Goal: Contribute content: Contribute content

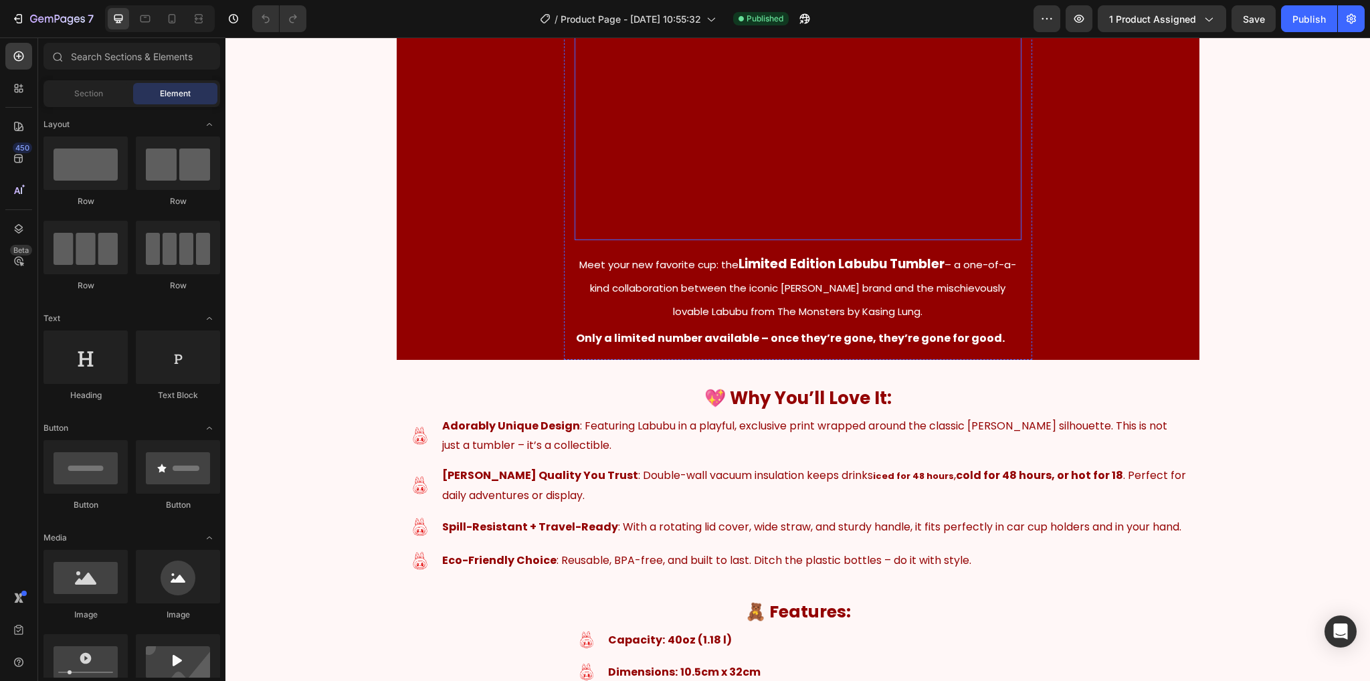
scroll to position [401, 0]
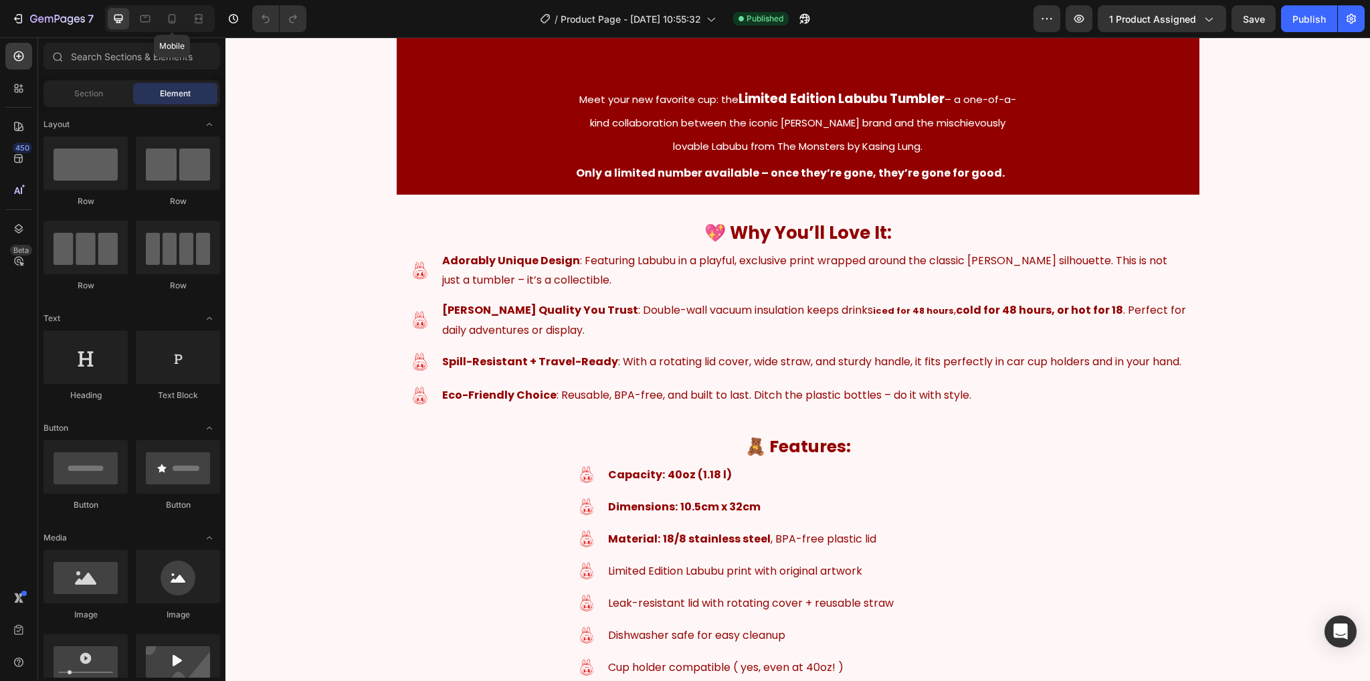
drag, startPoint x: 165, startPoint y: 19, endPoint x: 430, endPoint y: 101, distance: 277.3
click at [166, 18] on icon at bounding box center [171, 18] width 13 height 13
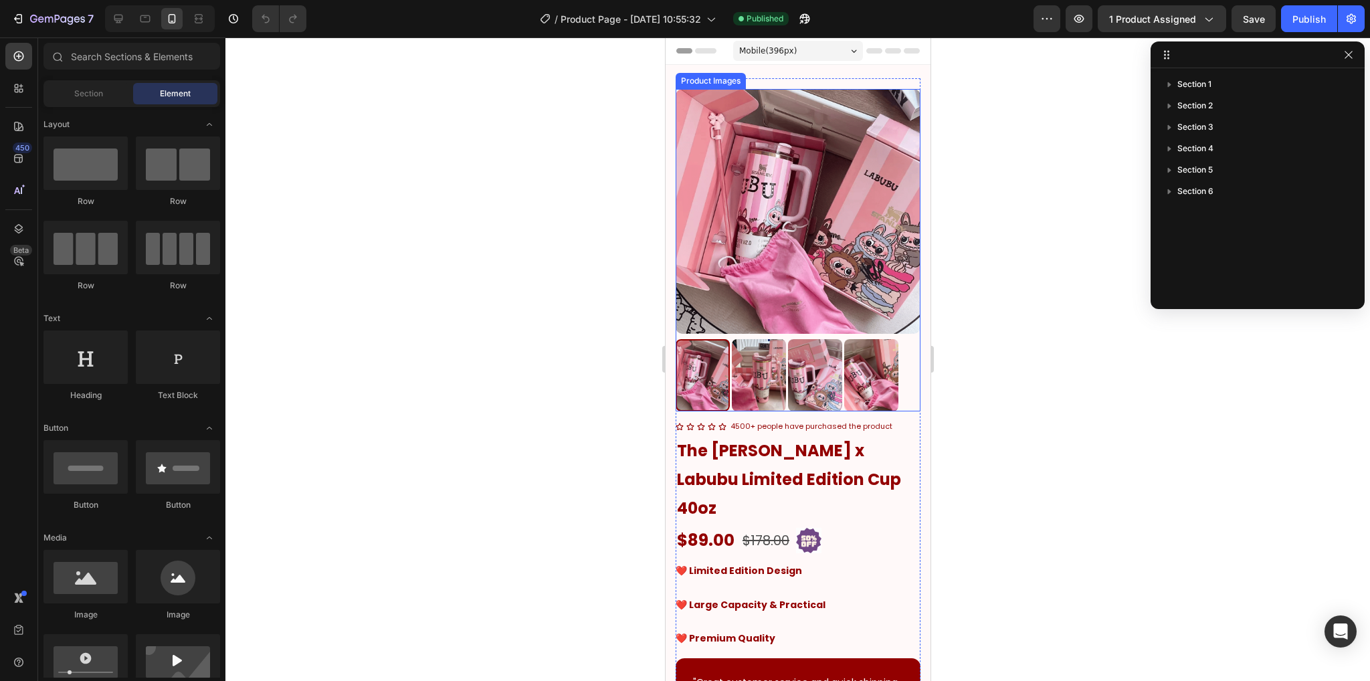
scroll to position [67, 0]
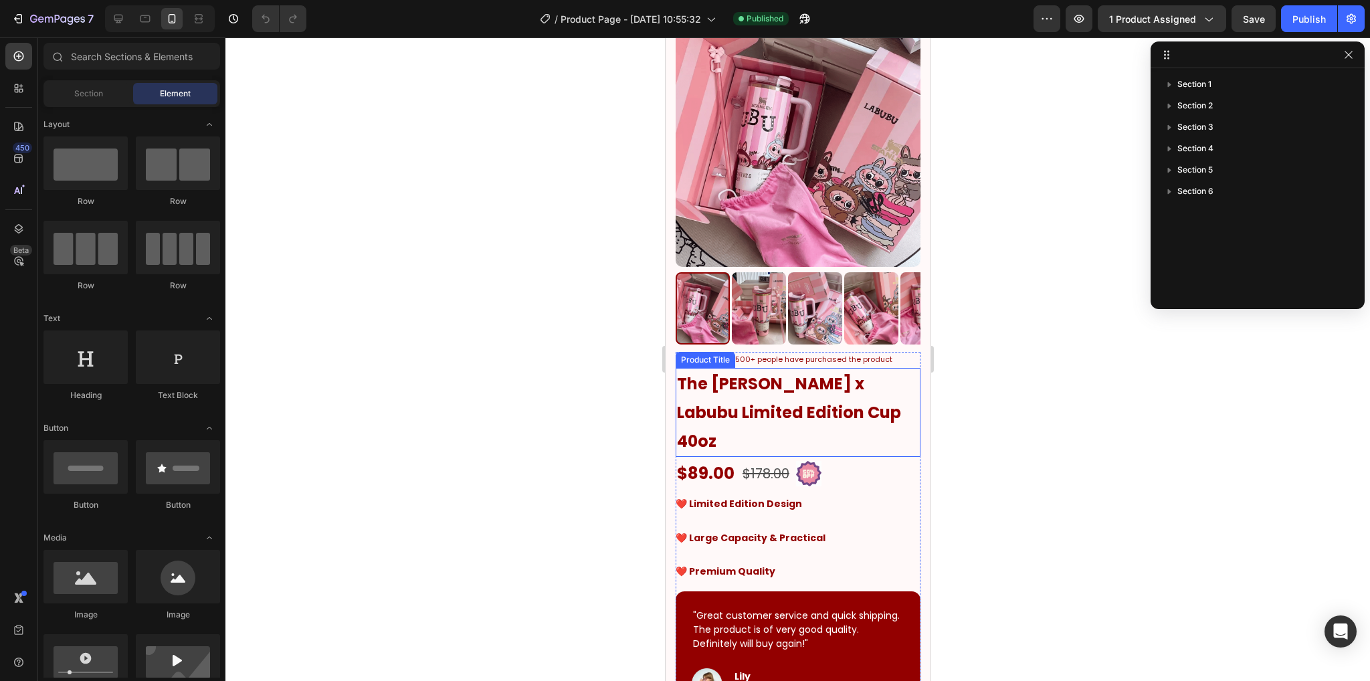
click at [870, 412] on h1 "The [PERSON_NAME] x Labubu Limited Edition Cup 40oz" at bounding box center [797, 413] width 245 height 90
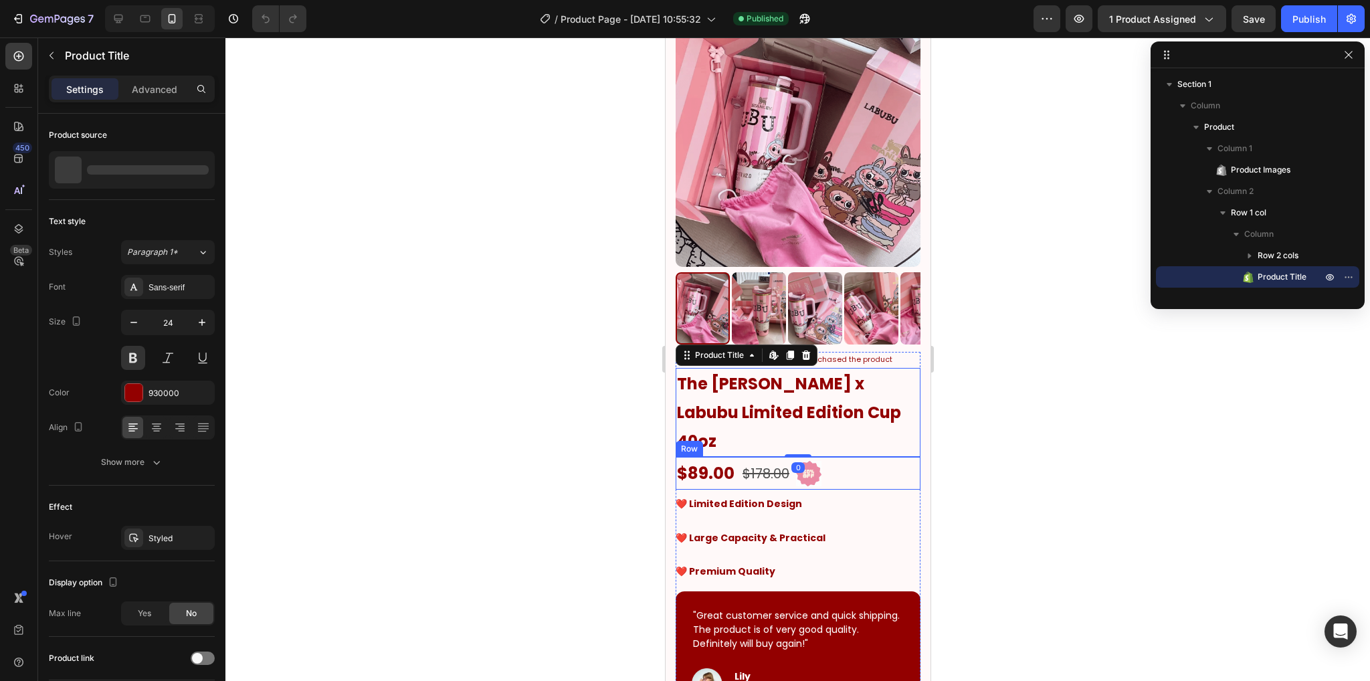
click at [873, 457] on div "$89.00 Product Price Product Price $178.00 Compare Price Compare Price Image Row" at bounding box center [797, 473] width 245 height 33
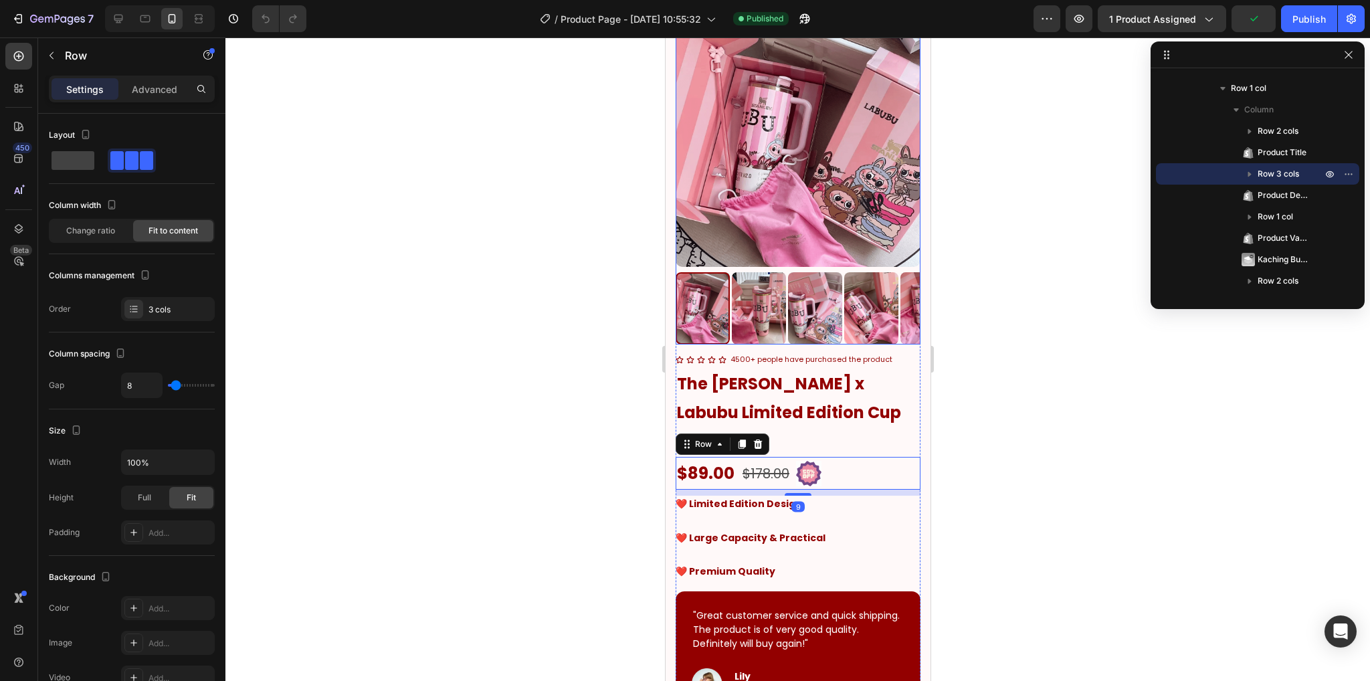
click at [715, 156] on img at bounding box center [797, 144] width 245 height 245
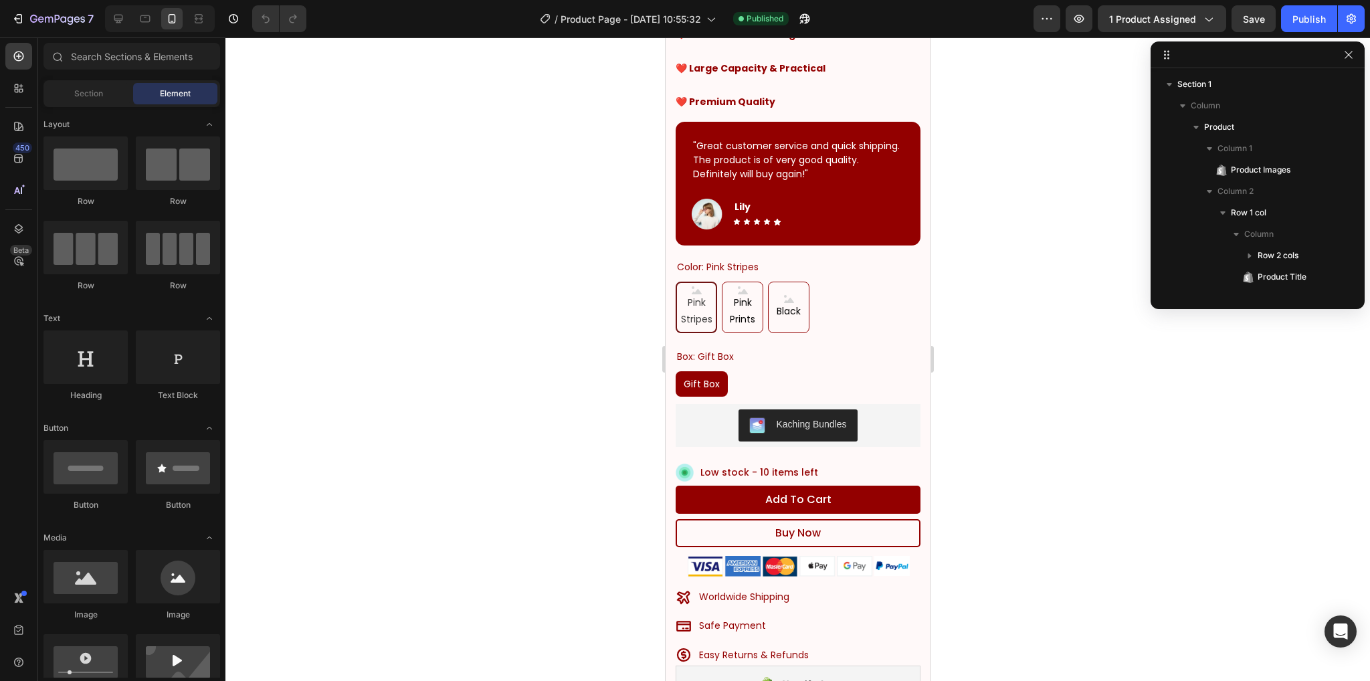
scroll to position [0, 0]
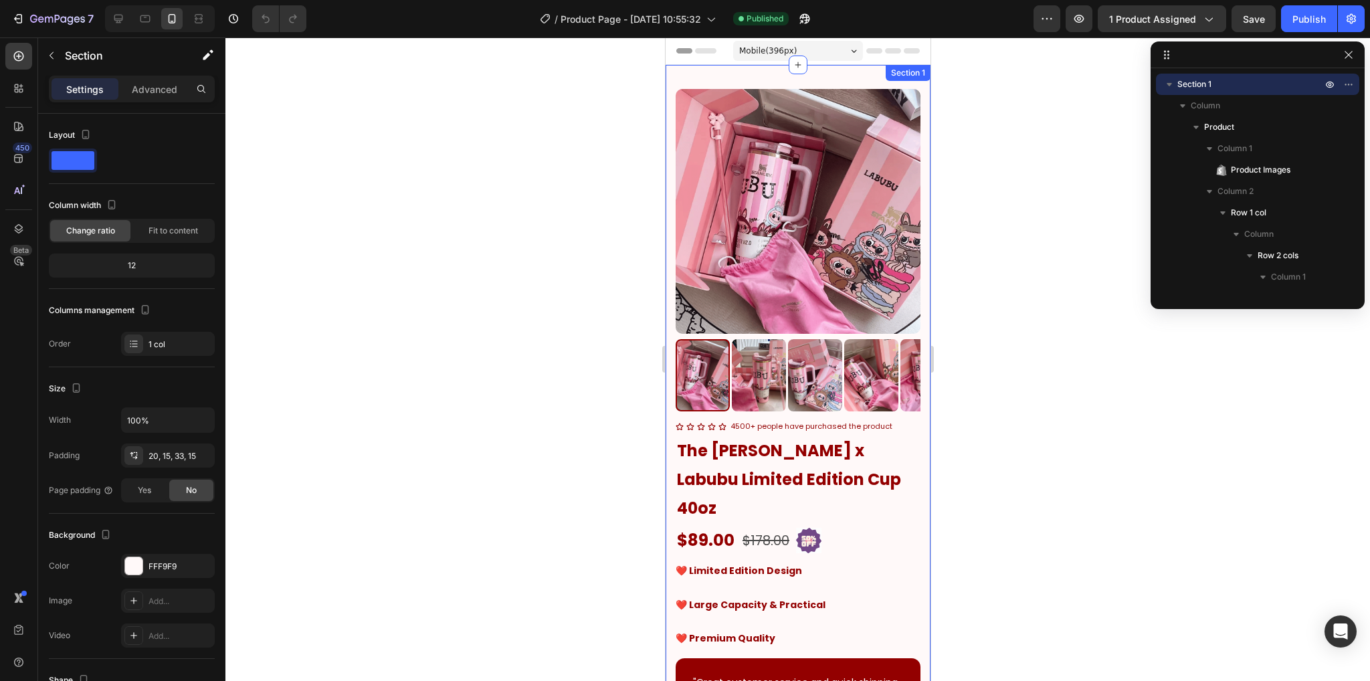
click at [915, 431] on div "Product Images Icon Icon Icon Icon Icon Icon List 4500+ people have purchased t…" at bounding box center [797, 665] width 265 height 1200
click at [734, 251] on img at bounding box center [797, 211] width 245 height 245
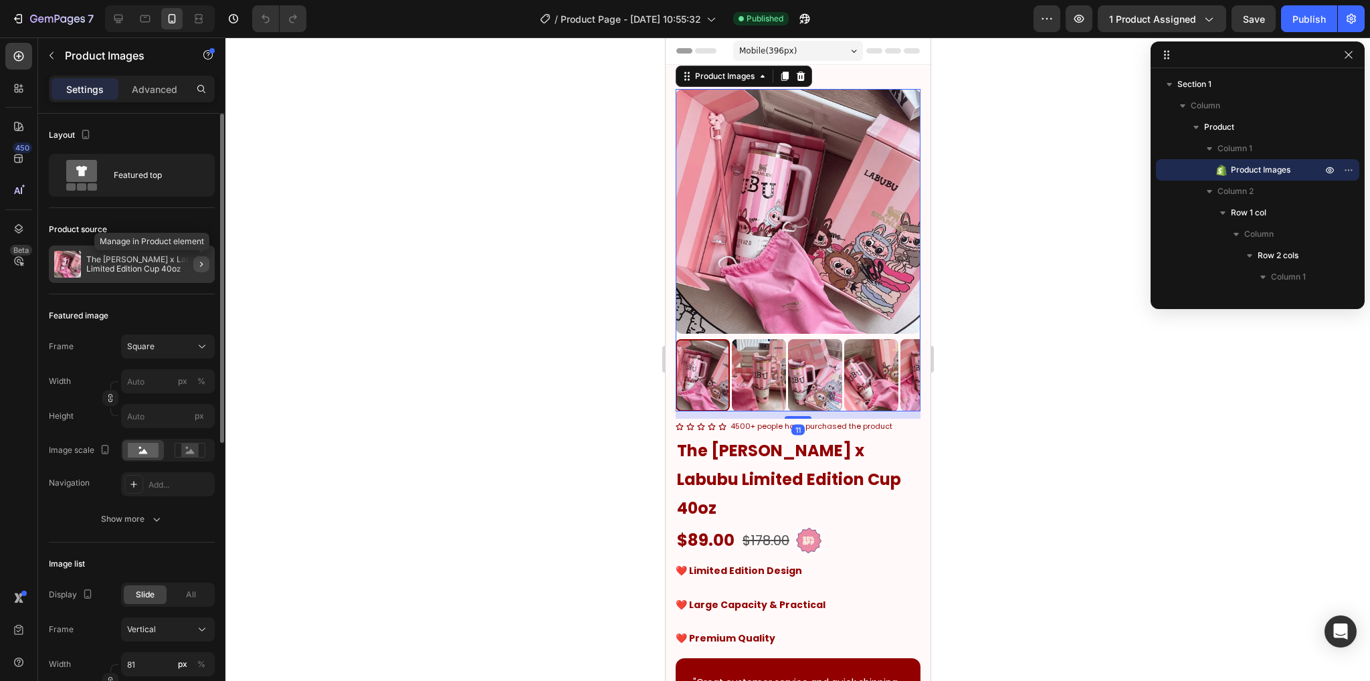
click at [194, 264] on button "button" at bounding box center [201, 264] width 16 height 16
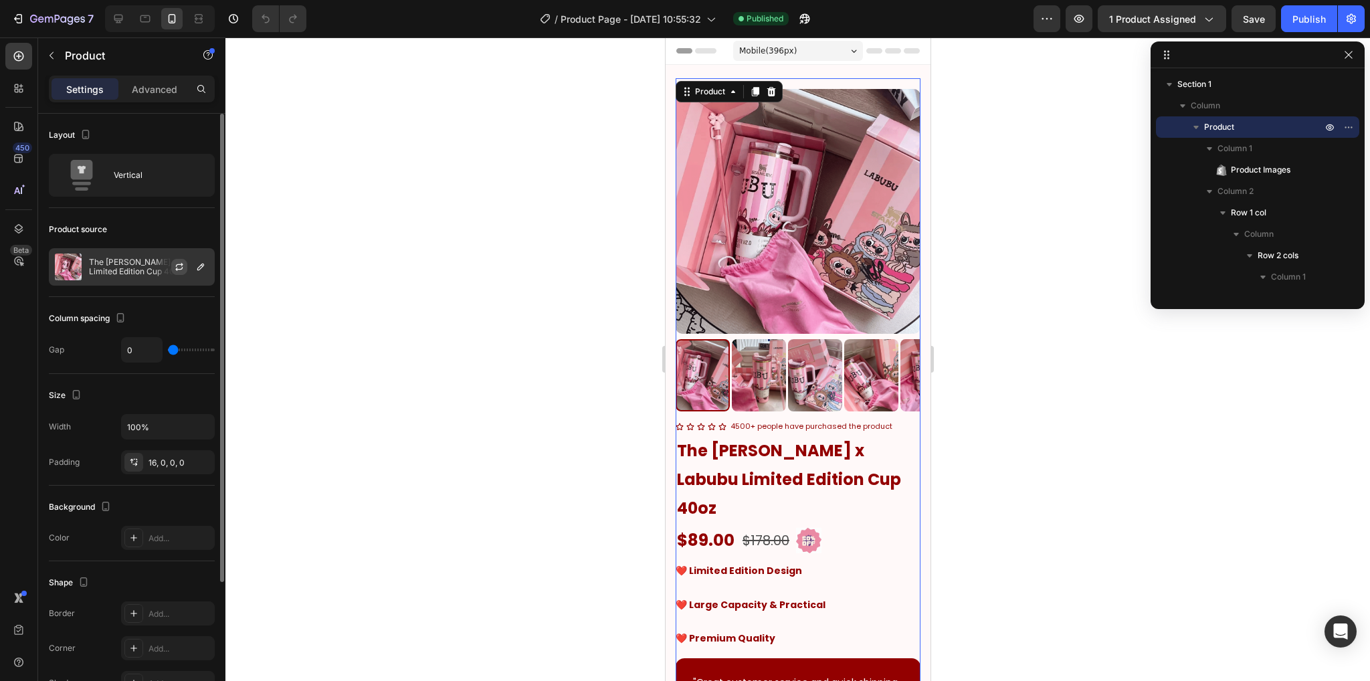
click at [175, 268] on icon "button" at bounding box center [179, 267] width 11 height 11
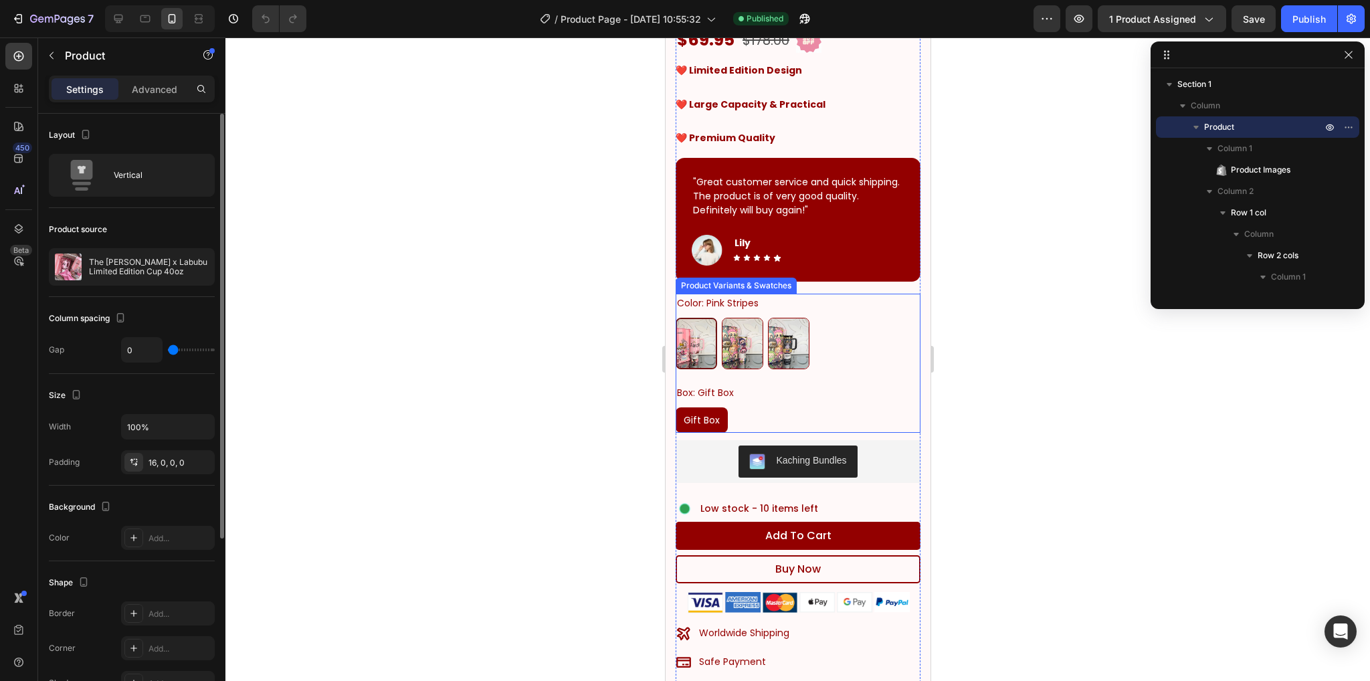
scroll to position [401, 0]
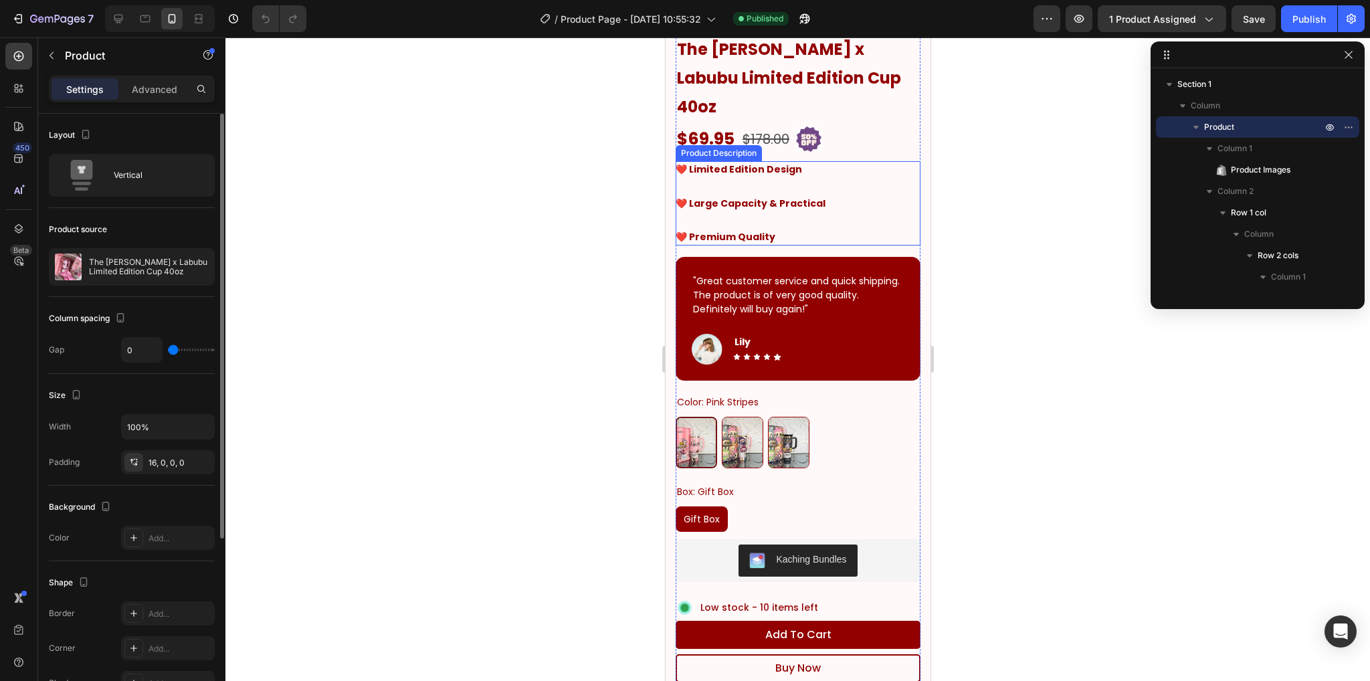
click at [687, 198] on p "❤️ Limited Edition Design ❤️ Large Capacity & Practical ❤️ Premium Quality" at bounding box center [750, 203] width 150 height 81
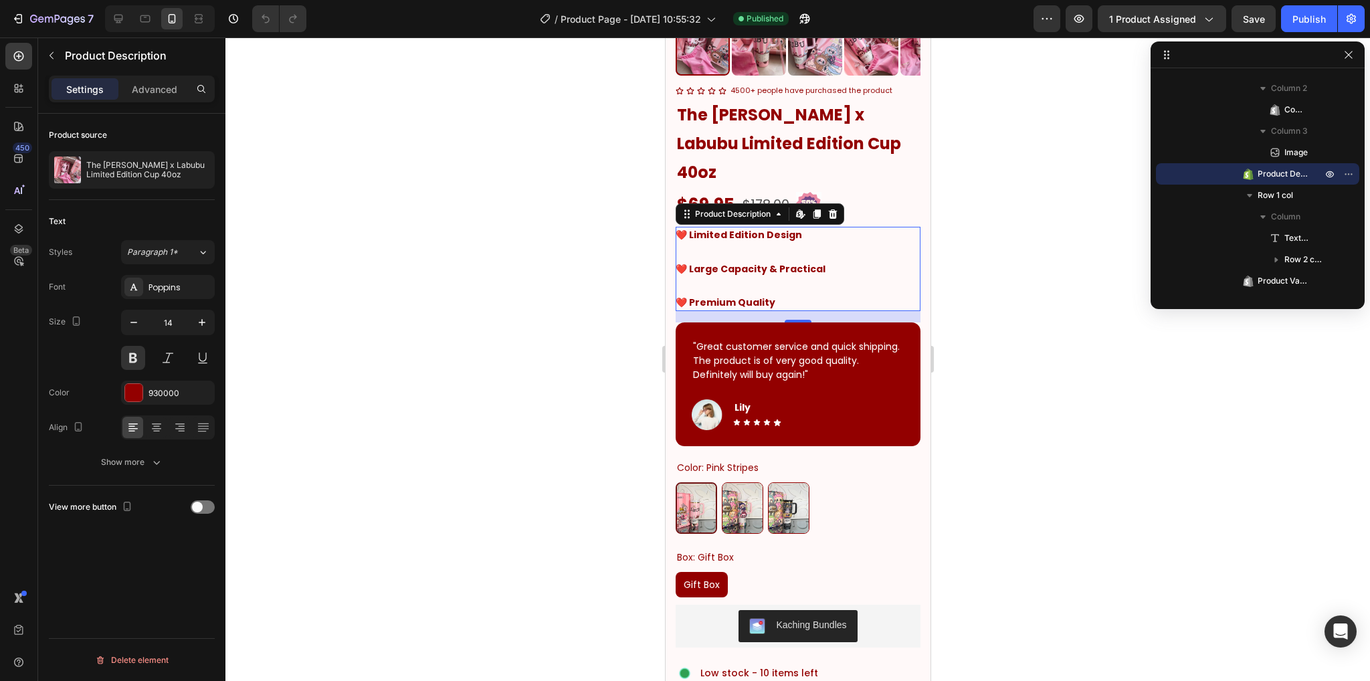
scroll to position [201, 0]
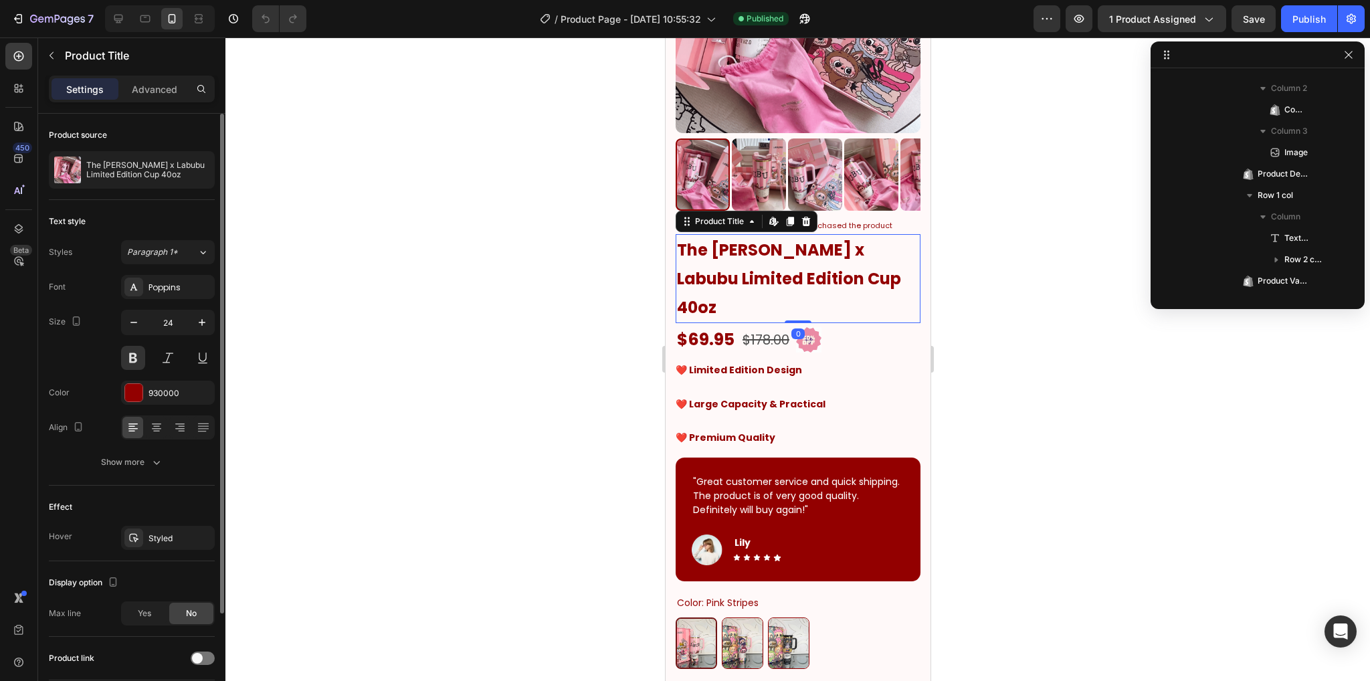
click at [800, 239] on h1 "The [PERSON_NAME] x Labubu Limited Edition Cup 40oz" at bounding box center [797, 279] width 245 height 90
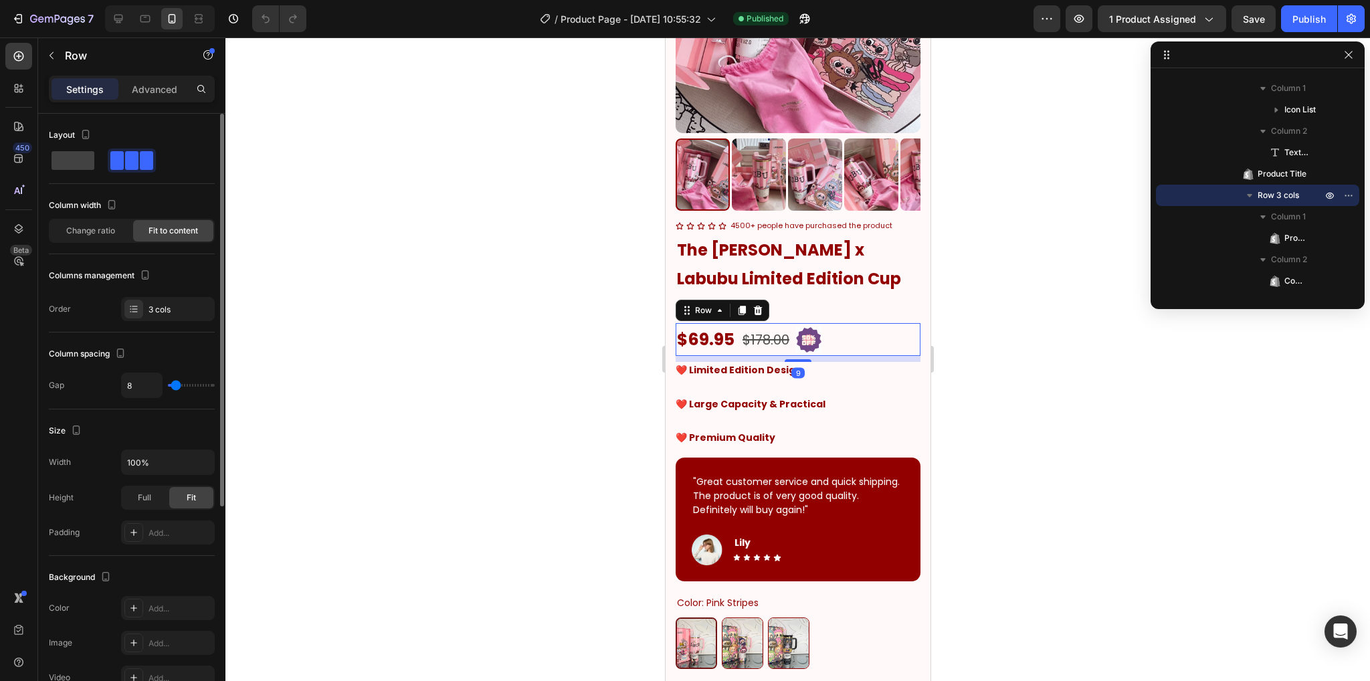
click at [763, 323] on div "$178.00 Compare Price Compare Price" at bounding box center [764, 339] width 49 height 33
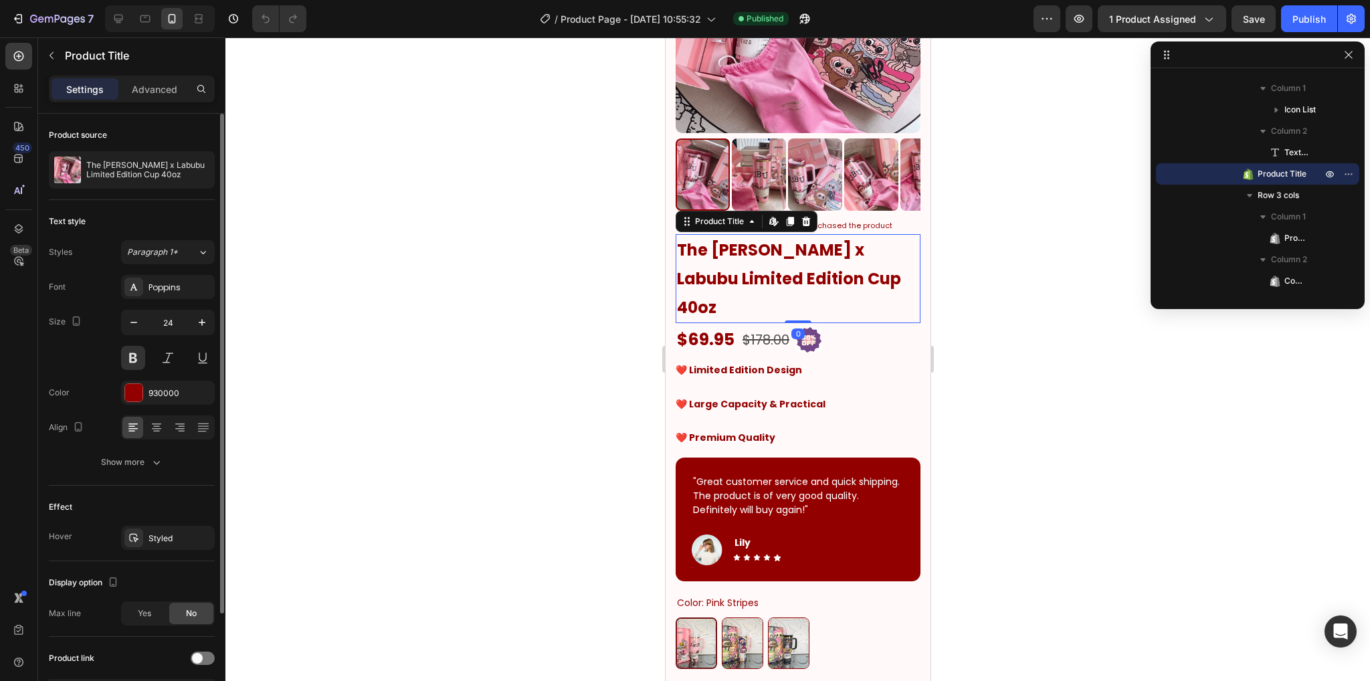
click at [843, 263] on h1 "The [PERSON_NAME] x Labubu Limited Edition Cup 40oz" at bounding box center [797, 279] width 245 height 90
click at [818, 220] on p "4500+ people have purchased the product" at bounding box center [811, 225] width 162 height 13
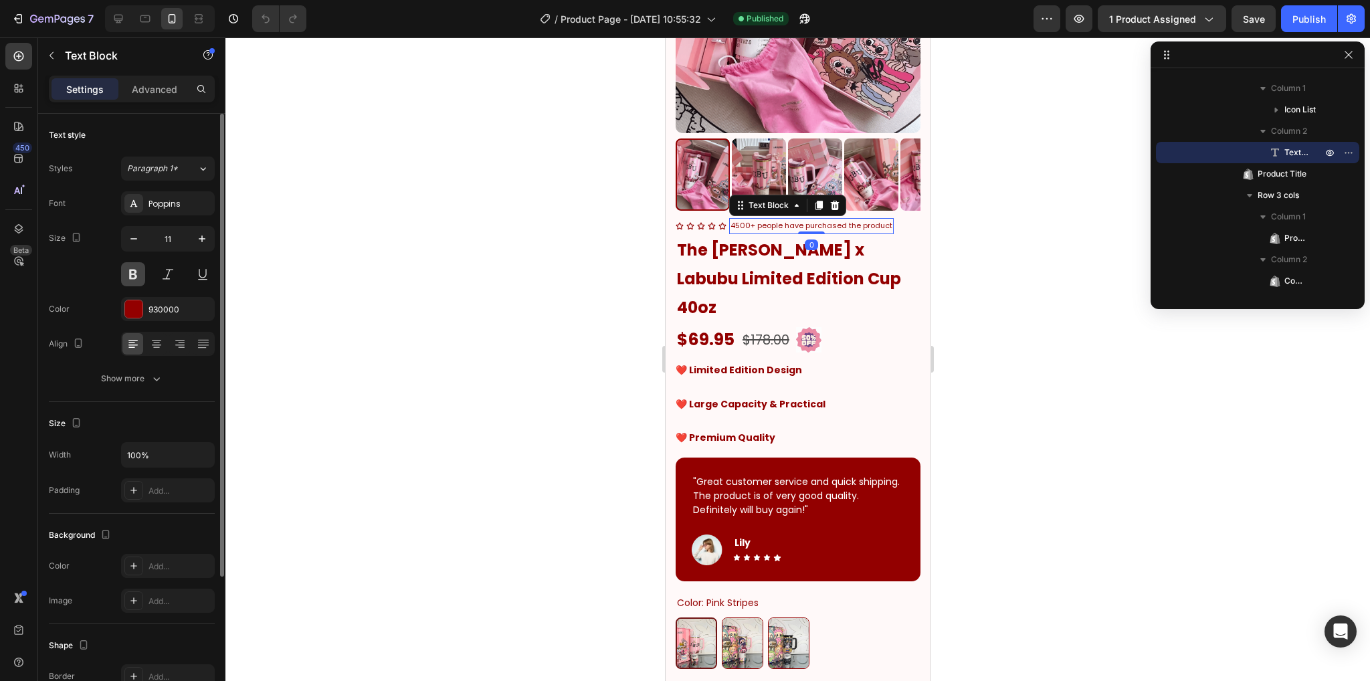
click at [132, 274] on button at bounding box center [133, 274] width 24 height 24
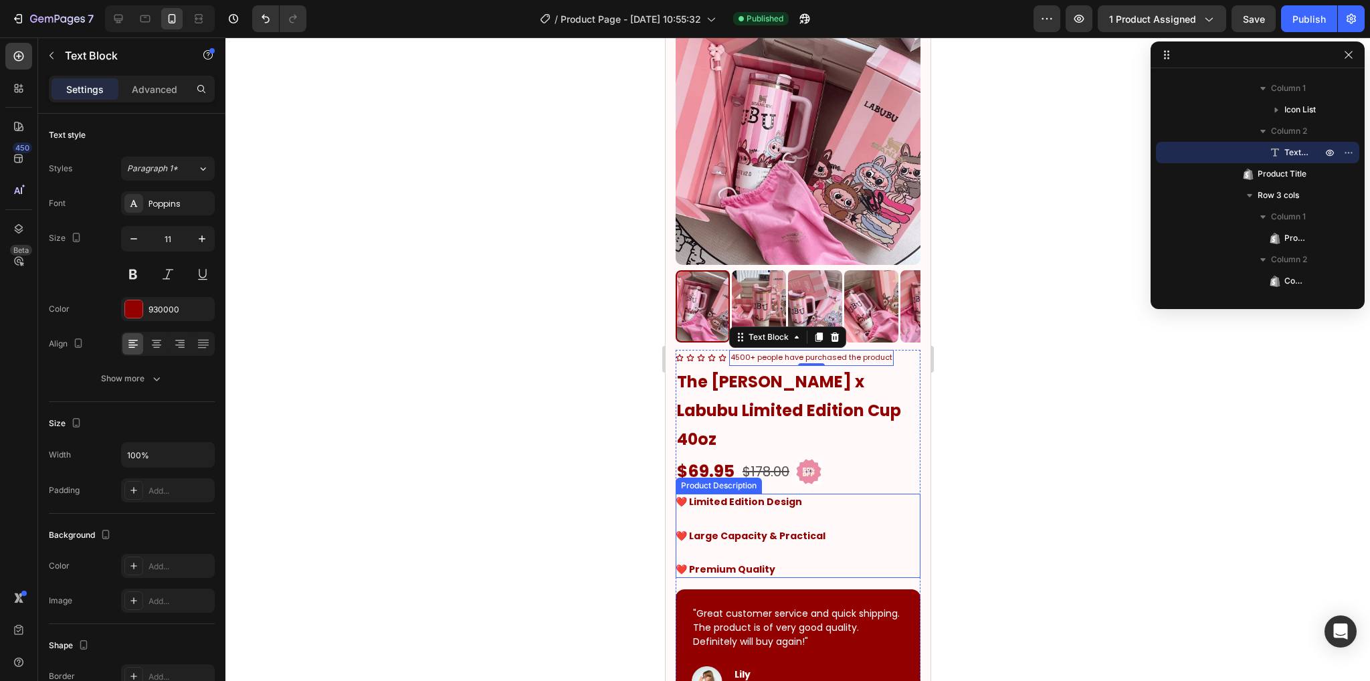
scroll to position [0, 0]
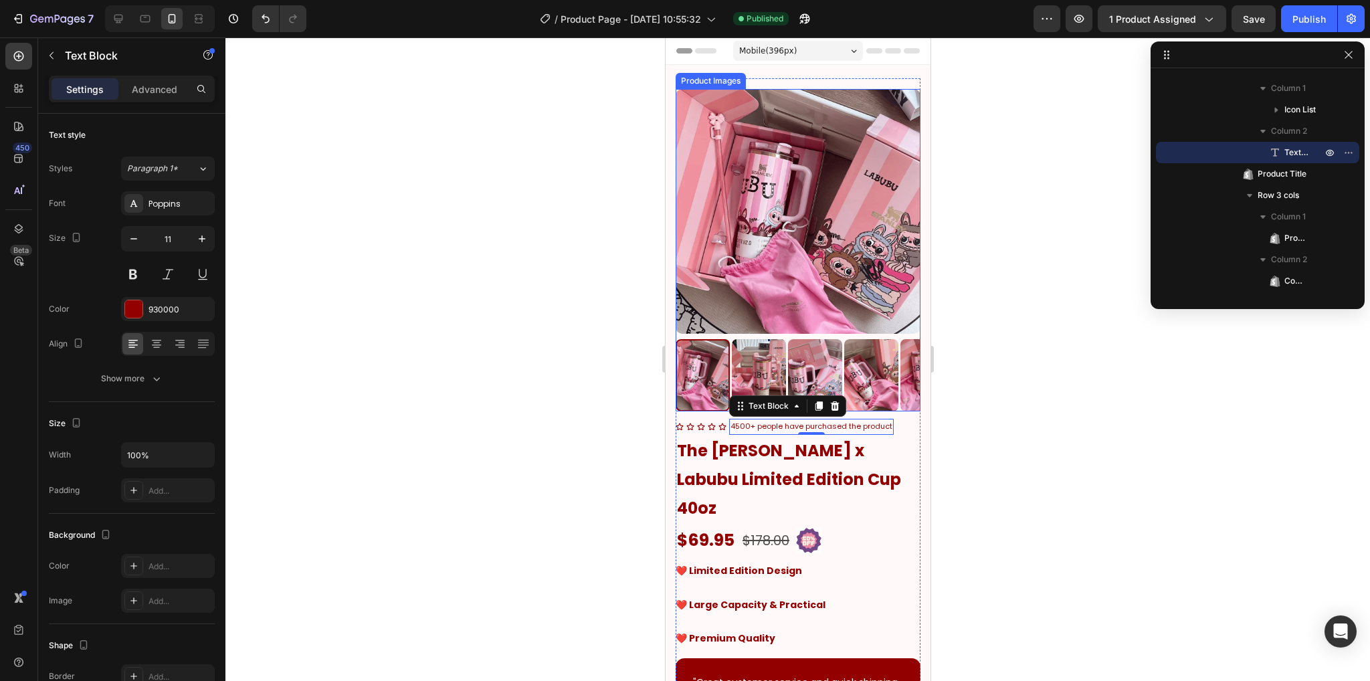
click at [885, 375] on img at bounding box center [870, 375] width 54 height 72
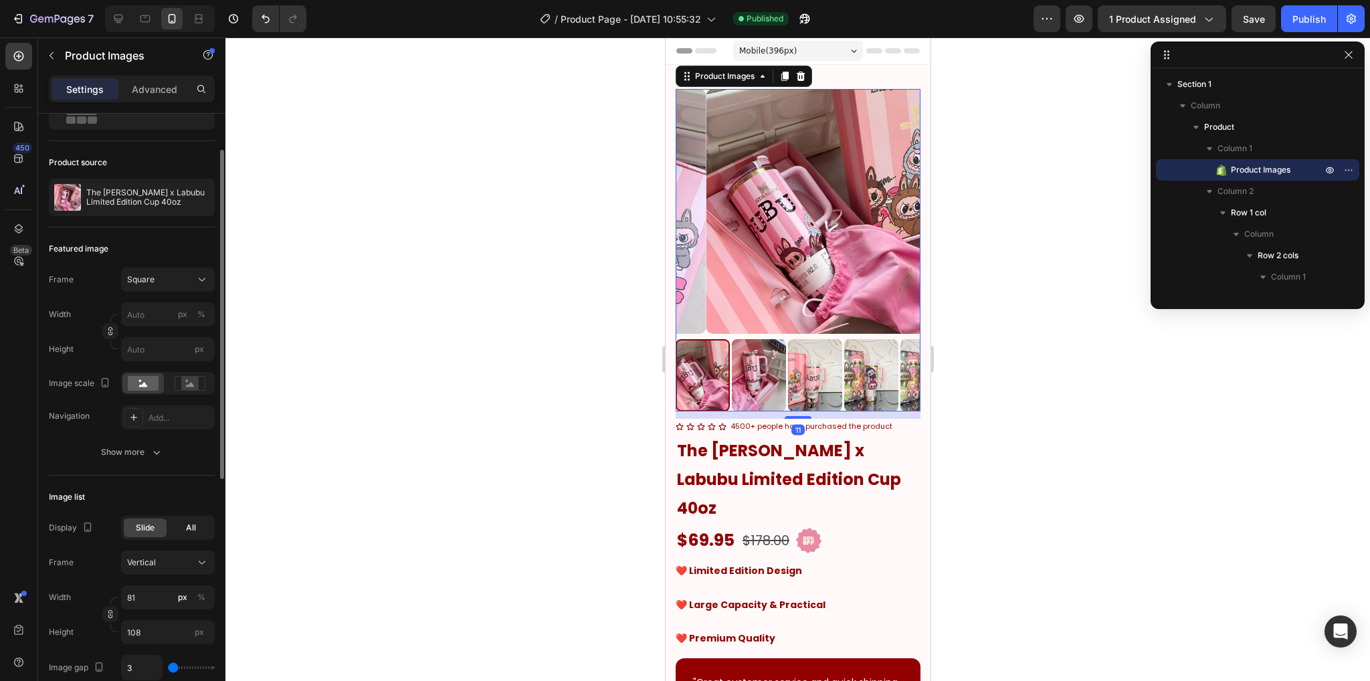
scroll to position [268, 0]
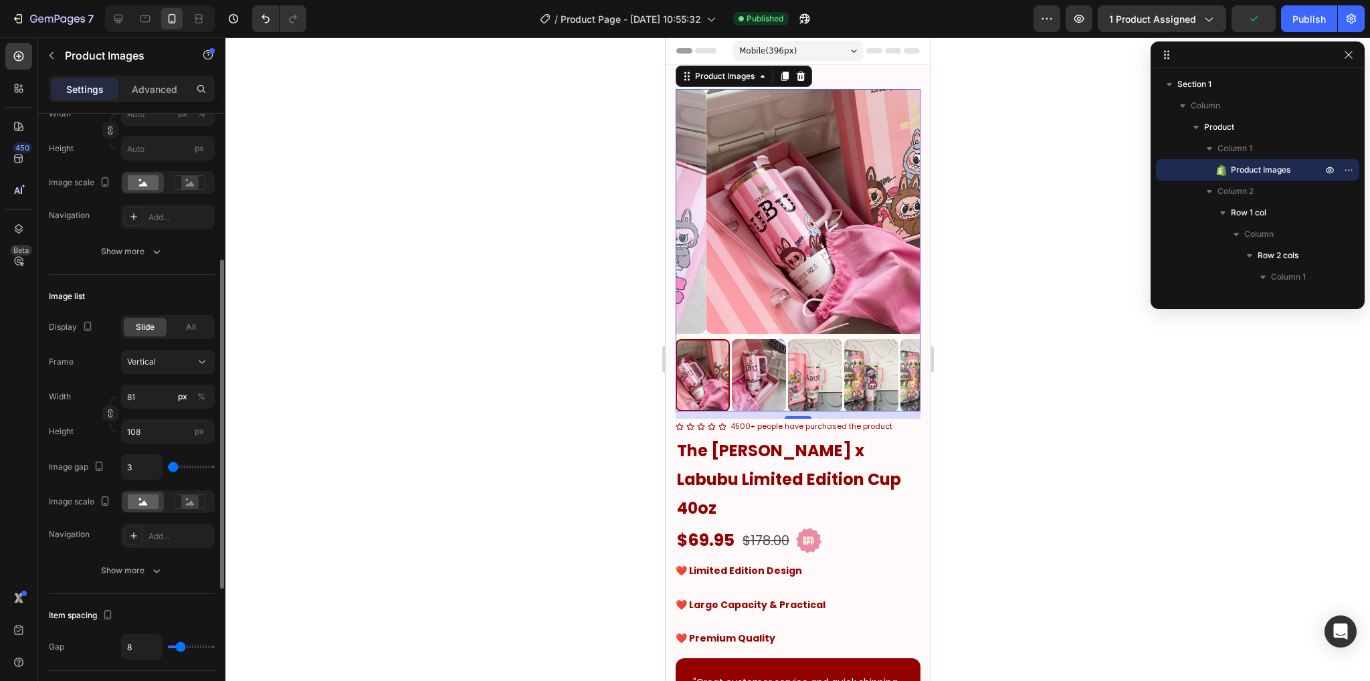
click at [171, 468] on input "range" at bounding box center [191, 467] width 47 height 3
type input "4"
type input "5"
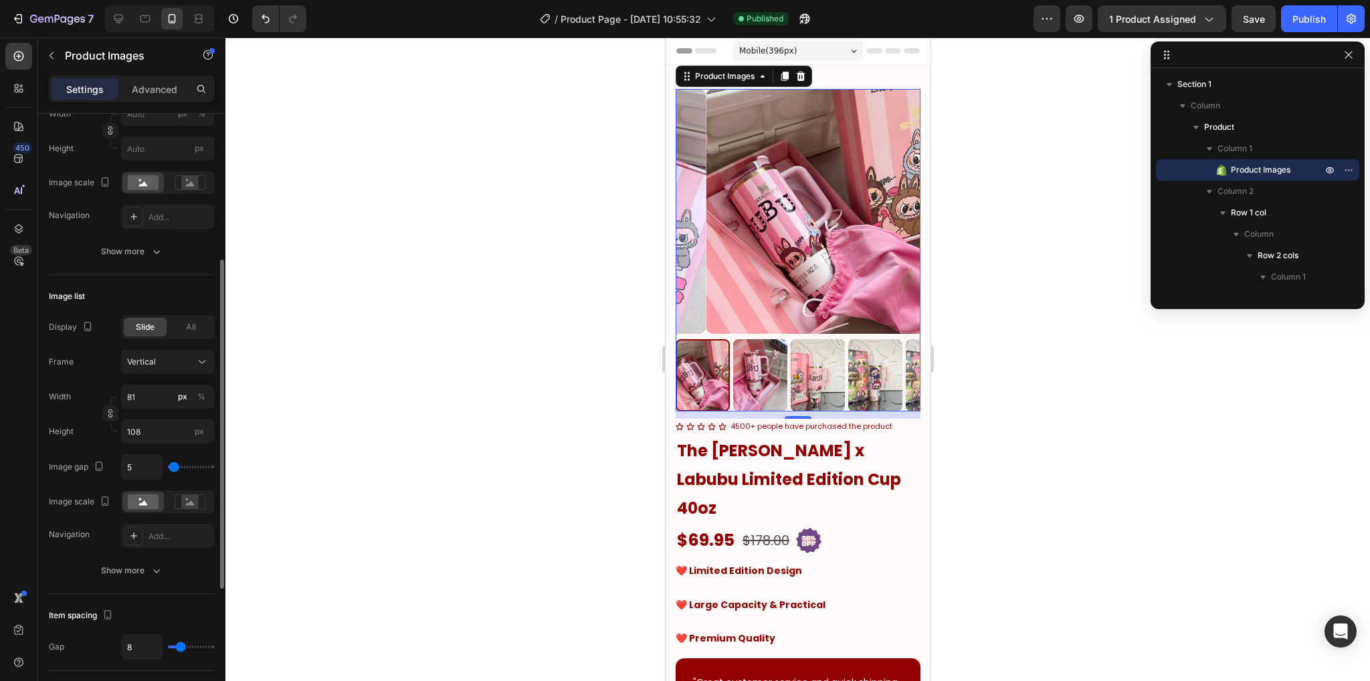
type input "6"
type input "5"
drag, startPoint x: 431, startPoint y: 388, endPoint x: 411, endPoint y: 374, distance: 24.5
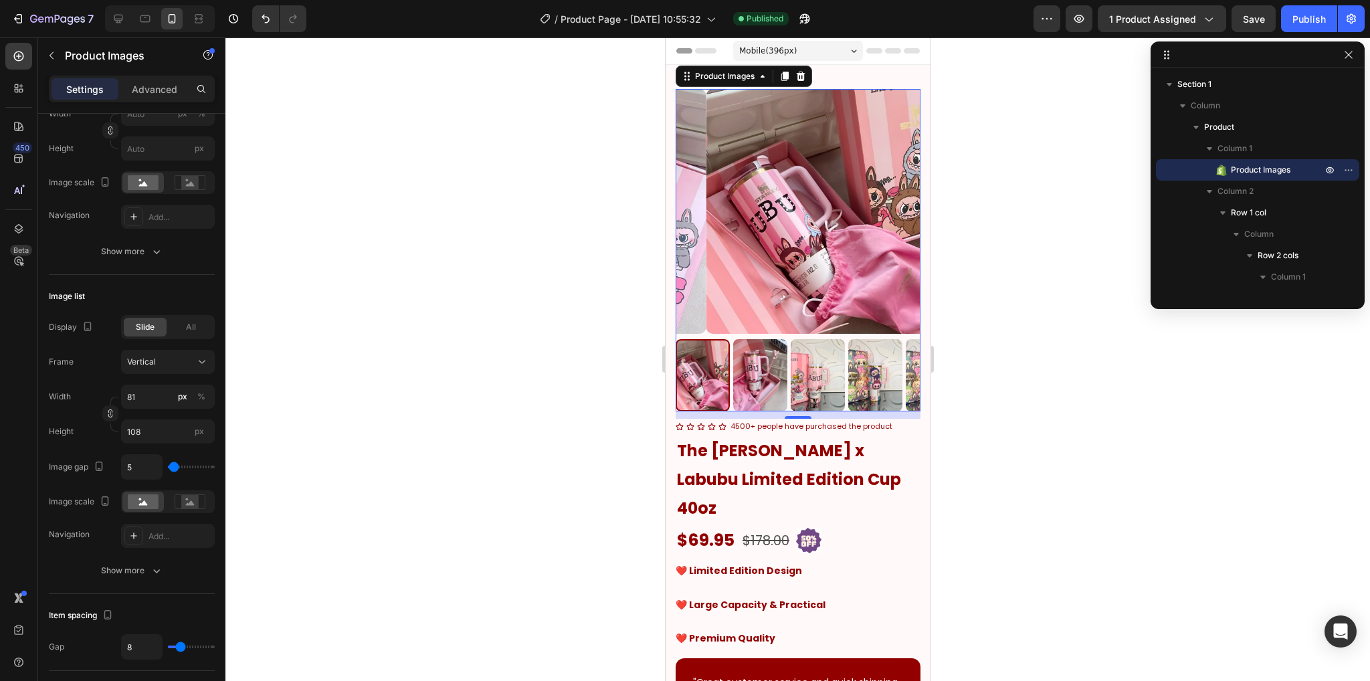
click at [431, 387] on div at bounding box center [797, 358] width 1144 height 643
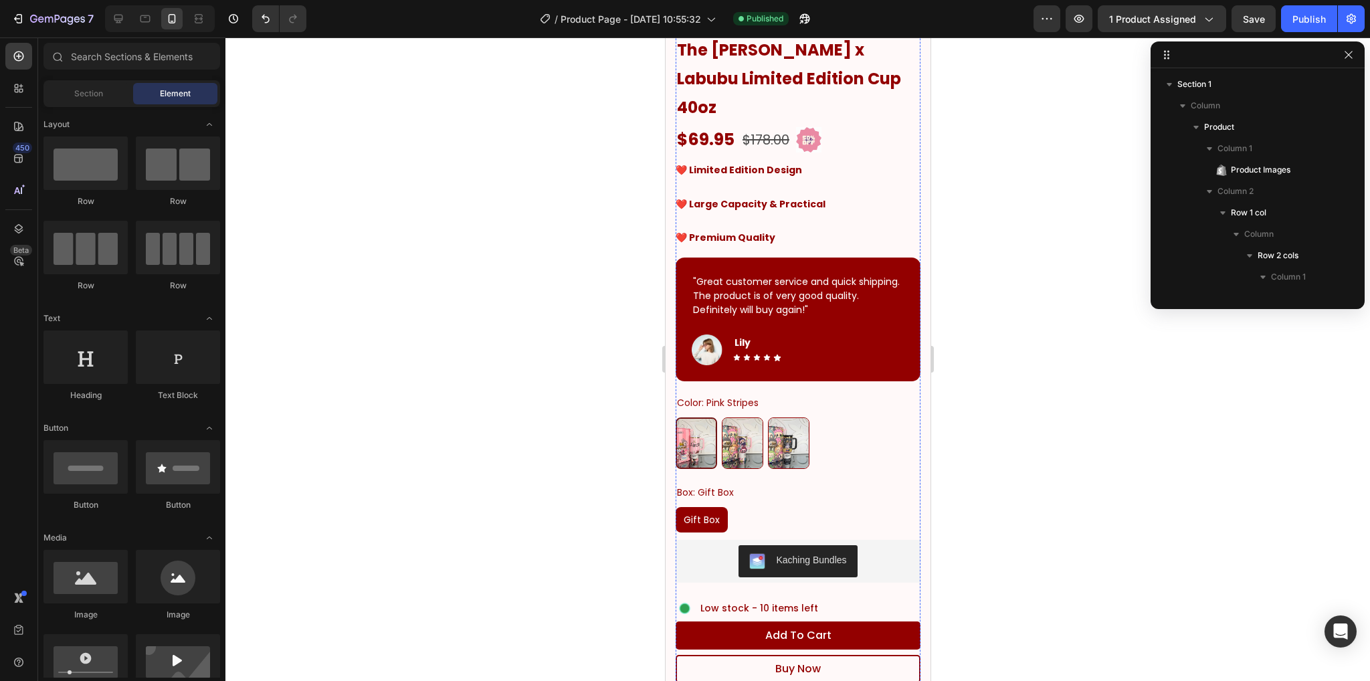
scroll to position [401, 0]
click at [710, 334] on img at bounding box center [706, 349] width 31 height 30
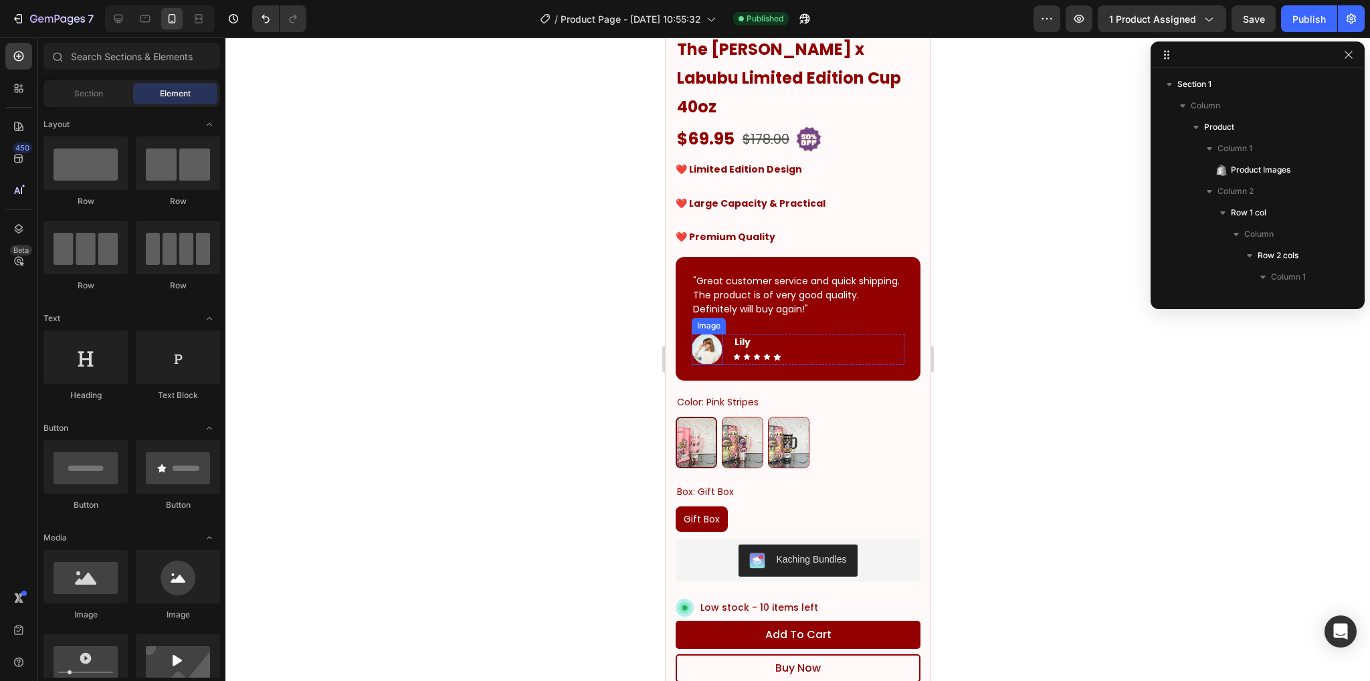
scroll to position [702, 0]
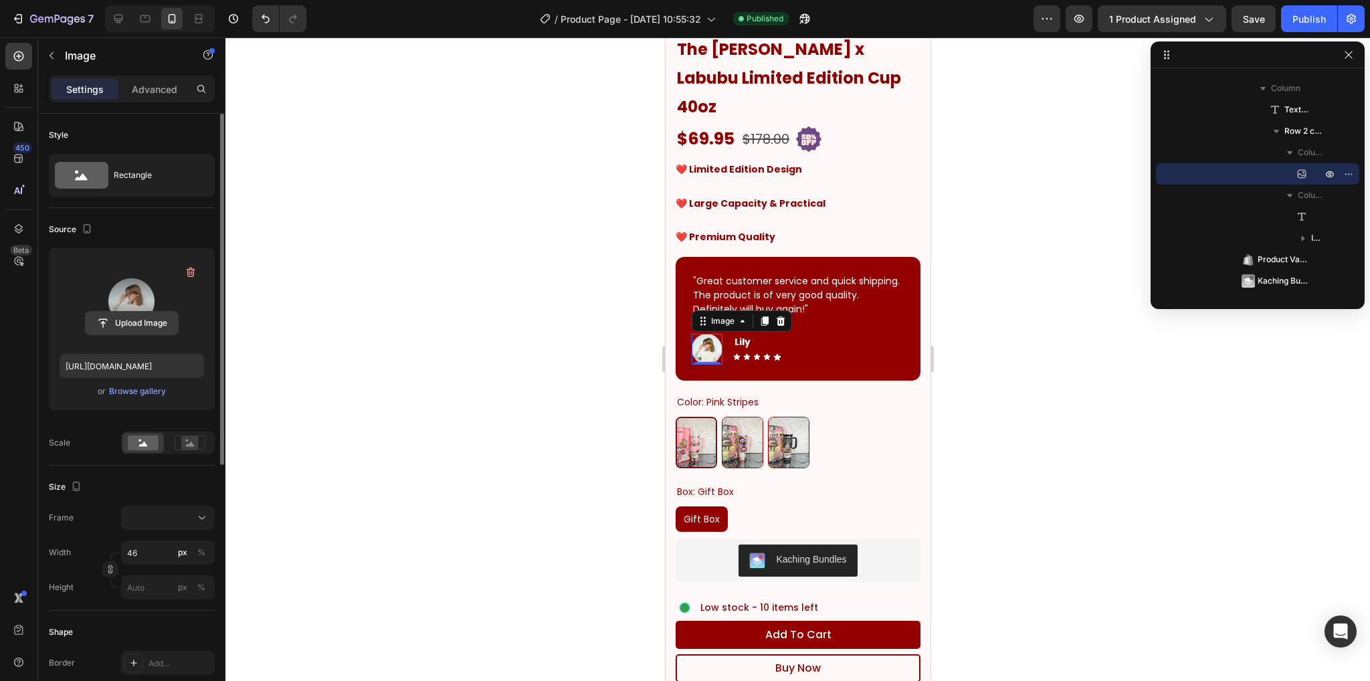
click at [140, 320] on input "file" at bounding box center [132, 323] width 92 height 23
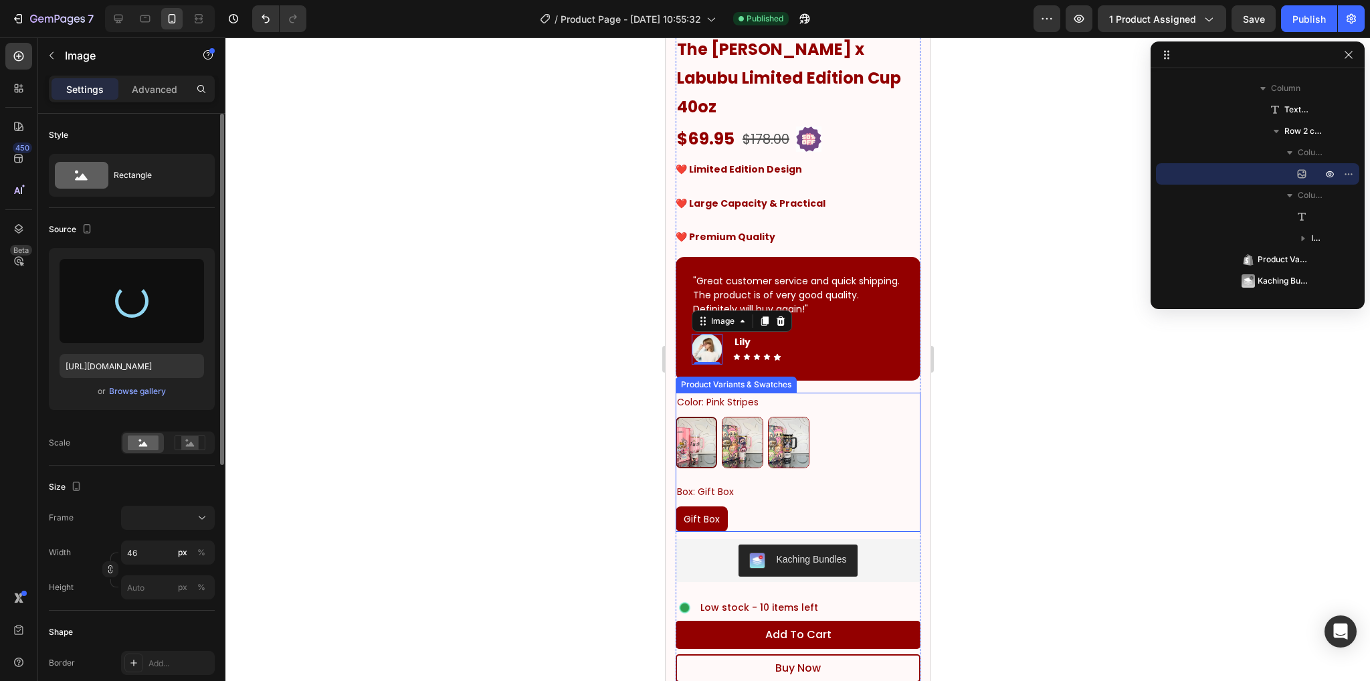
type input "[URL][DOMAIN_NAME]"
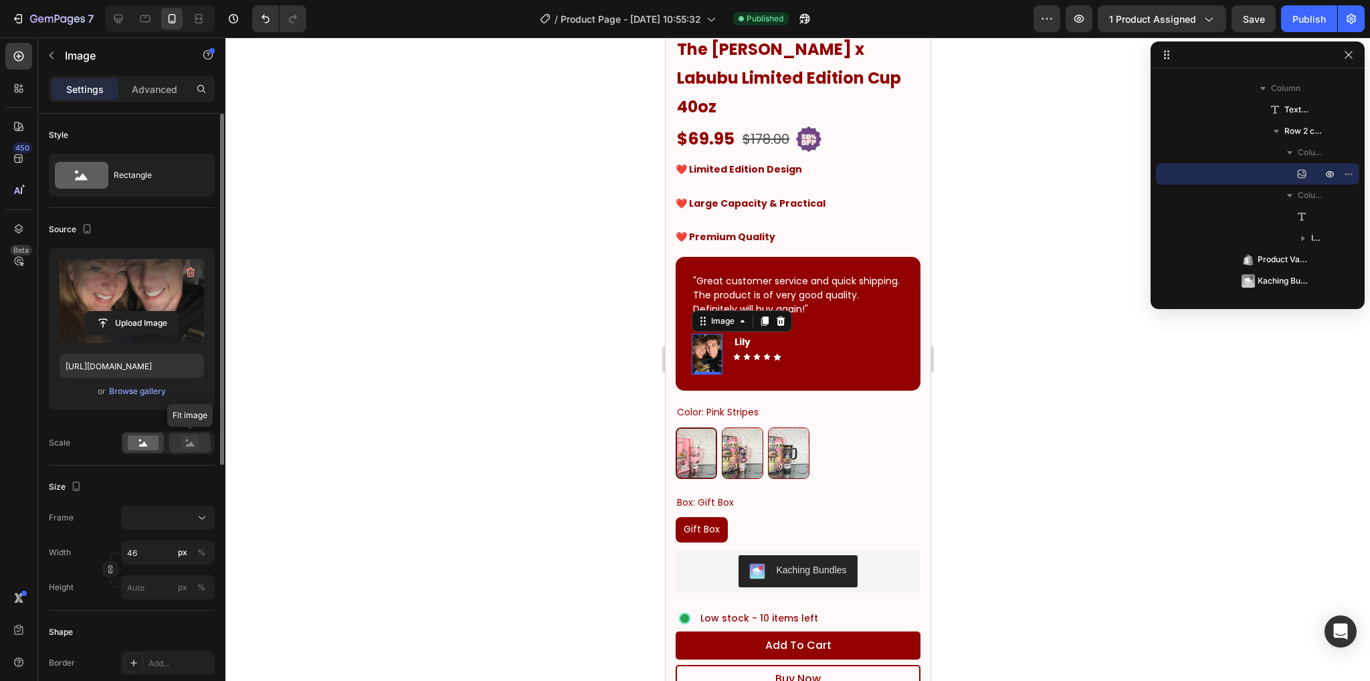
click at [189, 442] on rect at bounding box center [189, 442] width 17 height 13
click at [140, 447] on rect at bounding box center [143, 442] width 31 height 15
click at [174, 522] on div at bounding box center [168, 517] width 82 height 13
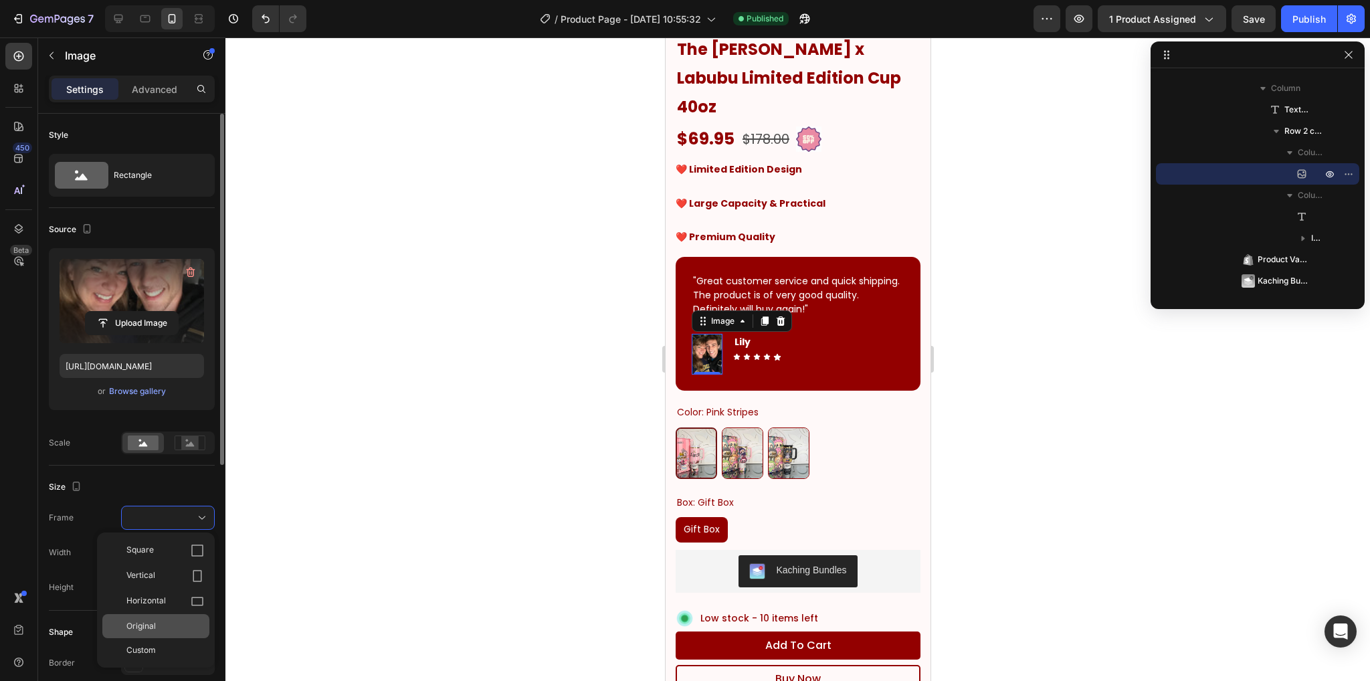
click at [165, 629] on div "Original" at bounding box center [165, 626] width 78 height 12
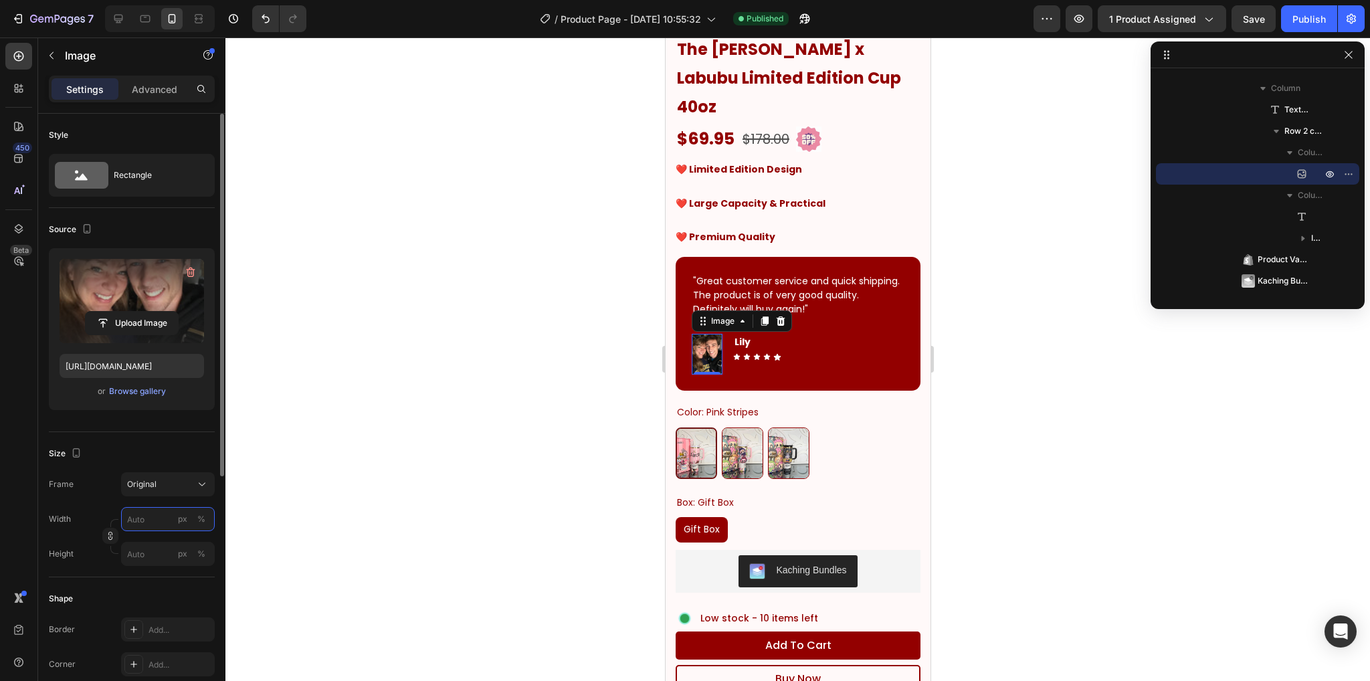
click at [153, 516] on input "px %" at bounding box center [168, 519] width 94 height 24
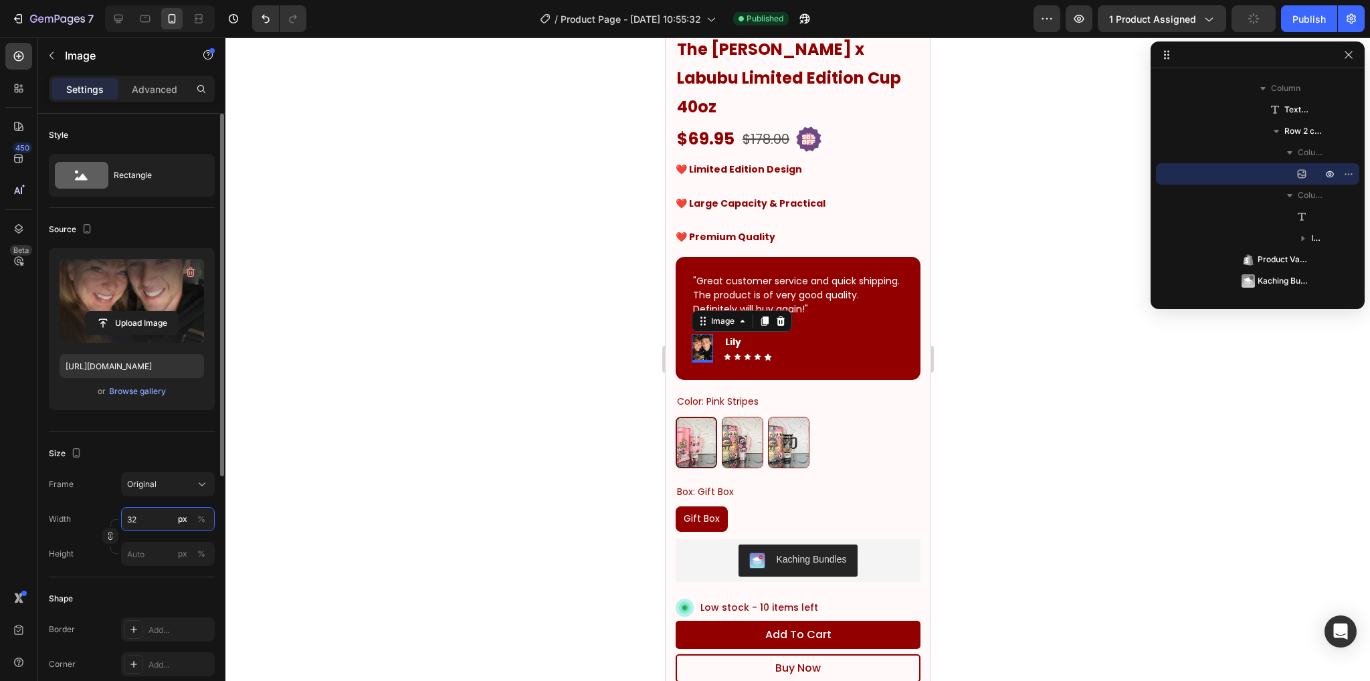
type input "33"
click at [363, 400] on div at bounding box center [797, 358] width 1144 height 643
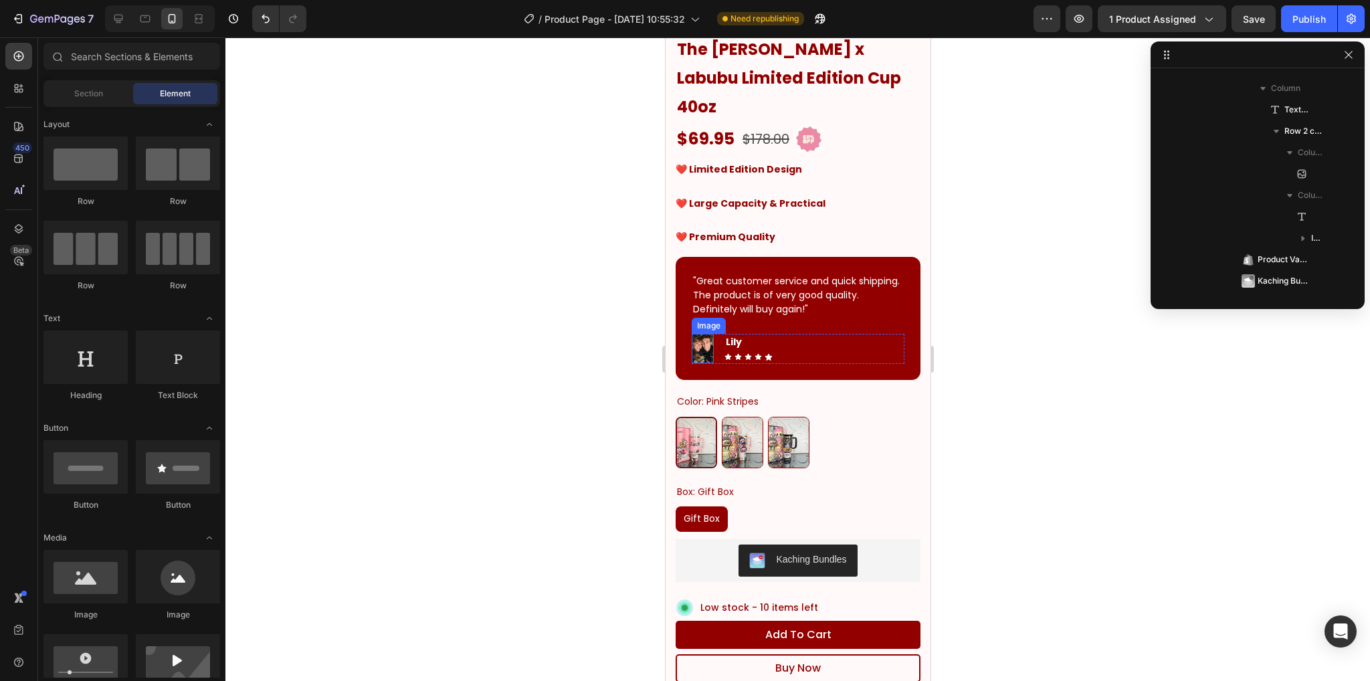
click at [703, 334] on img at bounding box center [702, 348] width 22 height 29
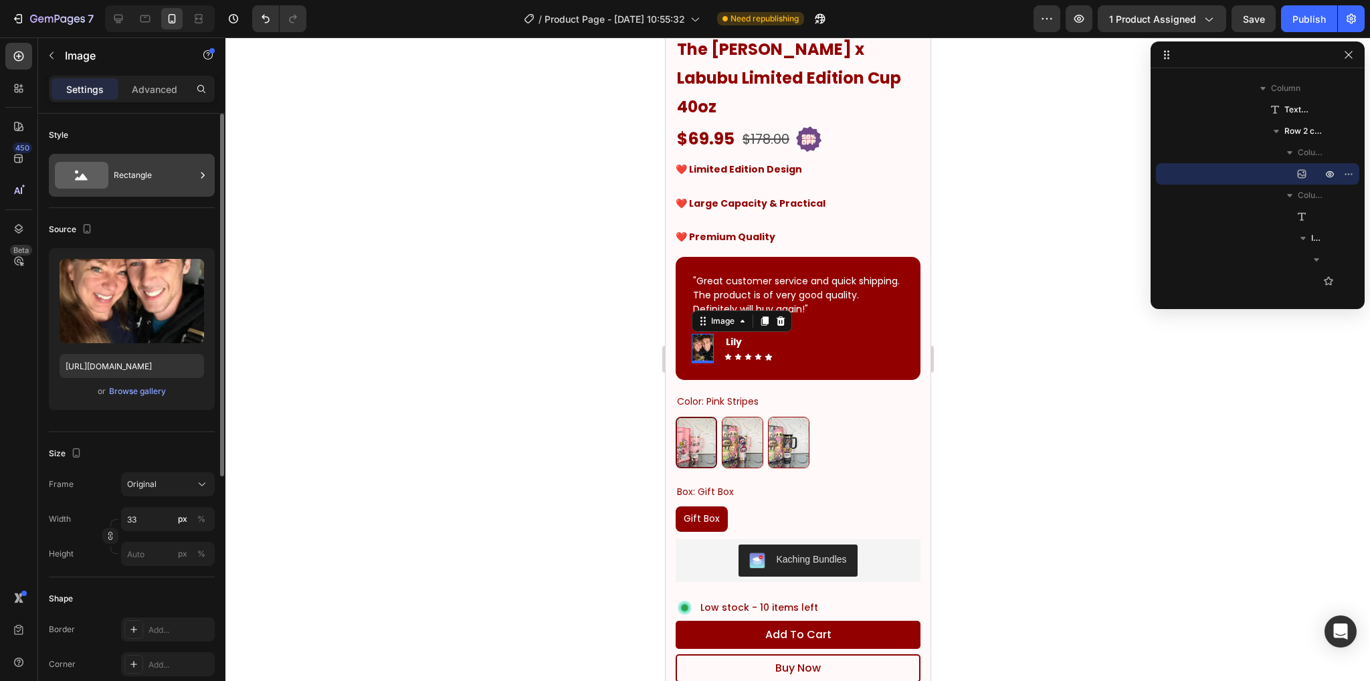
click at [144, 160] on div "Rectangle" at bounding box center [155, 175] width 82 height 31
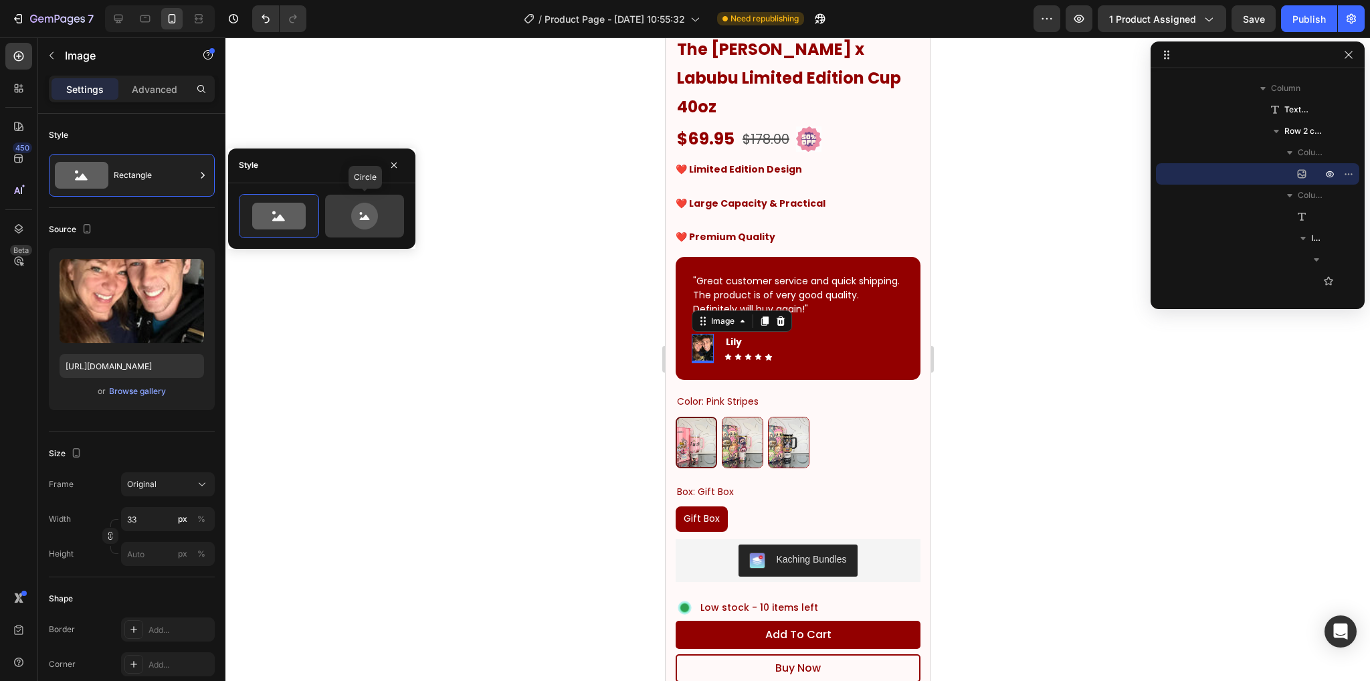
click at [375, 206] on icon at bounding box center [364, 216] width 63 height 27
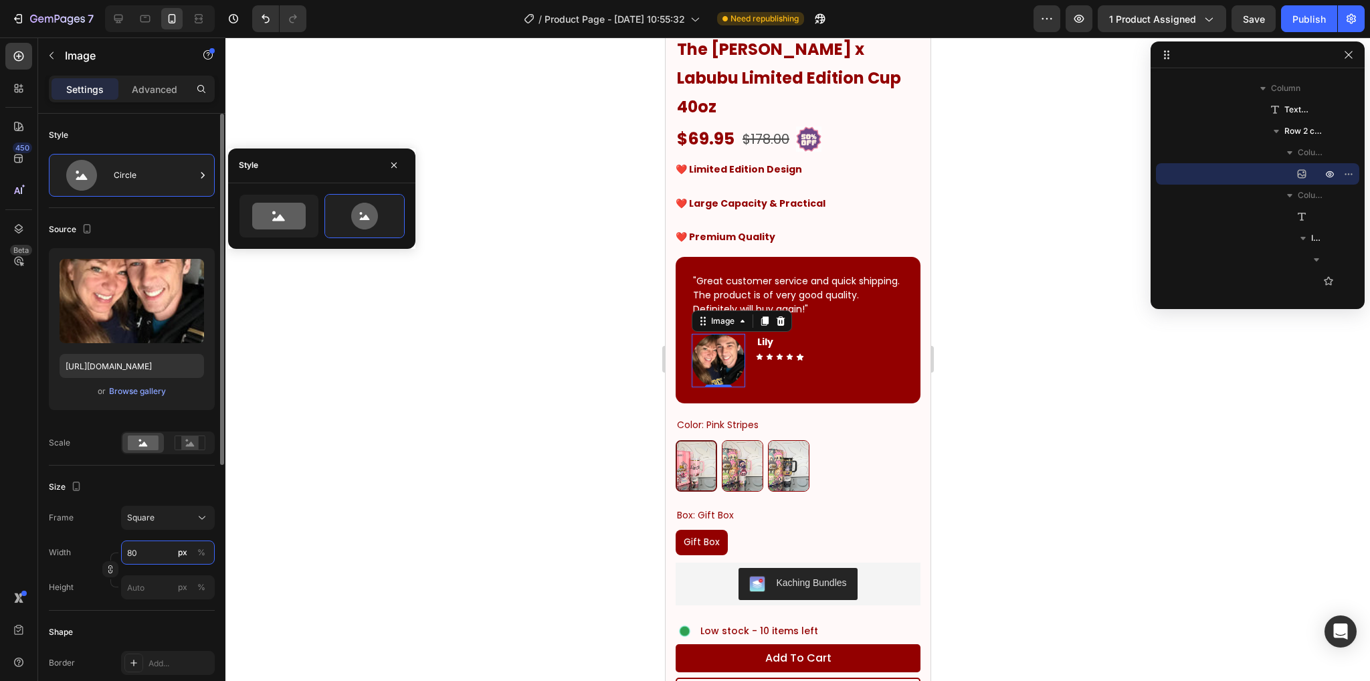
click at [146, 560] on input "80" at bounding box center [168, 552] width 94 height 24
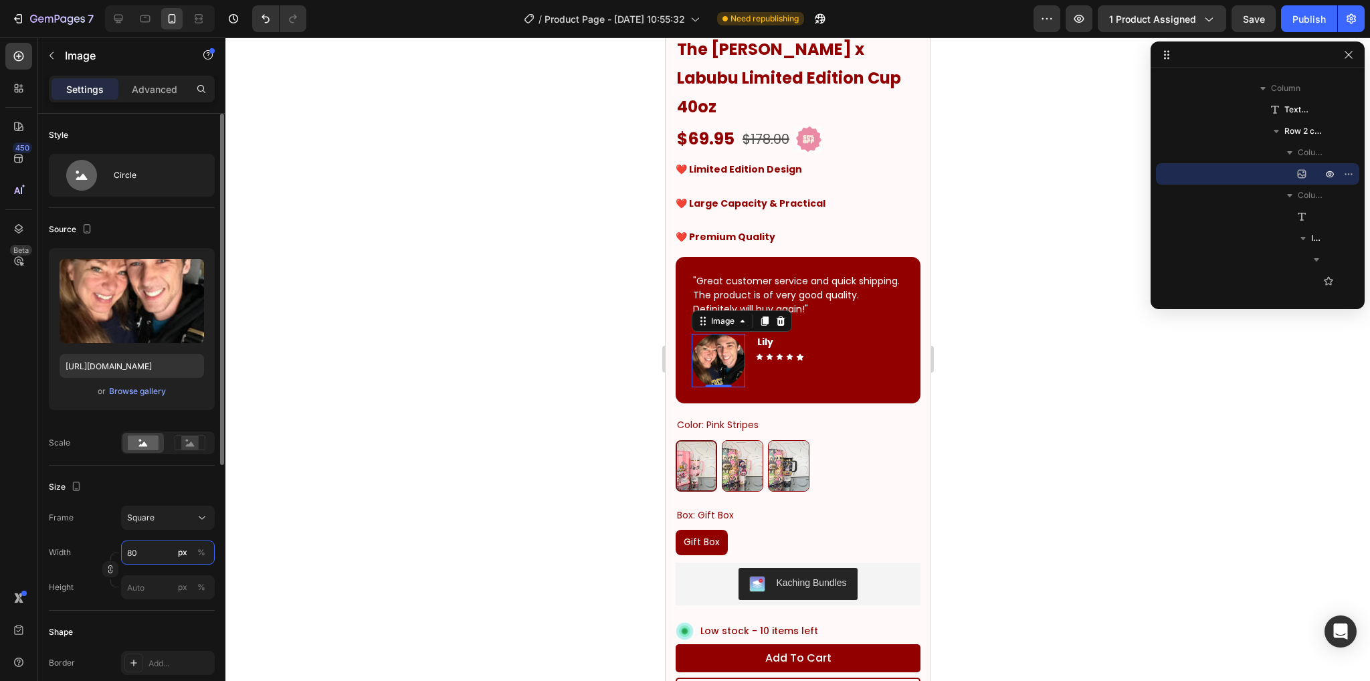
type input "79"
type input "78"
type input "77"
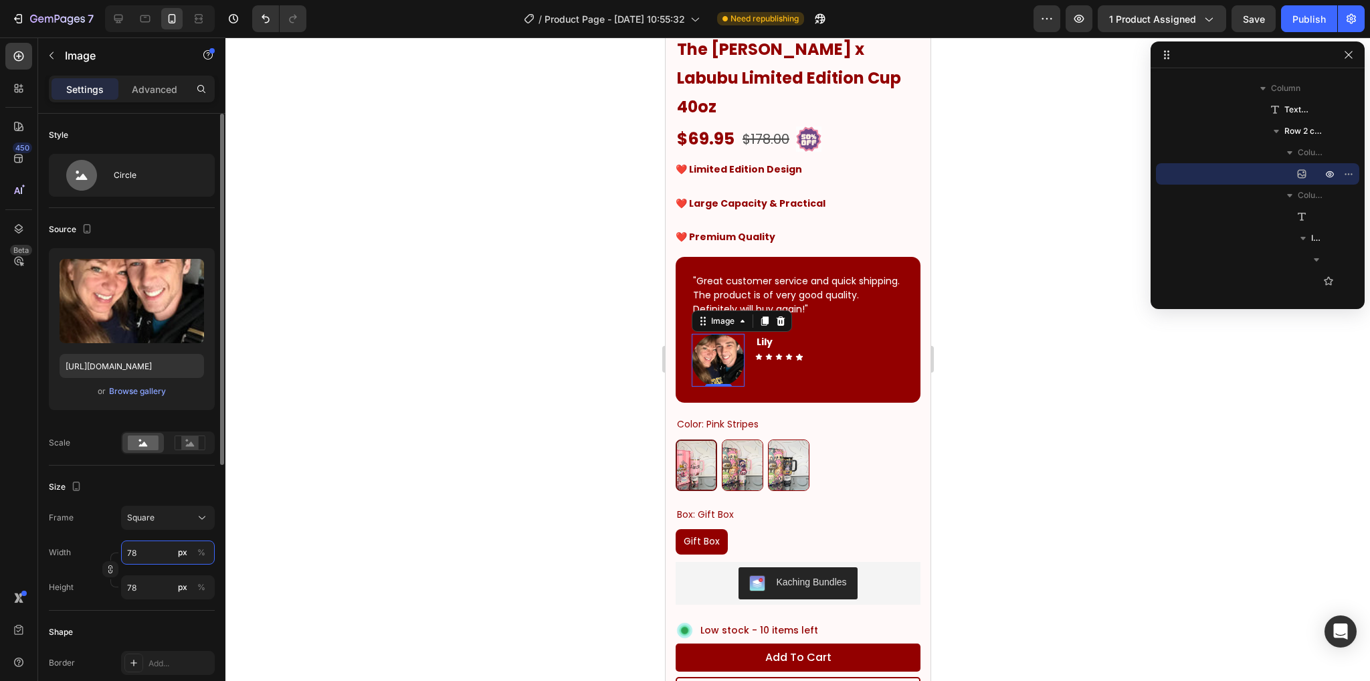
type input "77"
type input "76"
type input "75"
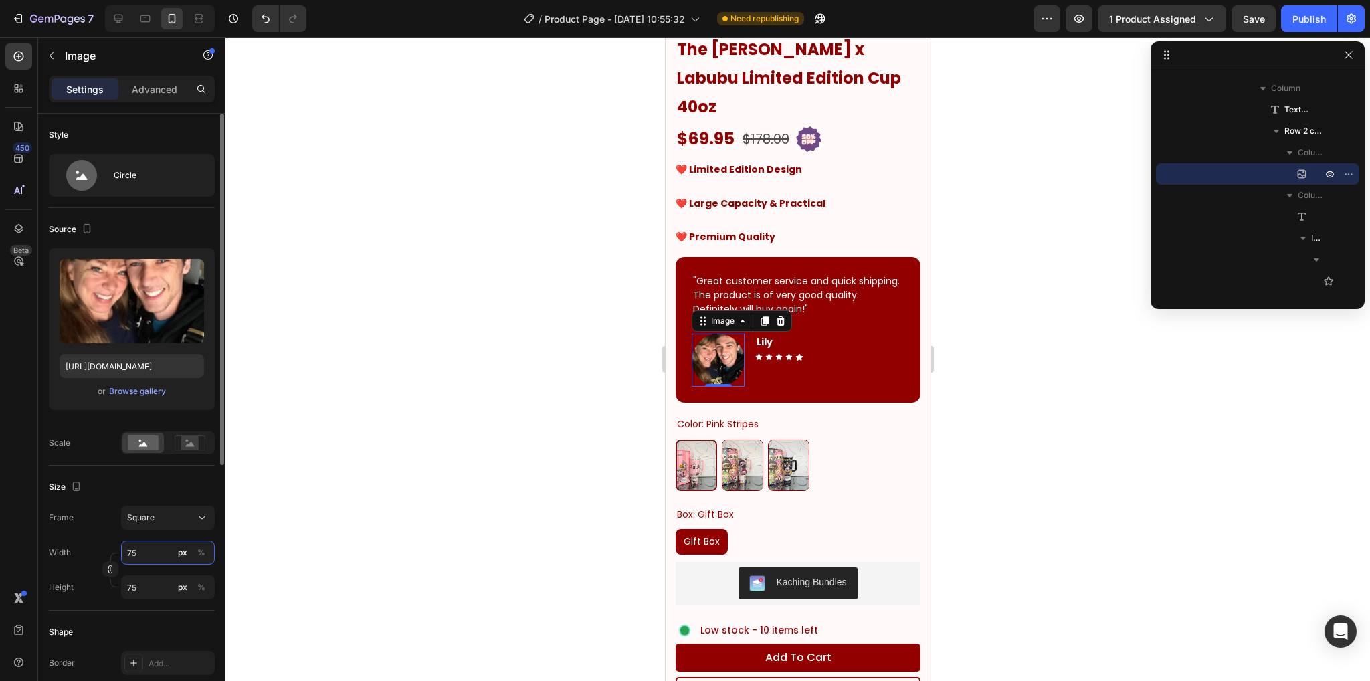
type input "74"
type input "73"
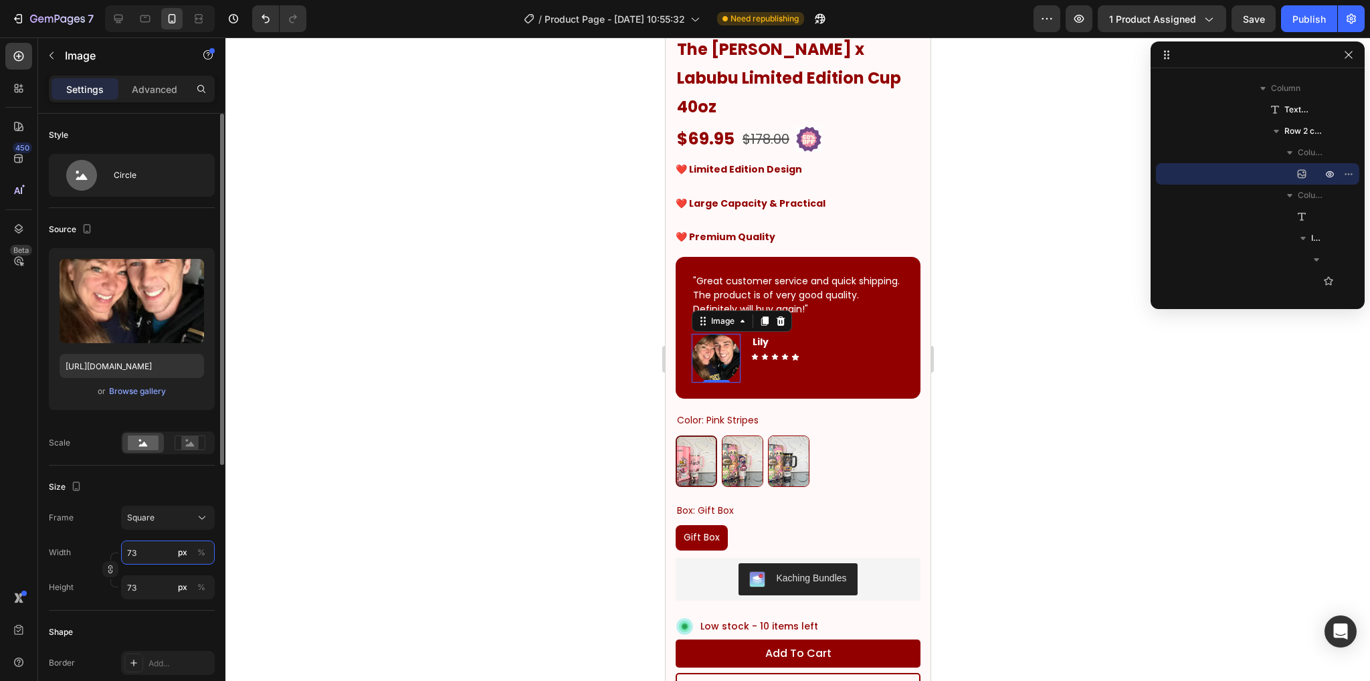
type input "72"
type input "71"
type input "70"
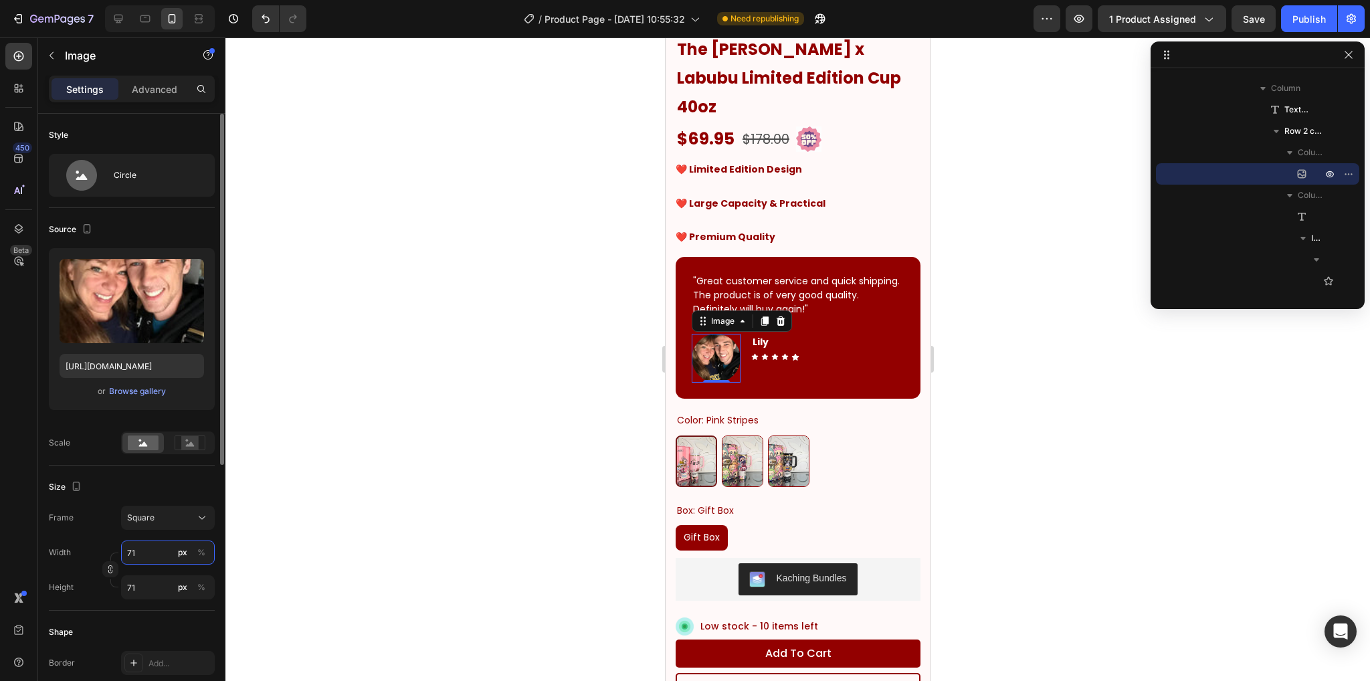
type input "70"
type input "69"
type input "68"
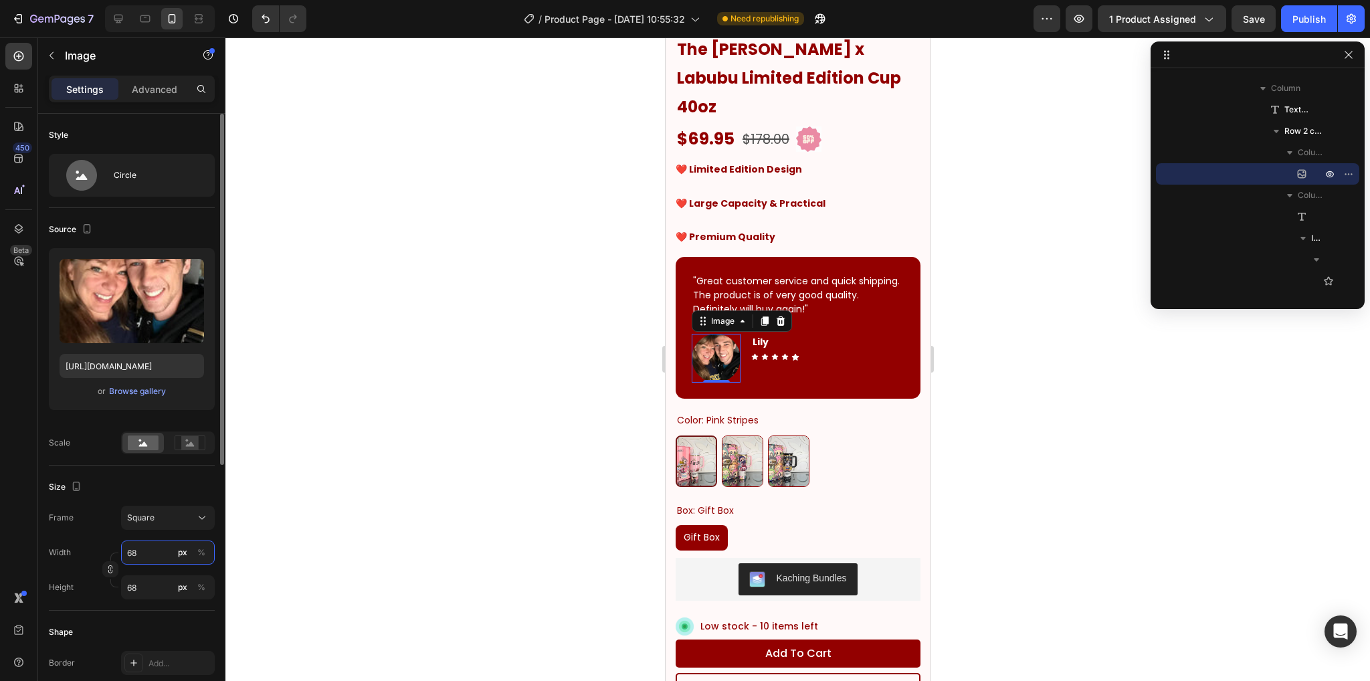
type input "67"
type input "66"
type input "65"
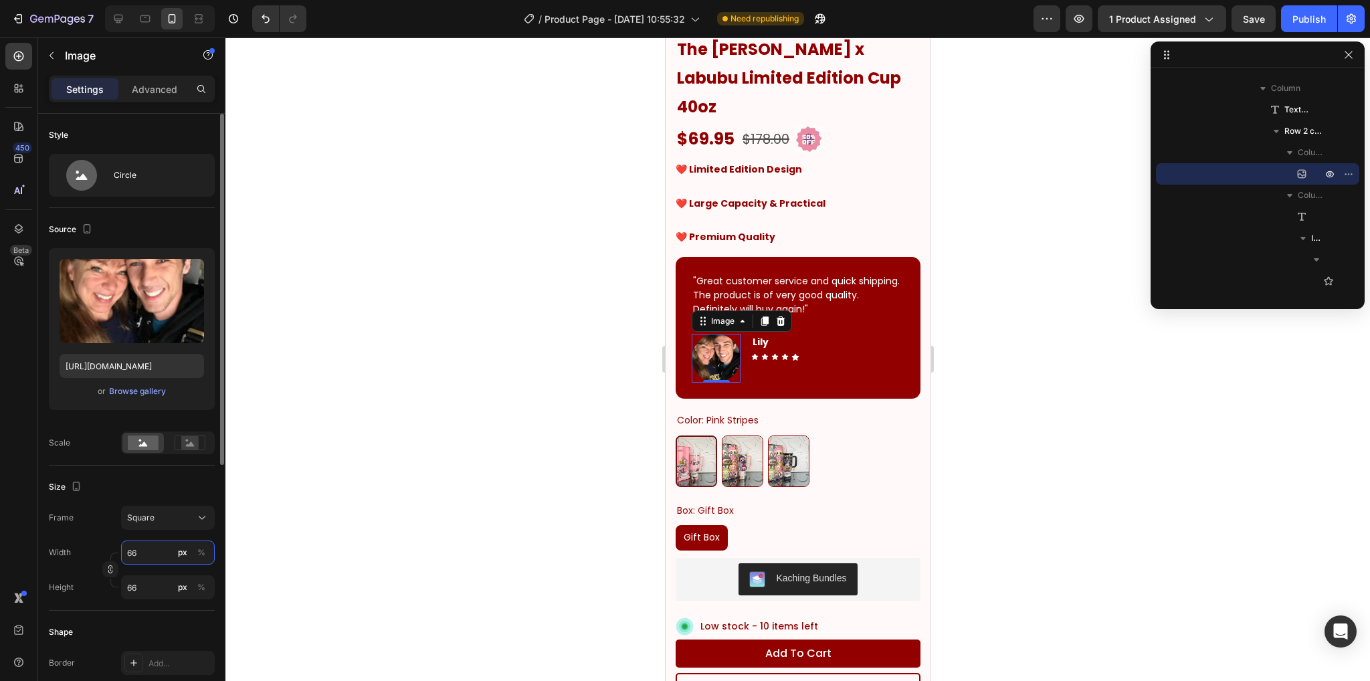
type input "65"
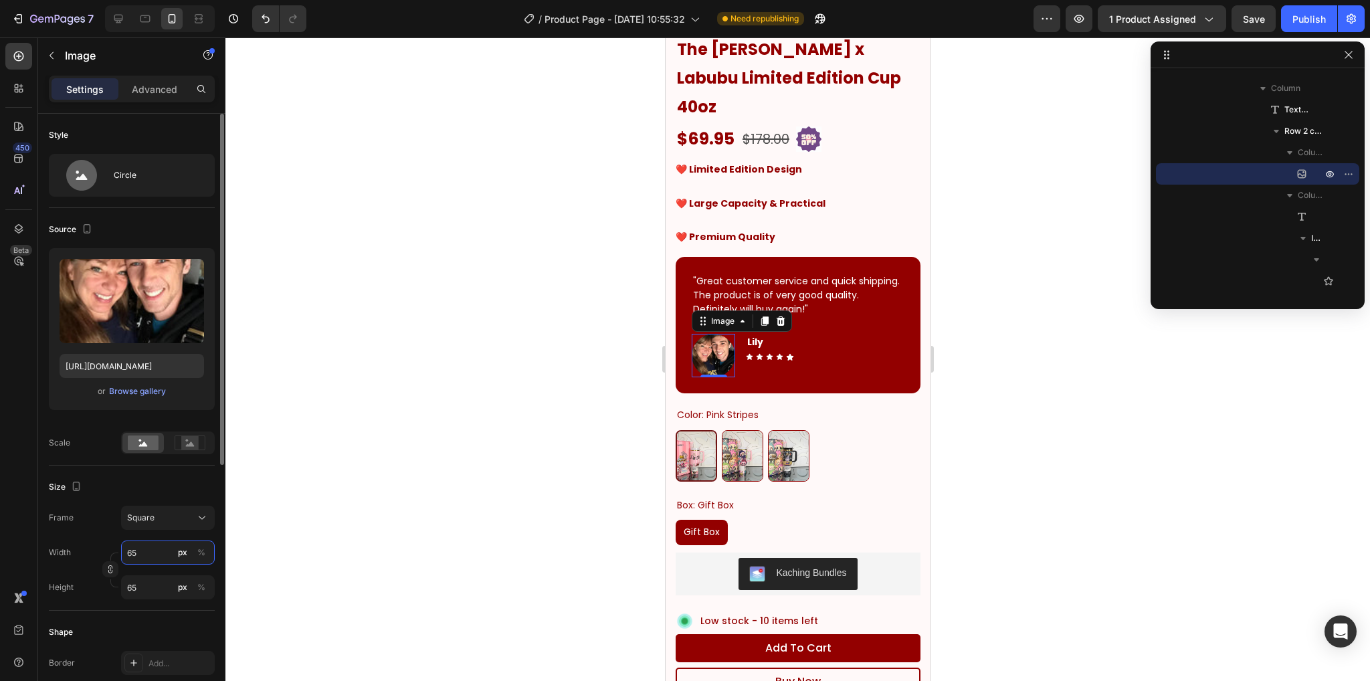
type input "64"
type input "63"
type input "62"
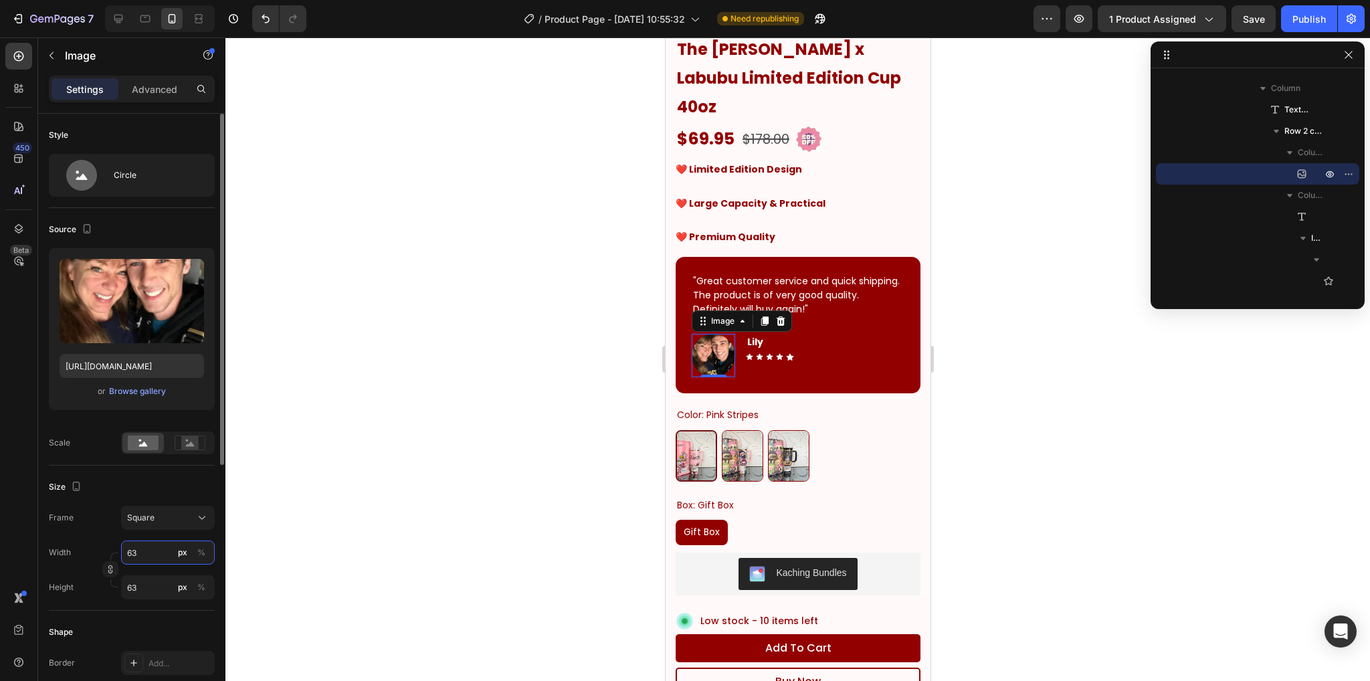
type input "62"
type input "61"
type input "60"
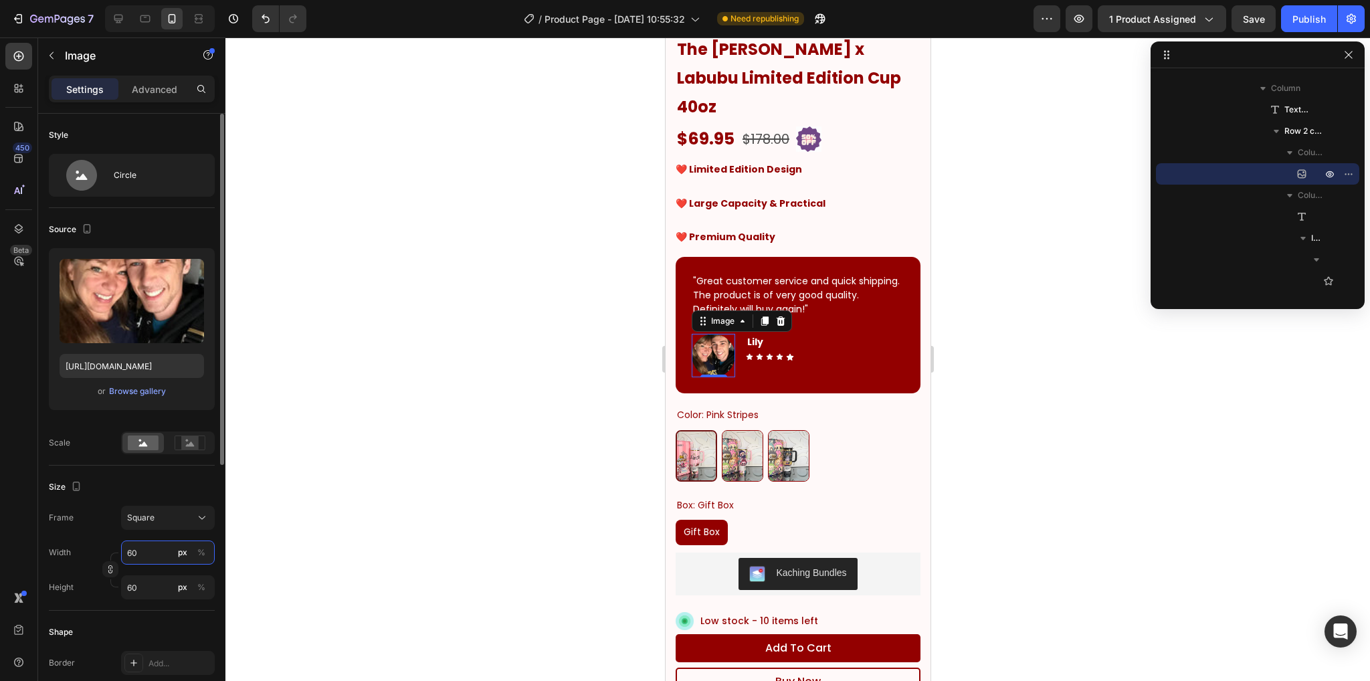
type input "59"
type input "58"
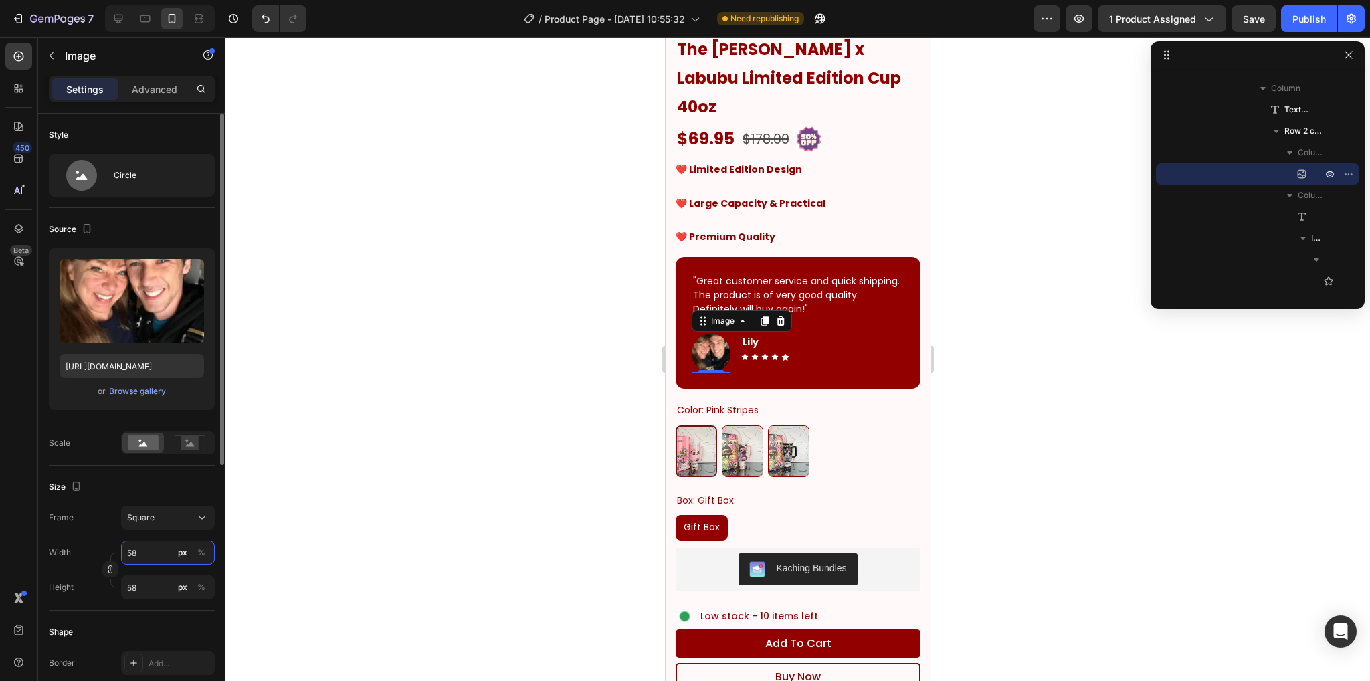
type input "57"
type input "56"
type input "55"
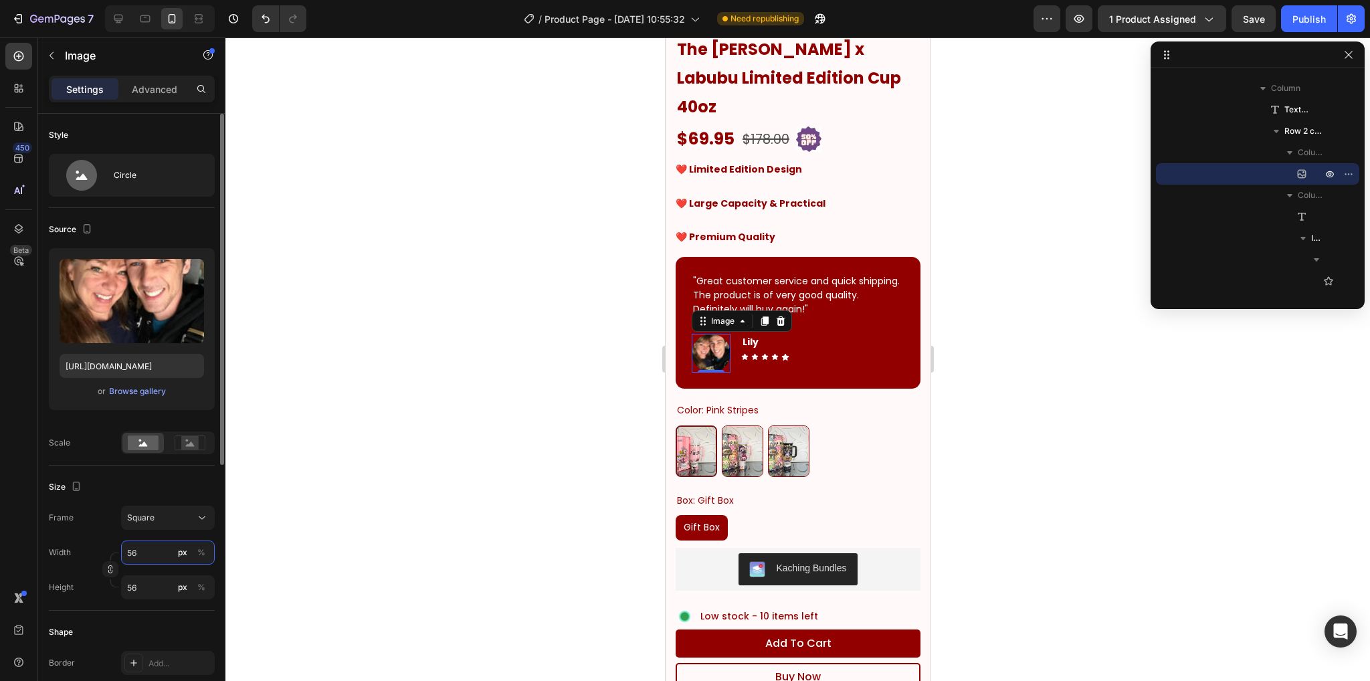
type input "55"
type input "54"
type input "53"
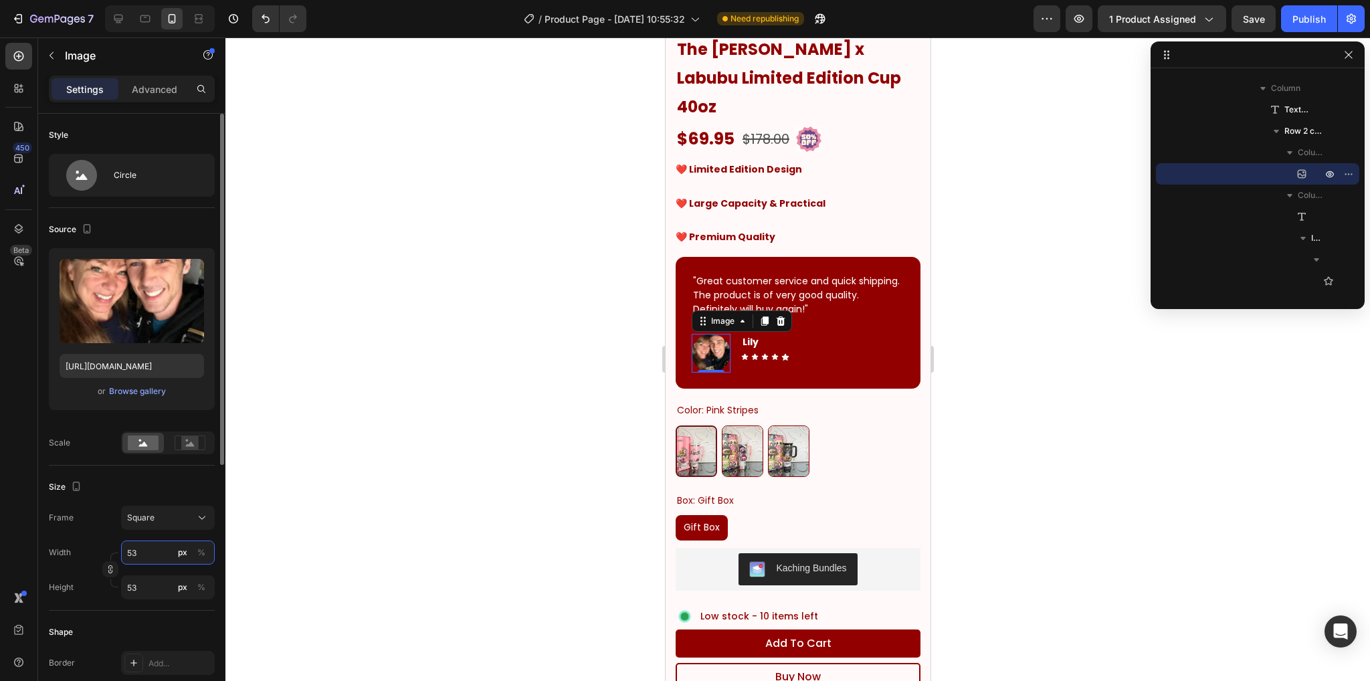
type input "52"
type input "51"
type input "50"
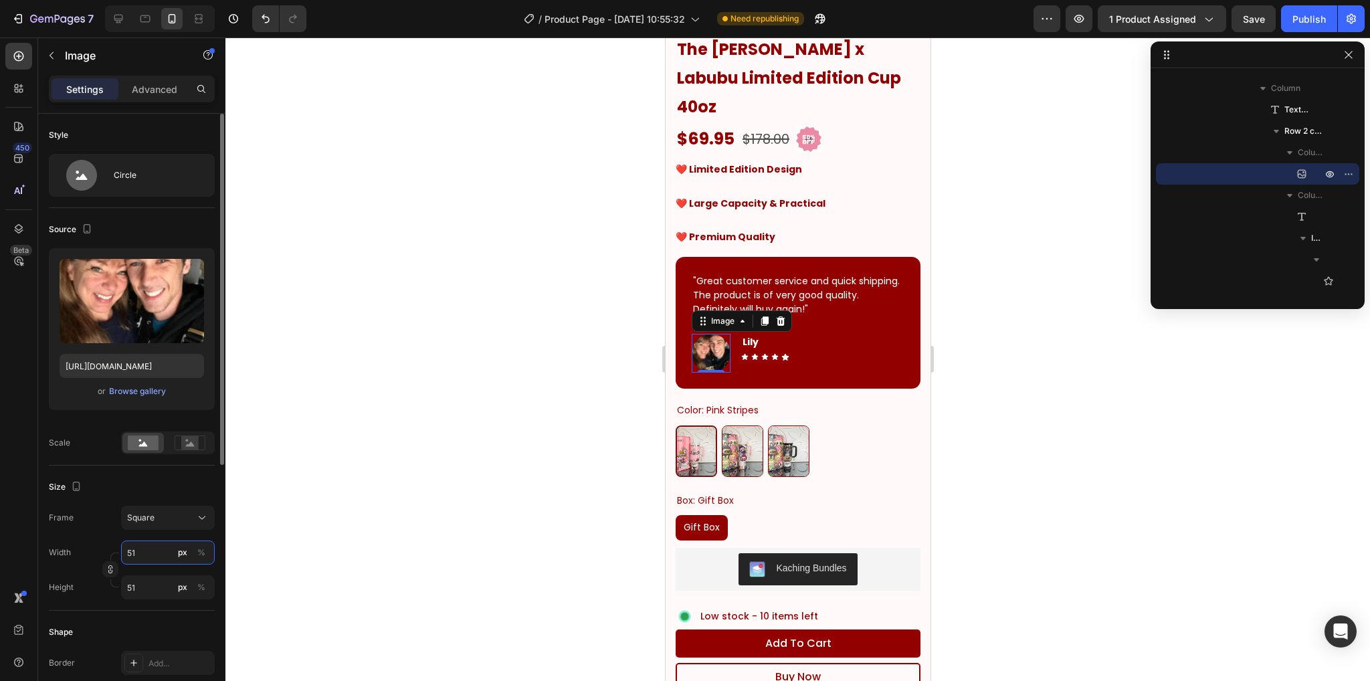
type input "50"
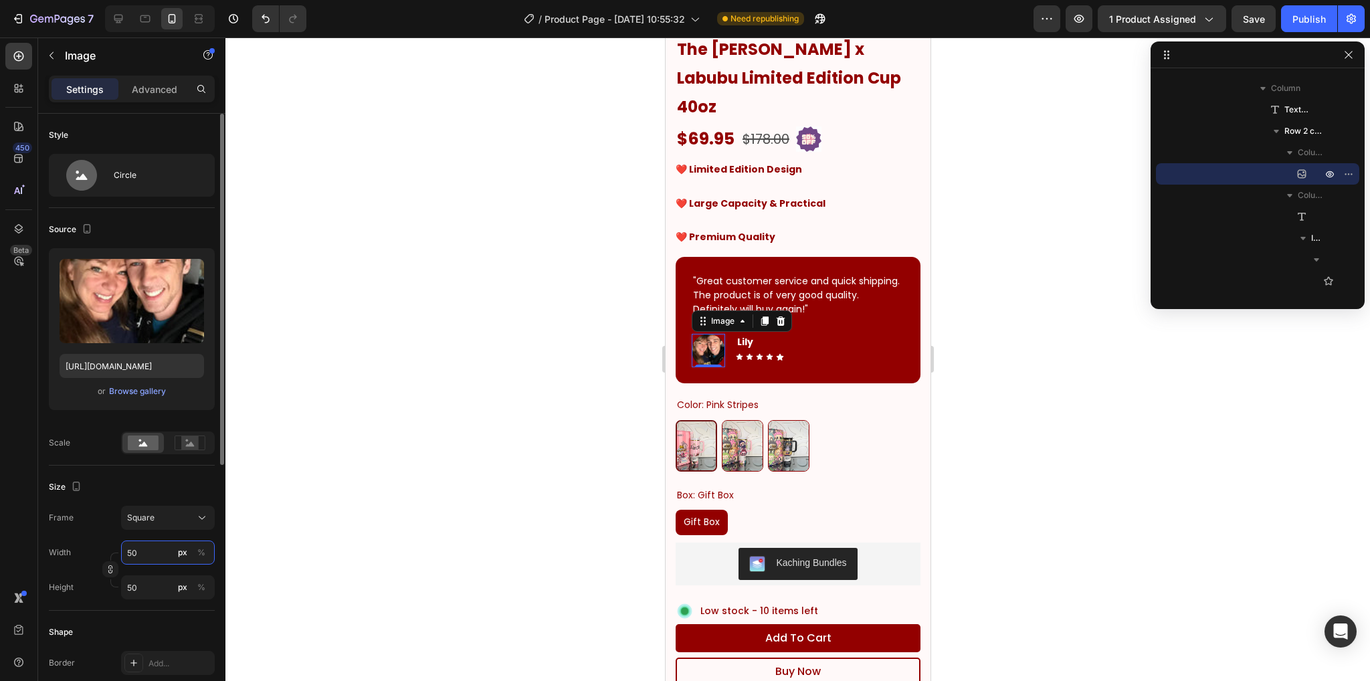
type input "49"
type input "48"
type input "47"
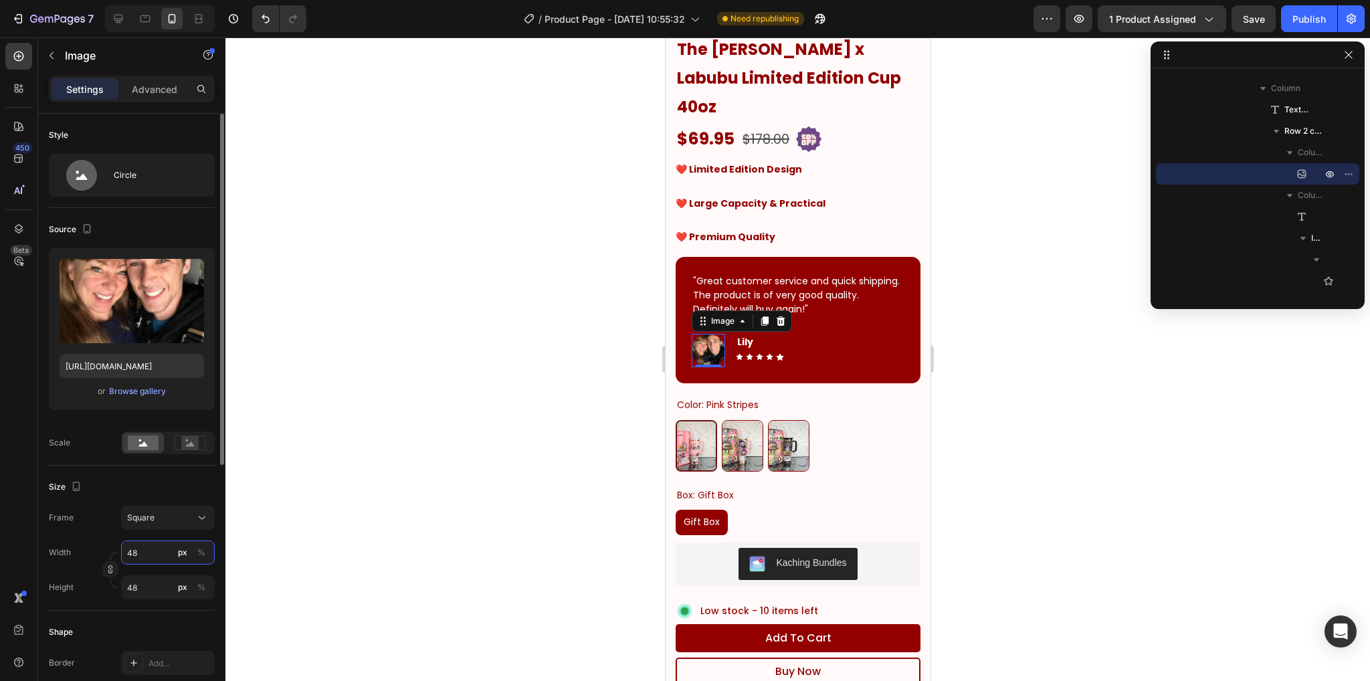
type input "47"
type input "46"
type input "45"
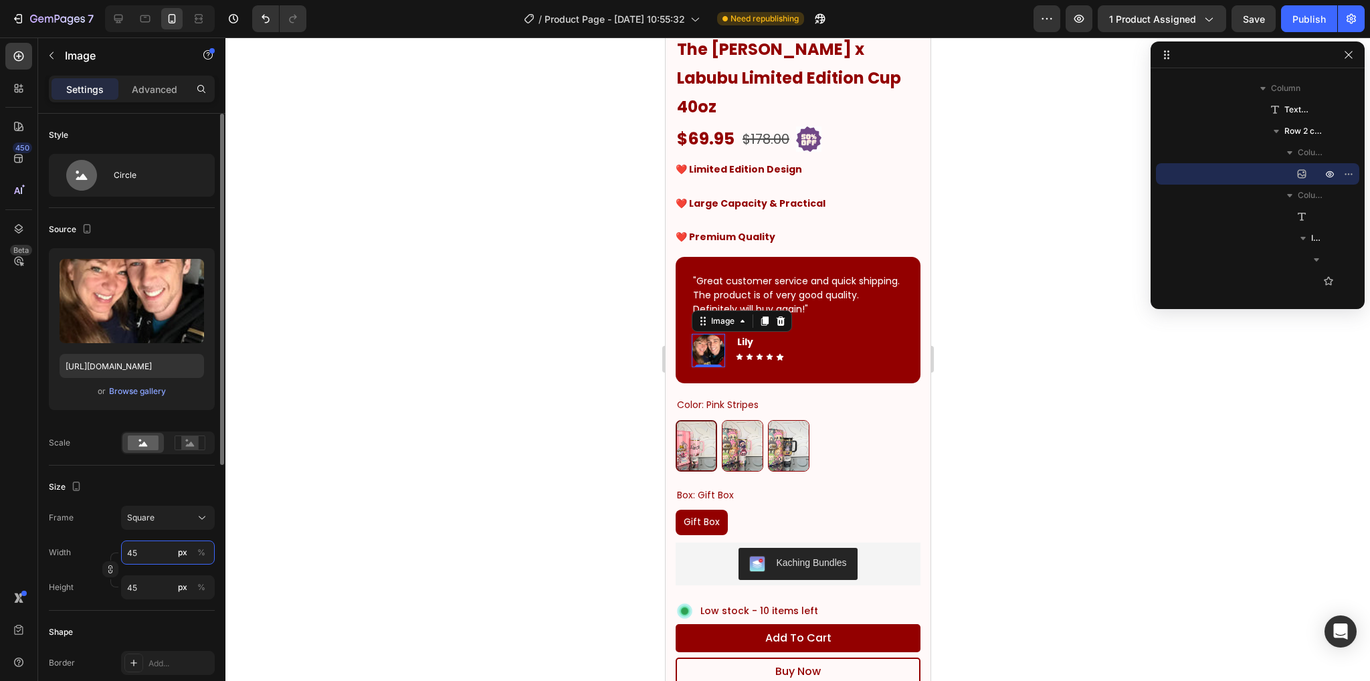
type input "44"
type input "43"
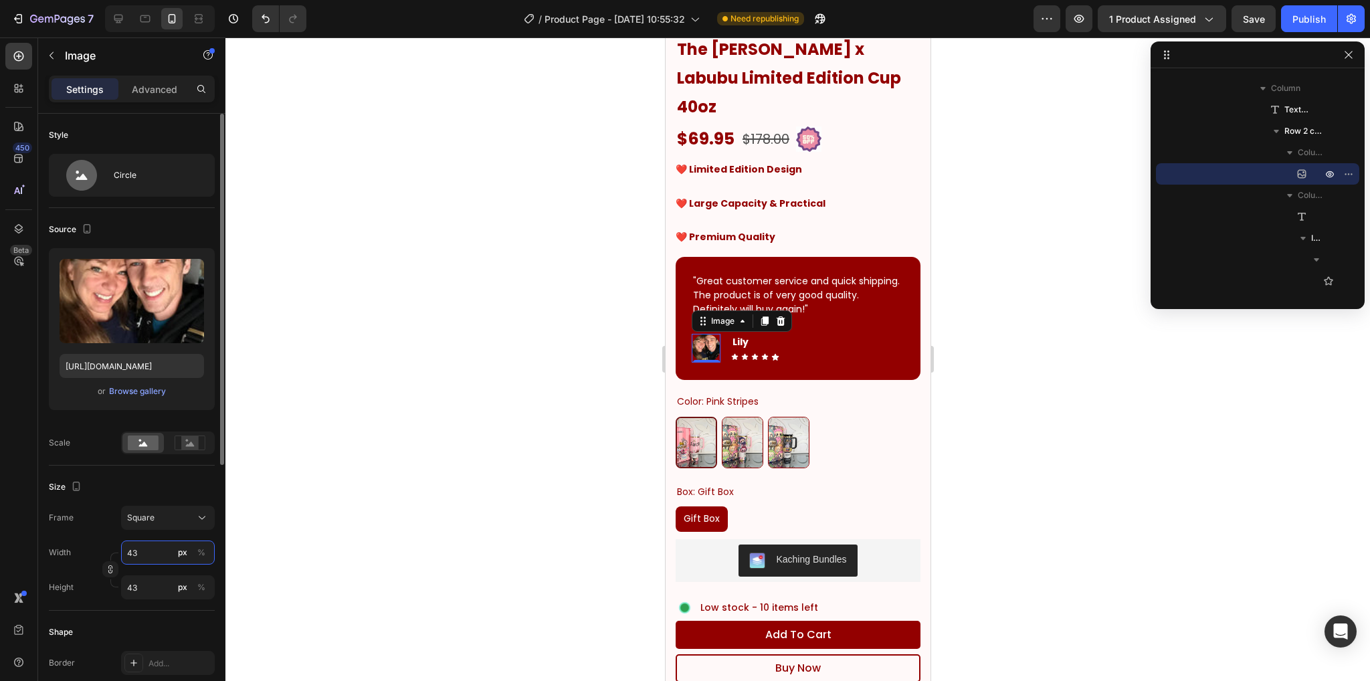
type input "42"
type input "43"
click at [437, 373] on div at bounding box center [797, 358] width 1144 height 643
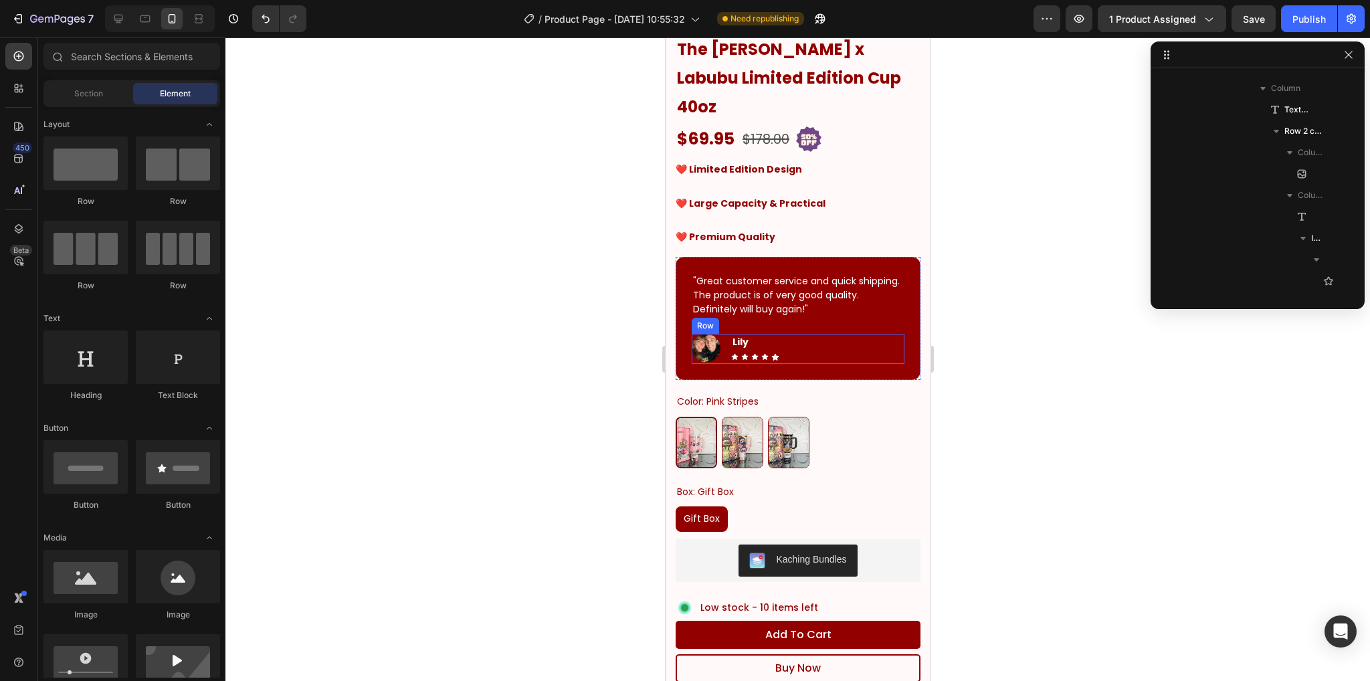
click at [839, 334] on div "Image Lily Text block Icon Icon Icon Icon Icon Icon List Hoz Row" at bounding box center [797, 349] width 213 height 30
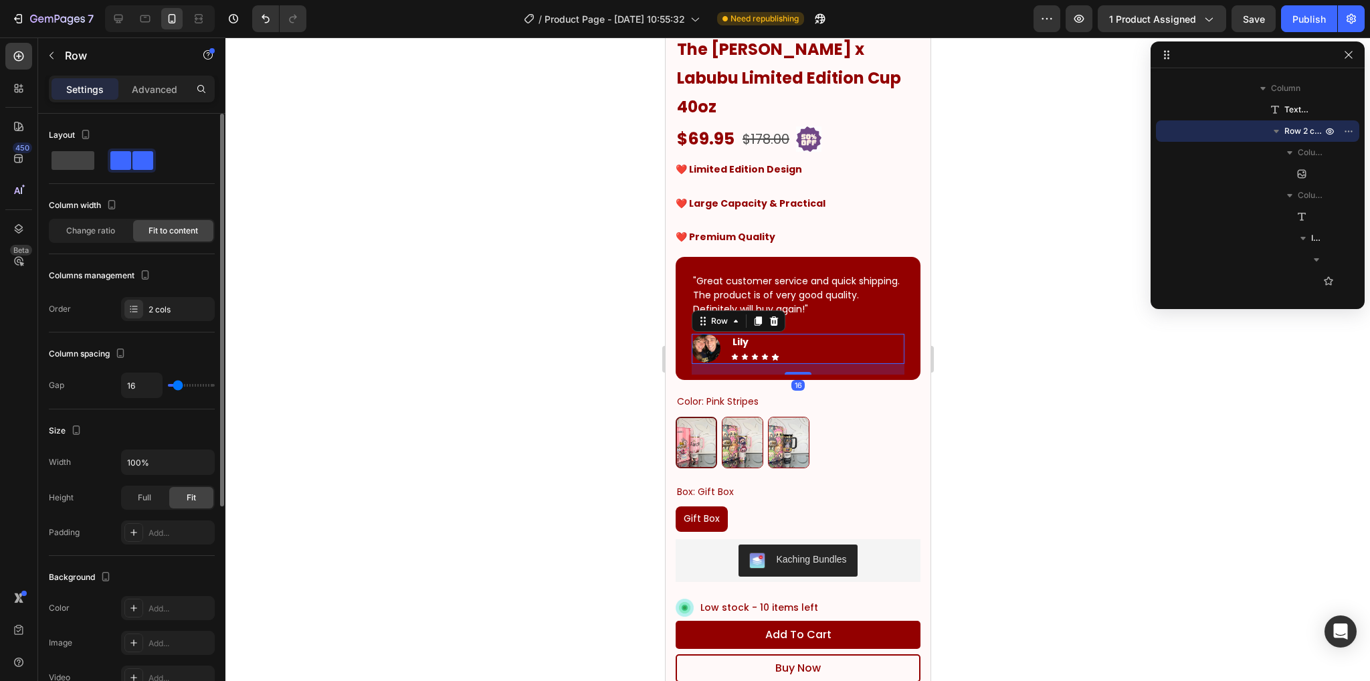
click at [180, 384] on input "range" at bounding box center [191, 385] width 47 height 3
type input "15"
type input "14"
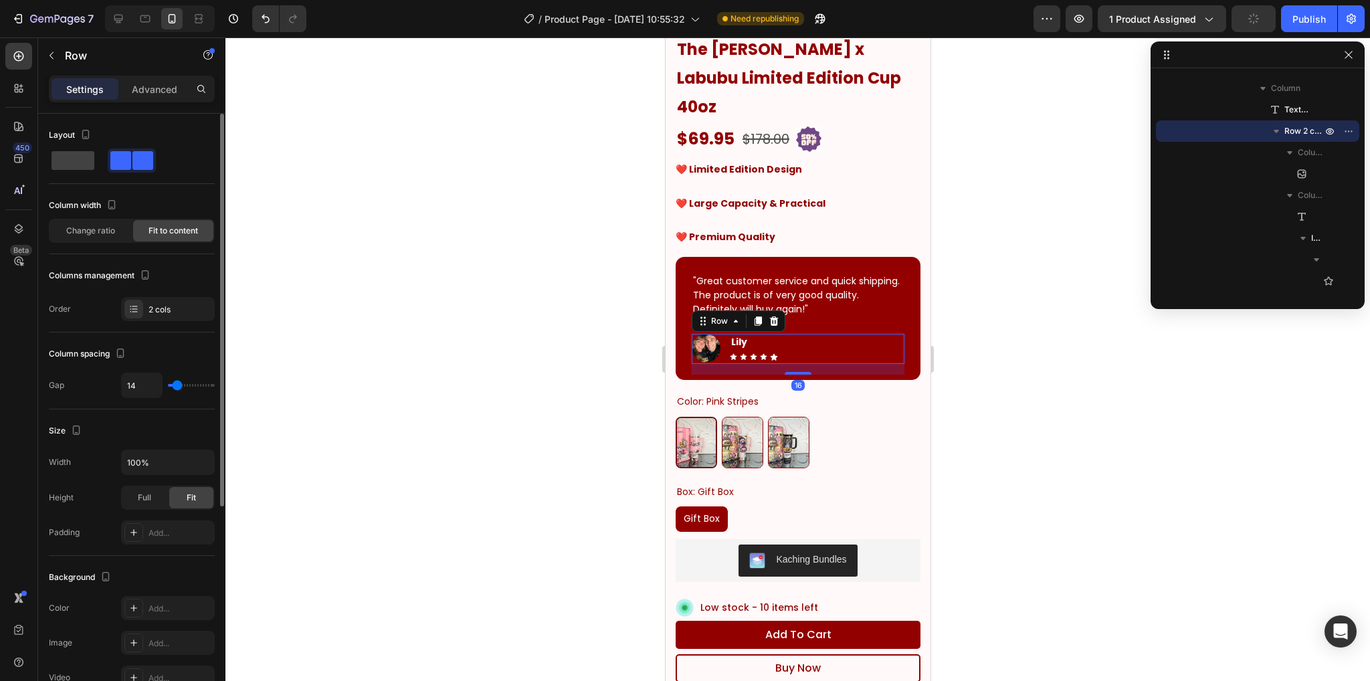
type input "13"
type input "12"
type input "11"
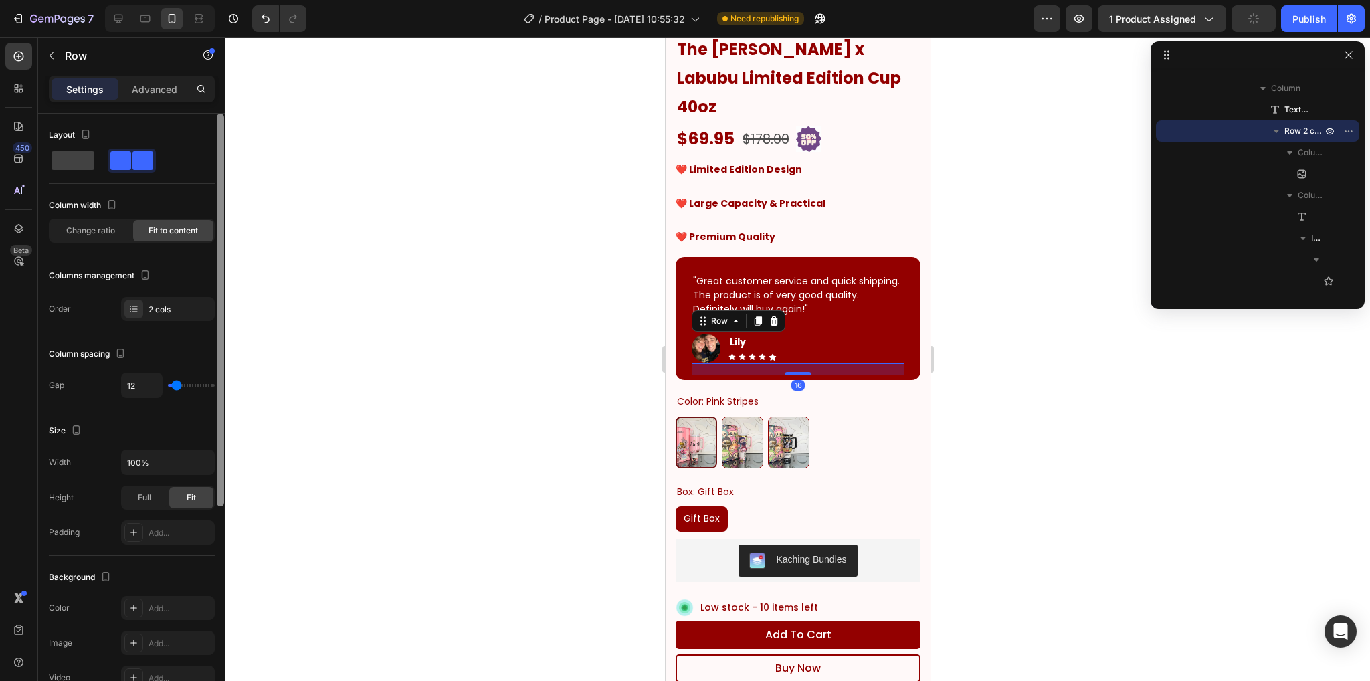
type input "11"
type input "10"
click at [415, 328] on div at bounding box center [797, 358] width 1144 height 643
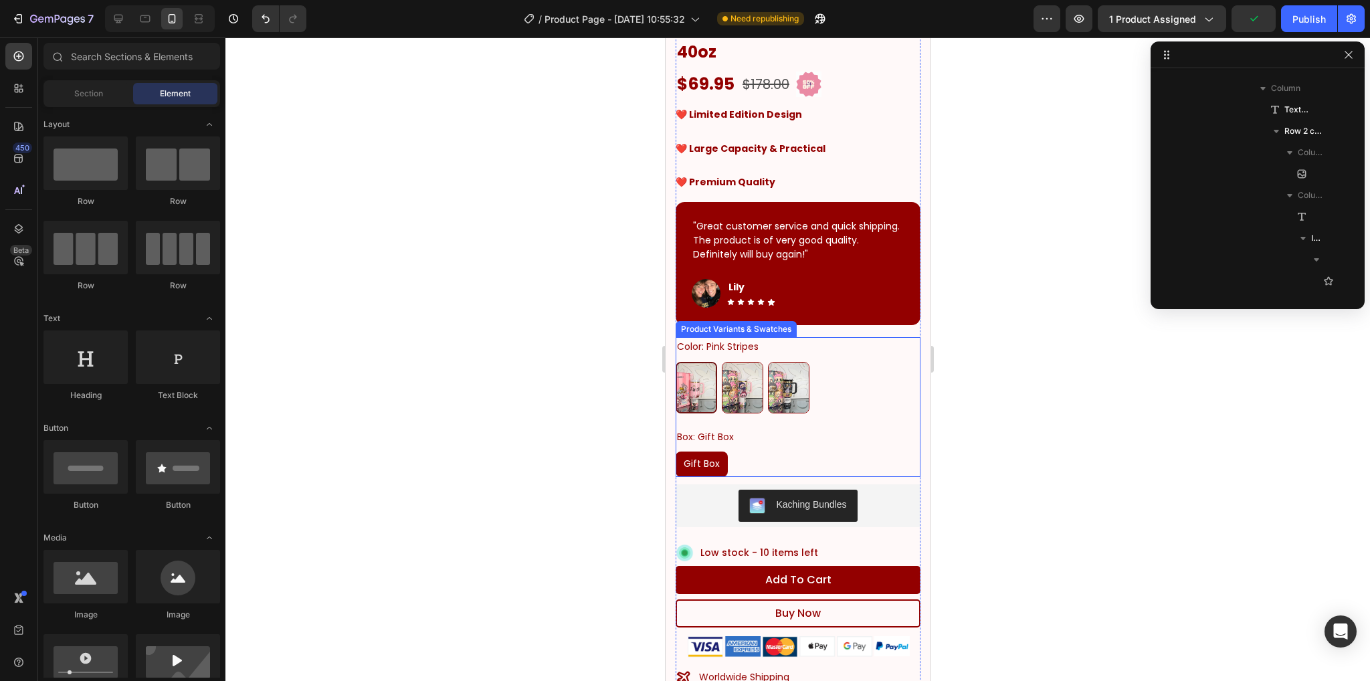
scroll to position [535, 0]
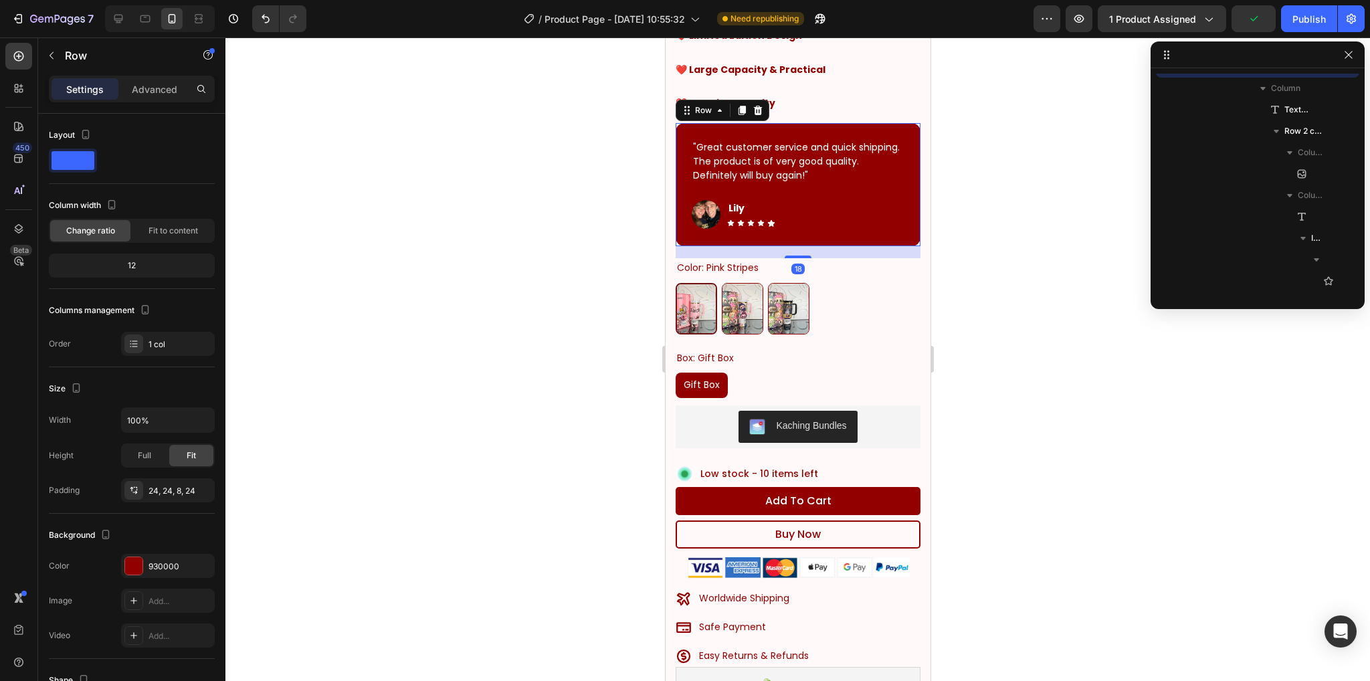
click at [818, 153] on div ""Great customer service and quick shipping. The product is of very good quality…" at bounding box center [797, 190] width 213 height 102
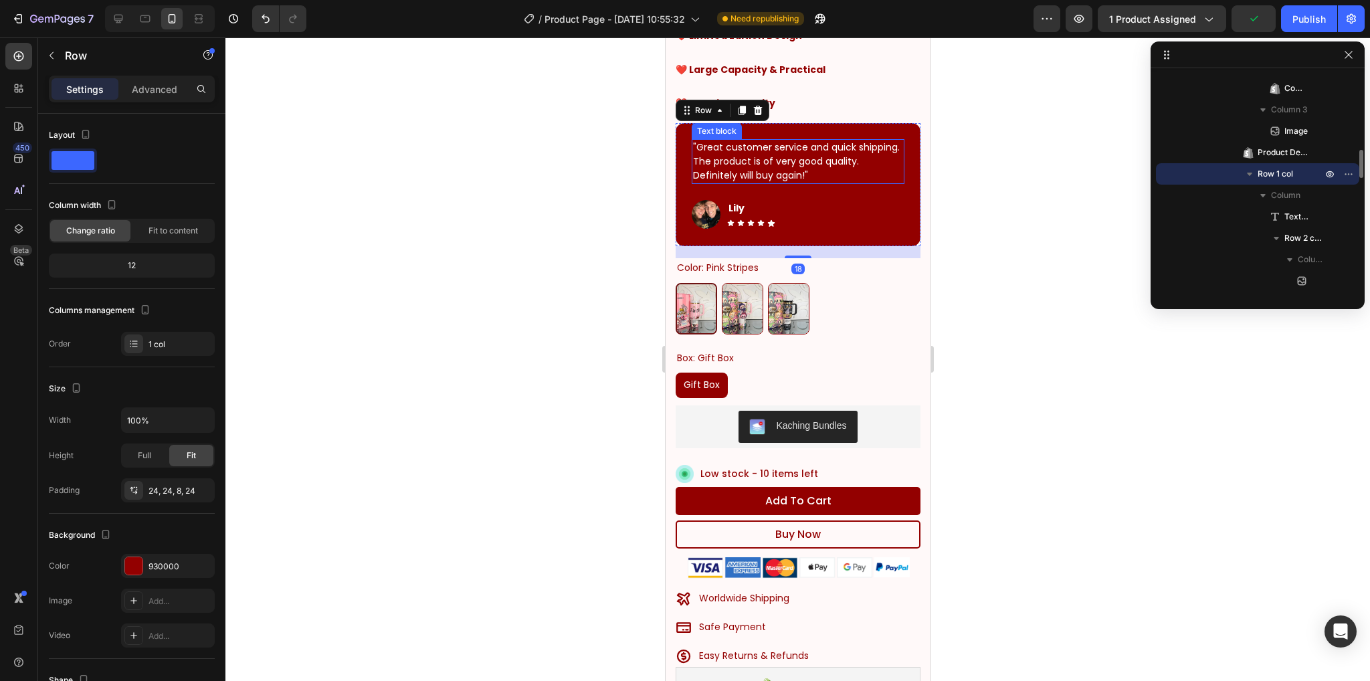
click at [815, 140] on p ""Great customer service and quick shipping. The product is of very good quality…" at bounding box center [797, 161] width 210 height 42
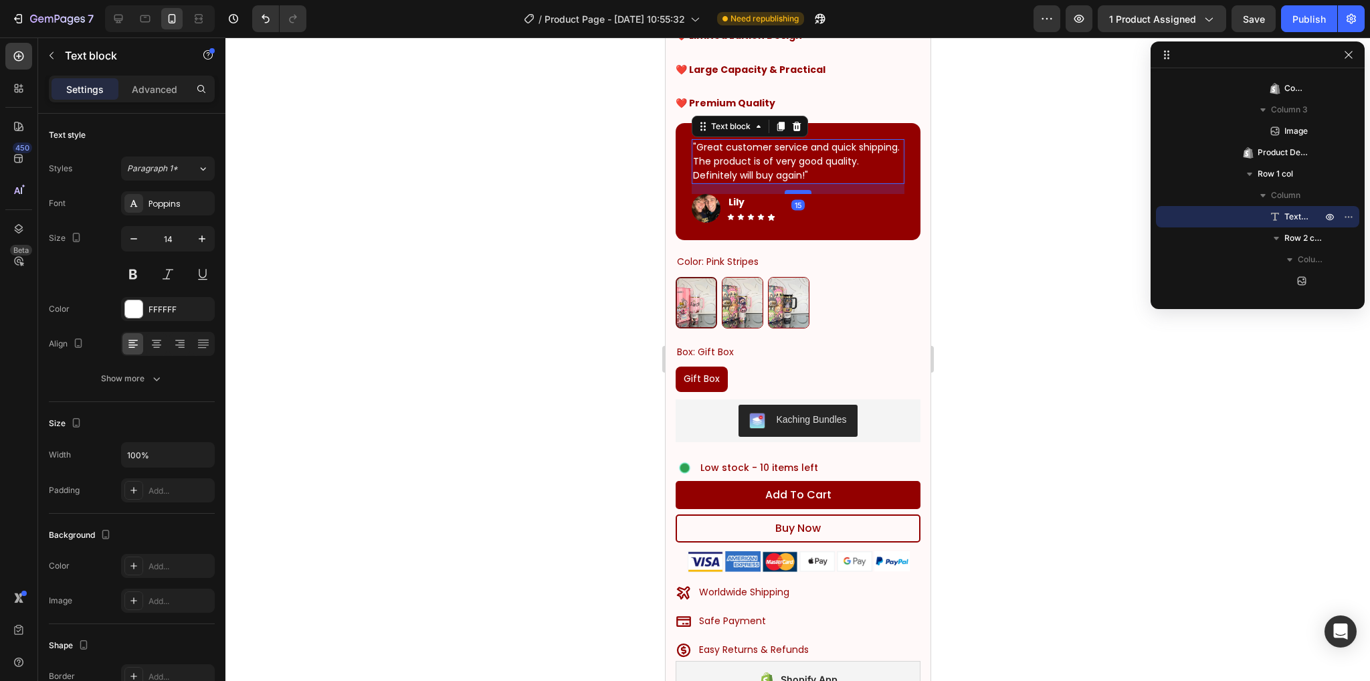
click at [790, 190] on div at bounding box center [797, 192] width 27 height 4
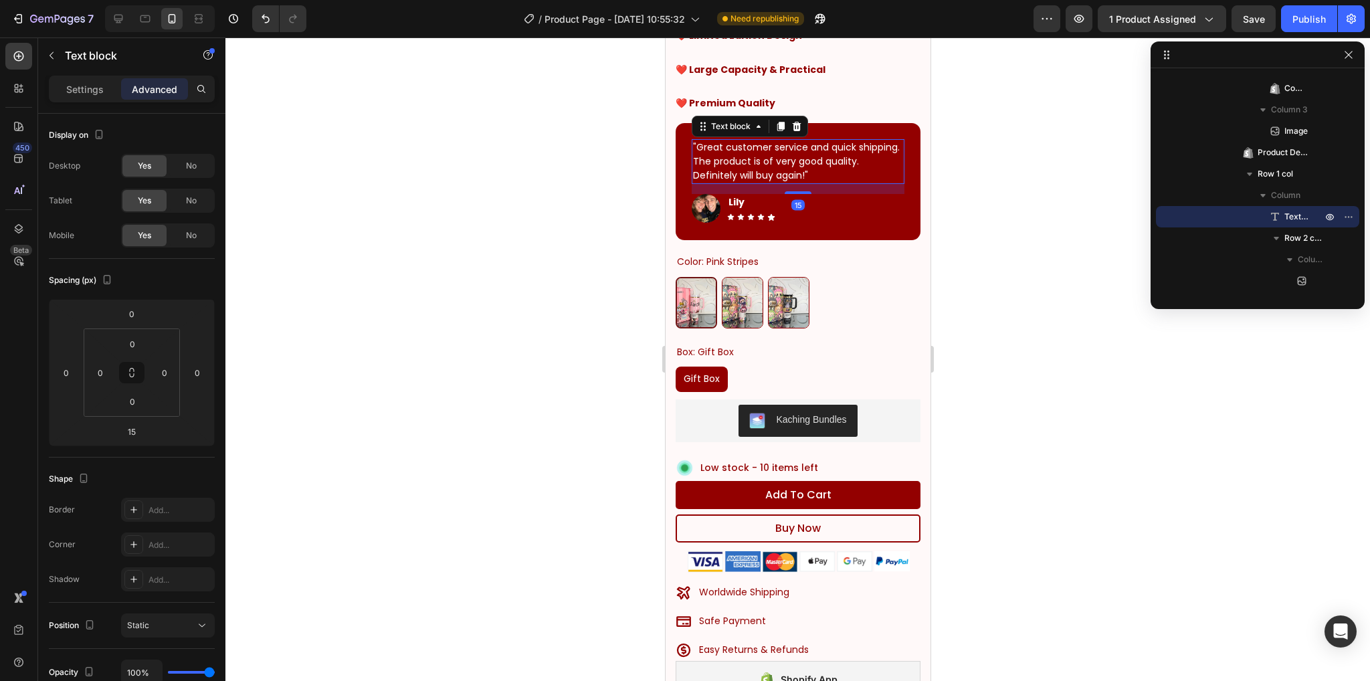
click at [1035, 216] on div at bounding box center [797, 358] width 1144 height 643
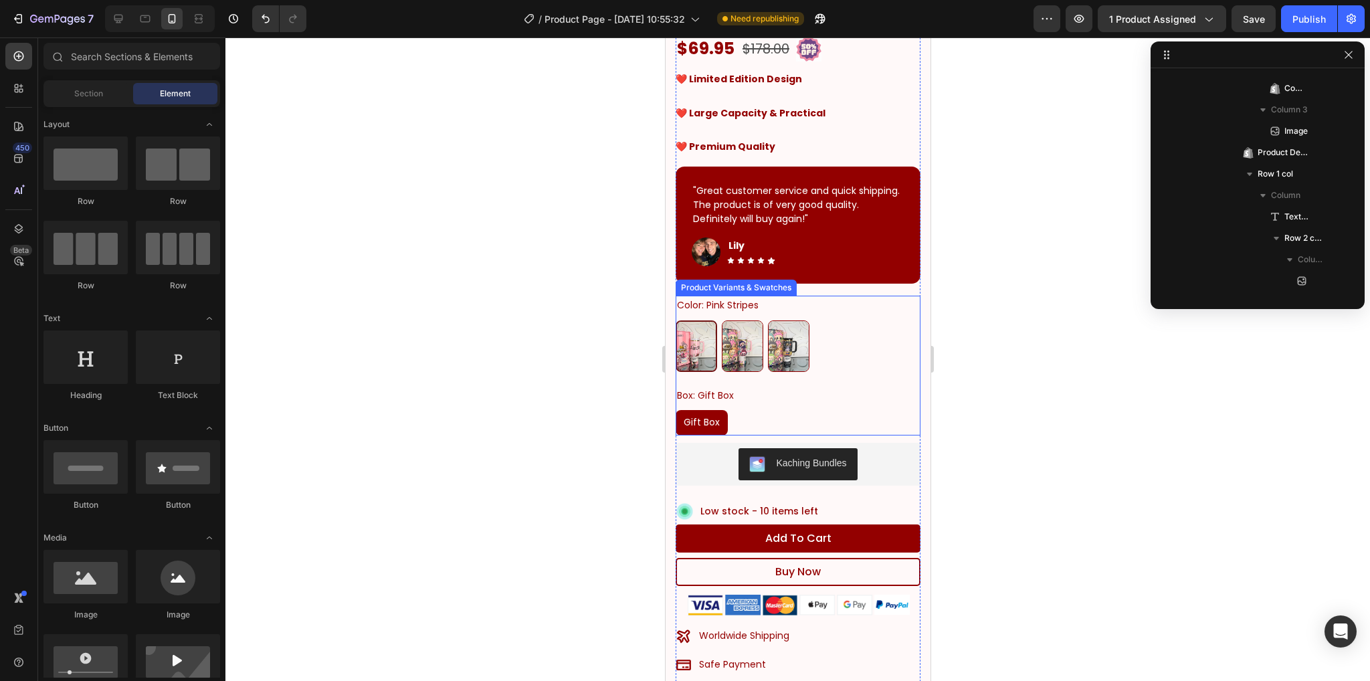
scroll to position [468, 0]
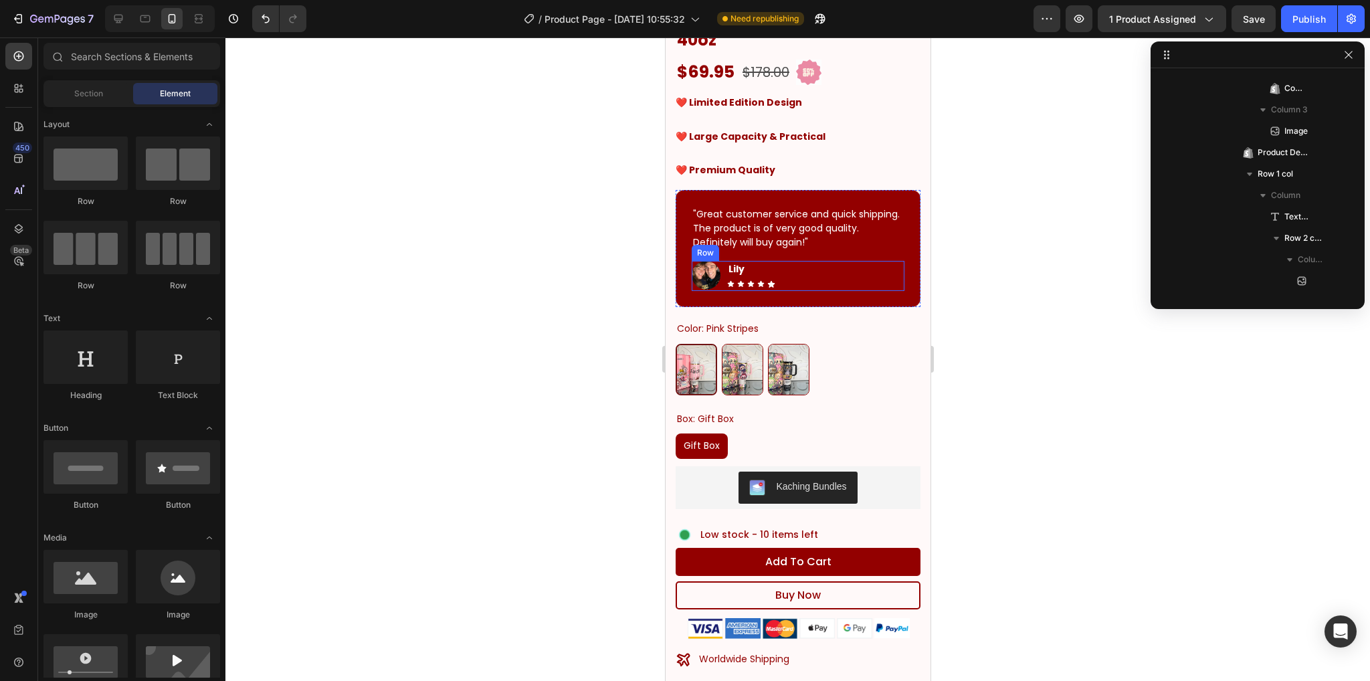
click at [813, 207] on p ""Great customer service and quick shipping. The product is of very good quality…" at bounding box center [797, 228] width 210 height 42
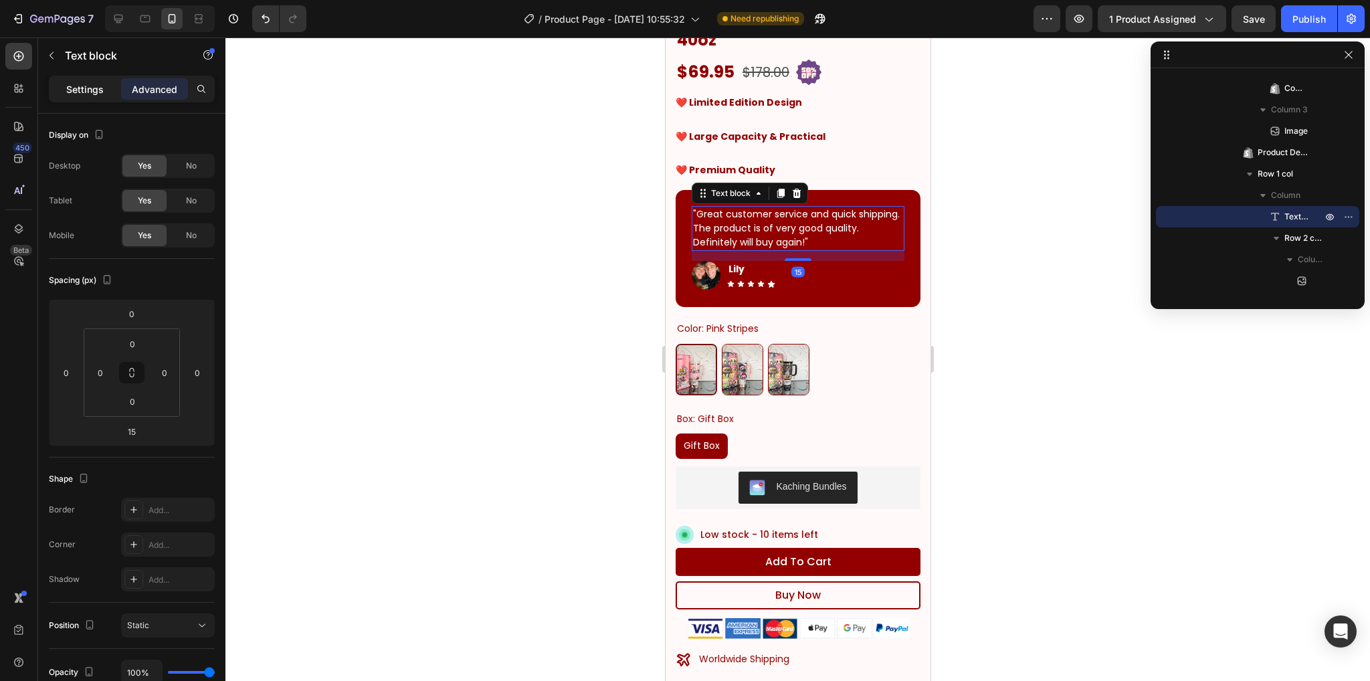
click at [93, 87] on p "Settings" at bounding box center [84, 89] width 37 height 14
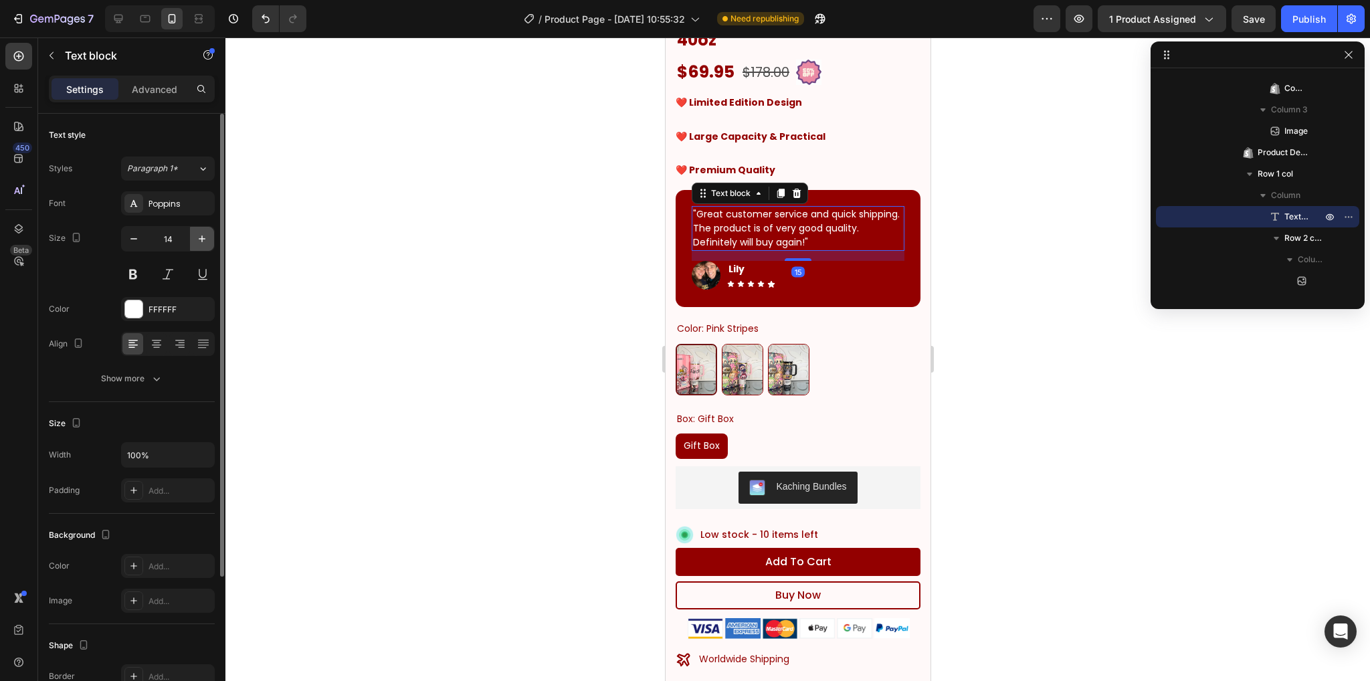
click at [203, 241] on icon "button" at bounding box center [201, 238] width 13 height 13
type input "15"
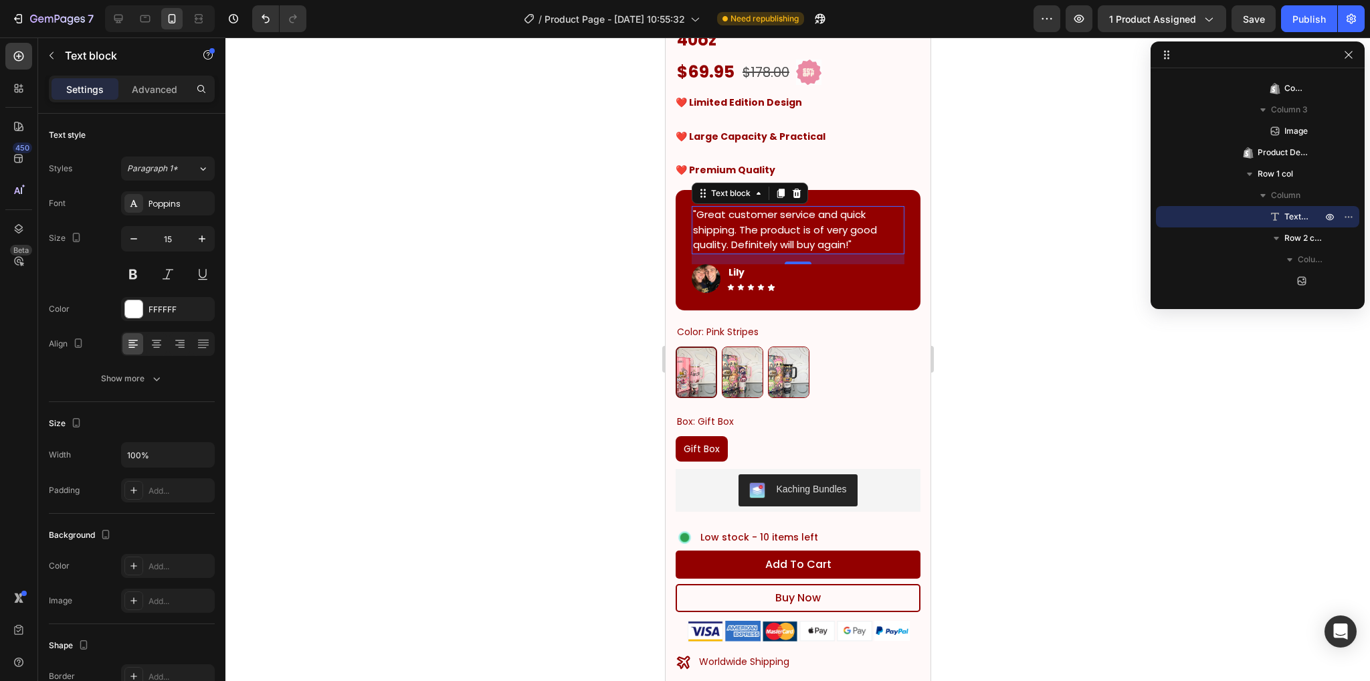
click at [353, 262] on div at bounding box center [797, 358] width 1144 height 643
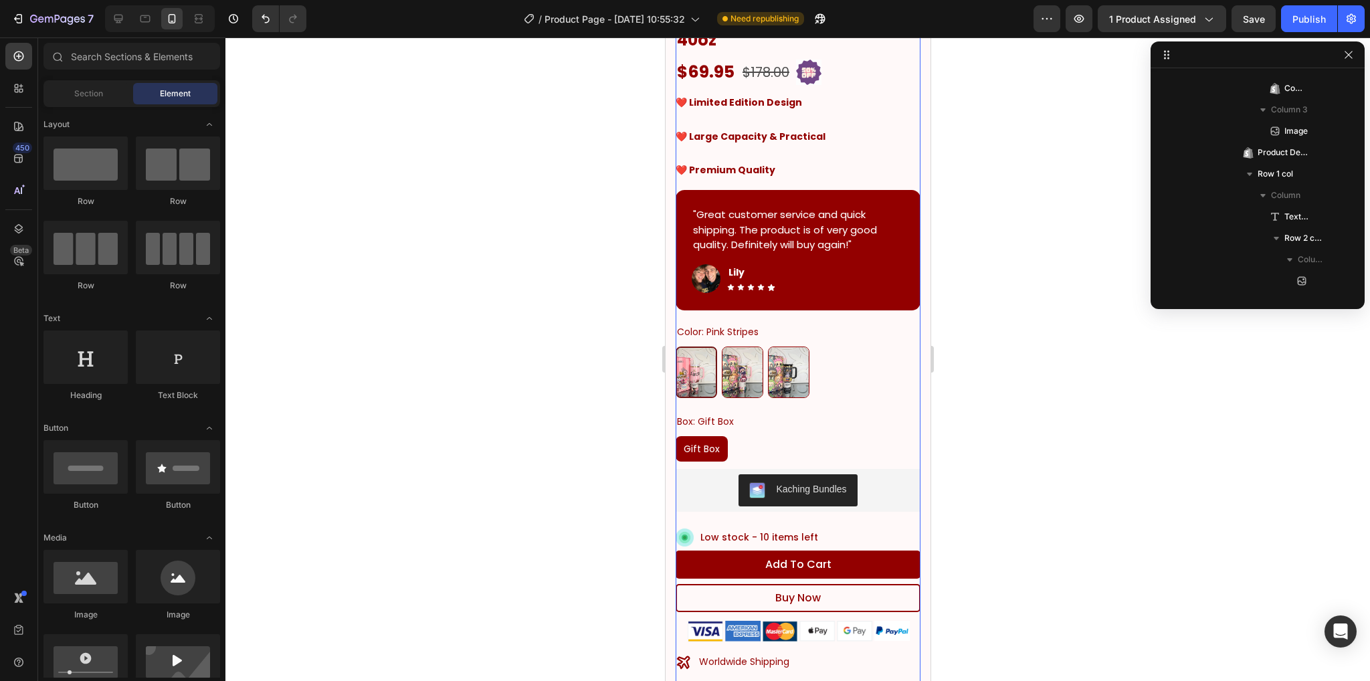
click at [873, 278] on div "Icon Icon Icon Icon Icon Icon List 4500+ people have purchased the product Text…" at bounding box center [797, 361] width 245 height 821
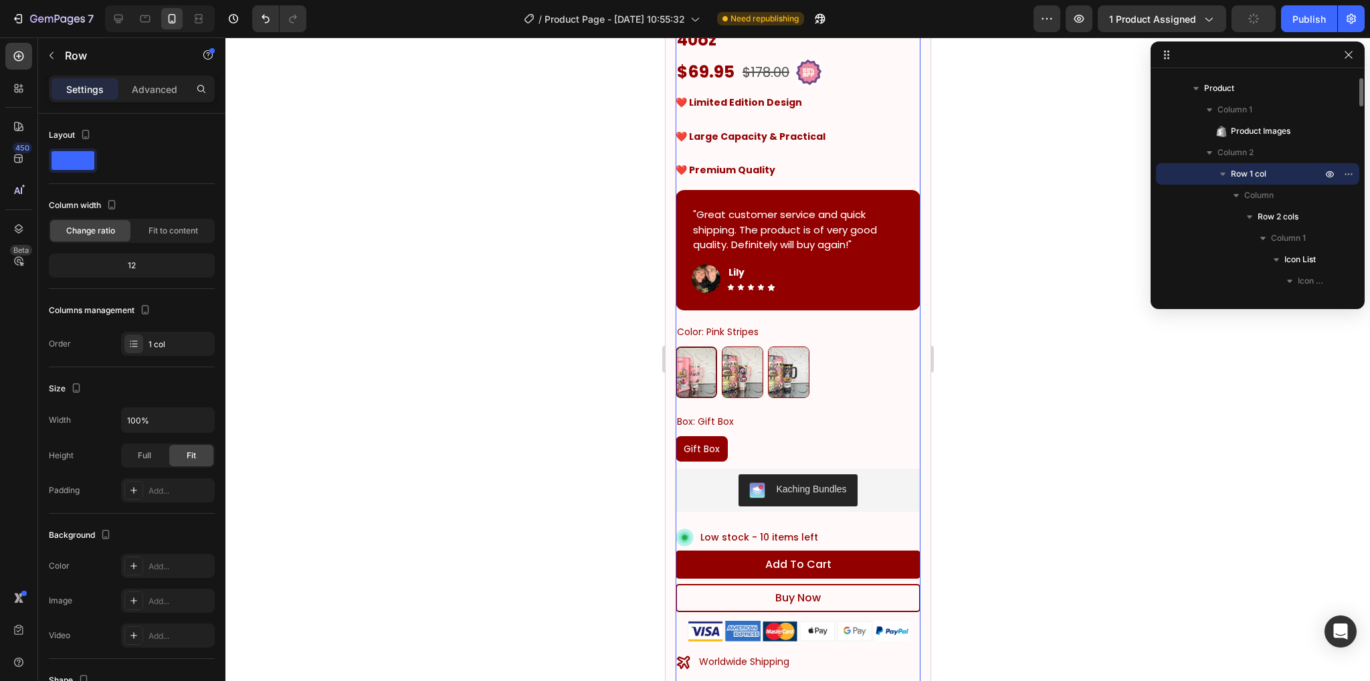
click at [1001, 308] on div at bounding box center [797, 358] width 1144 height 643
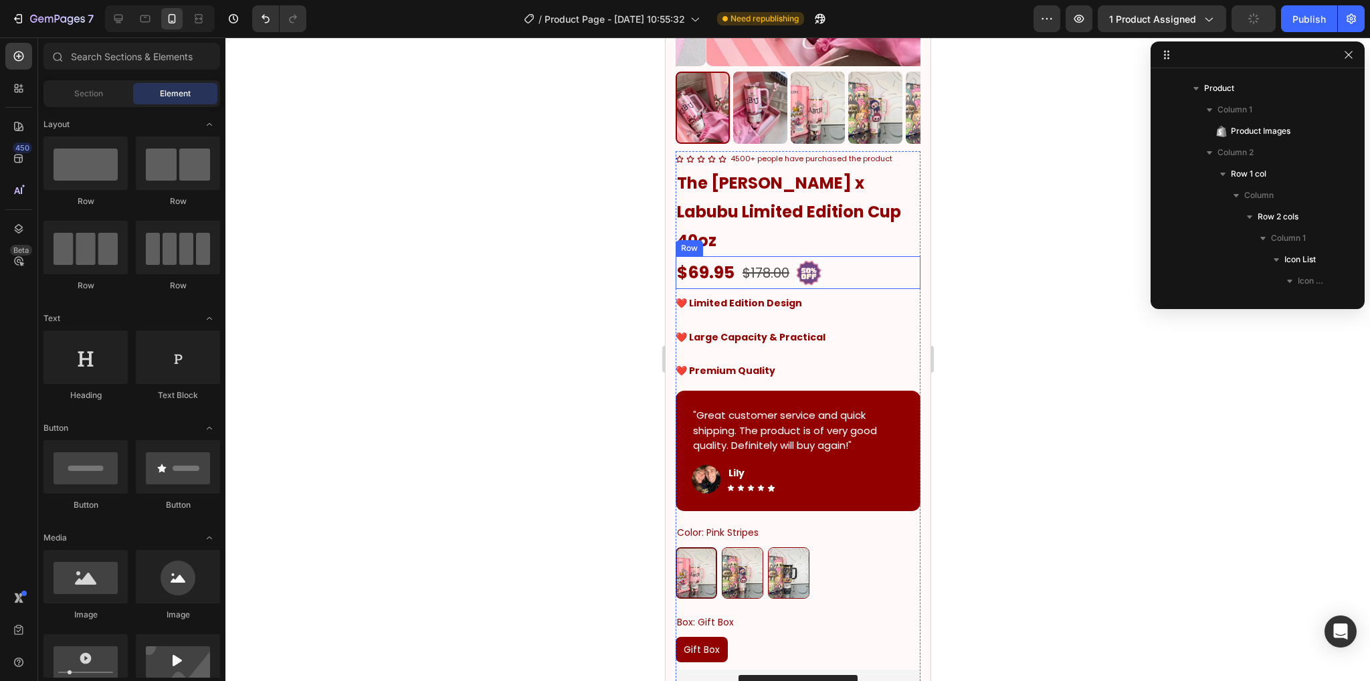
scroll to position [334, 0]
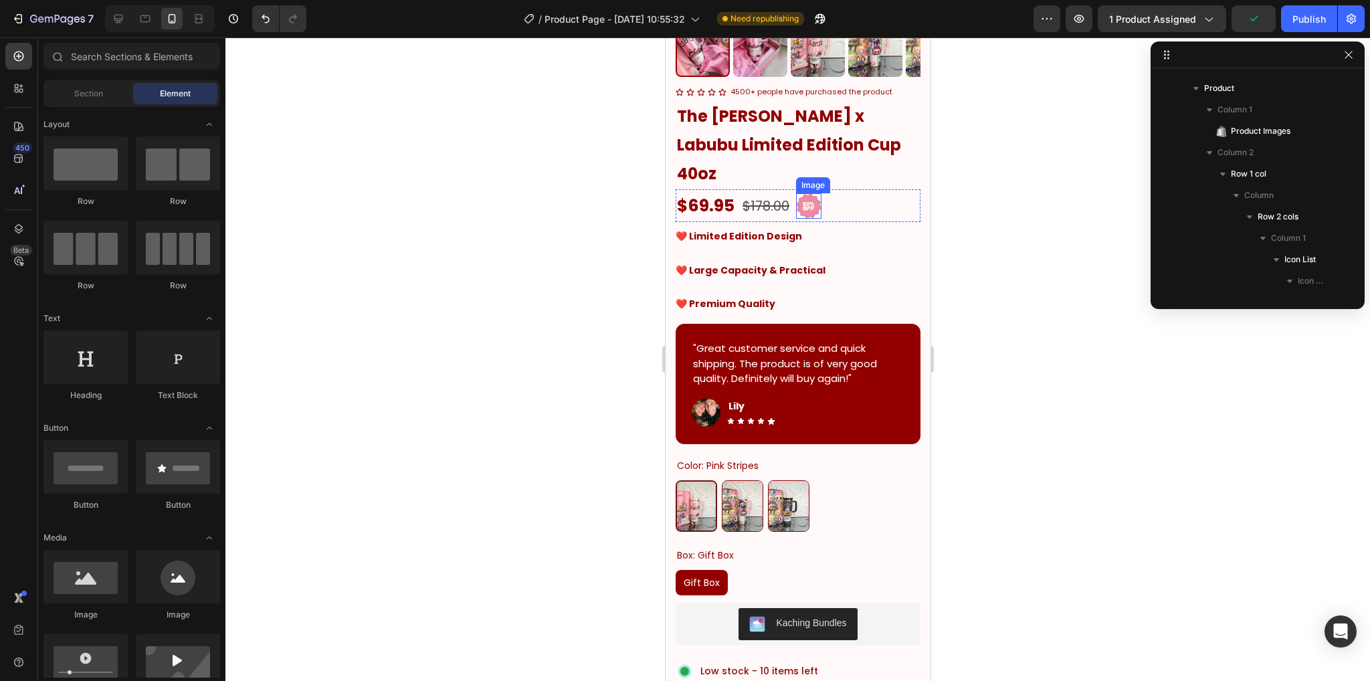
click at [817, 193] on img at bounding box center [807, 205] width 25 height 25
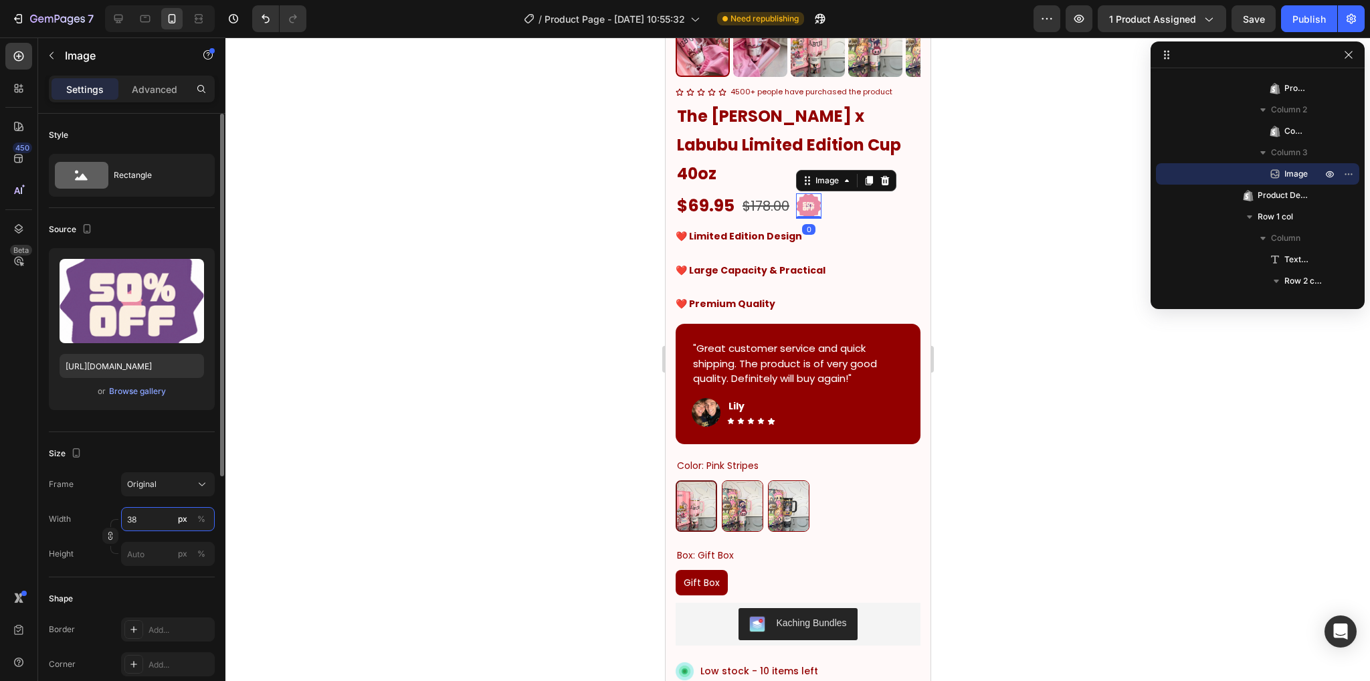
click at [147, 518] on input "38" at bounding box center [168, 519] width 94 height 24
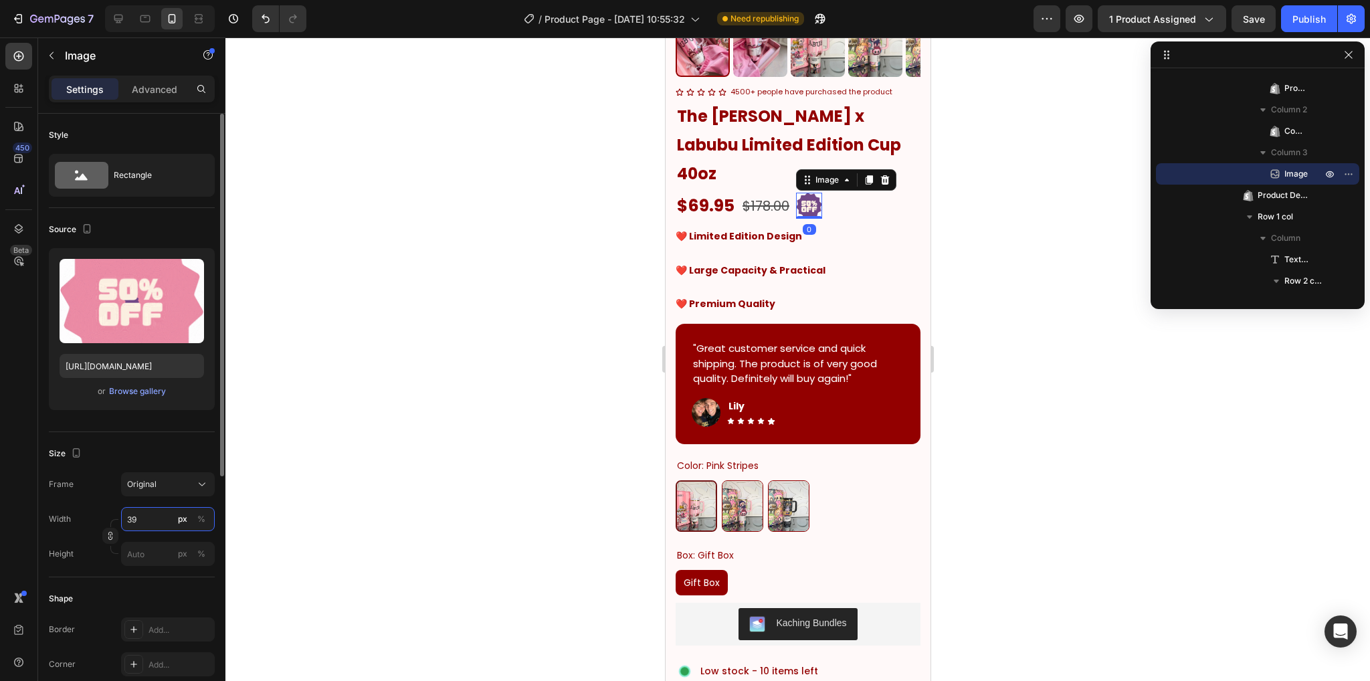
type input "40"
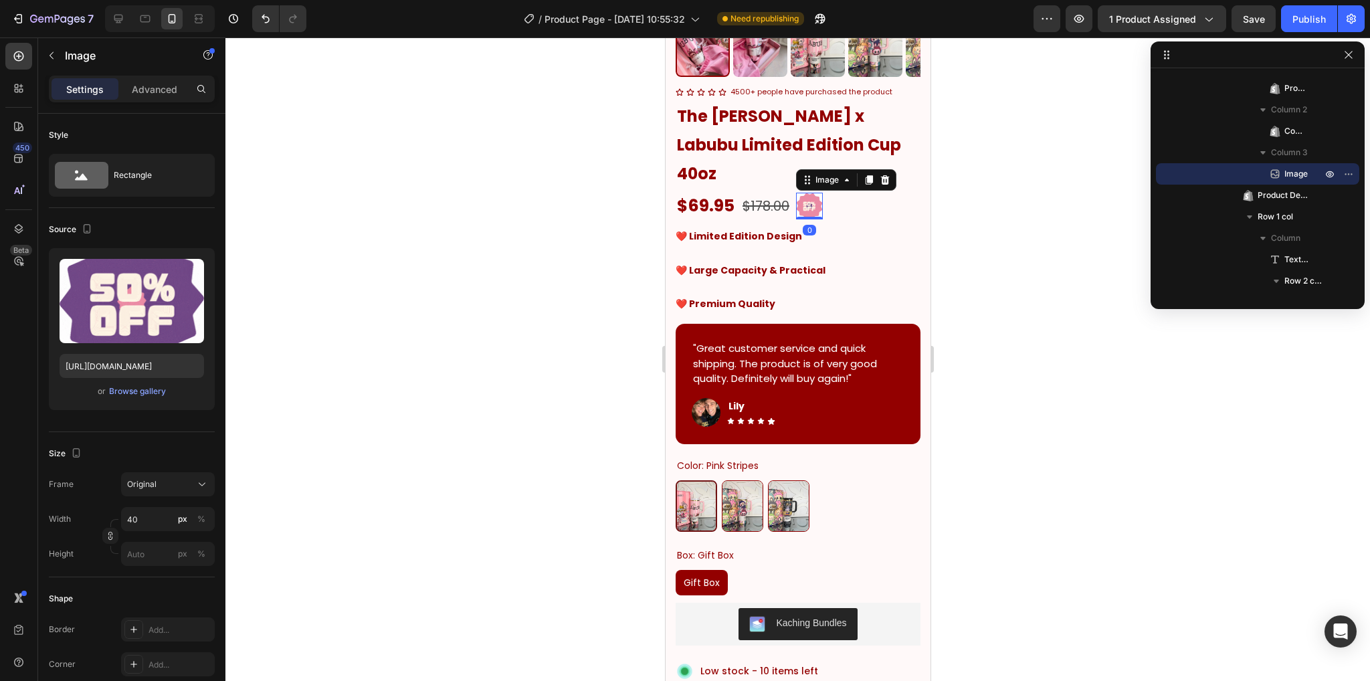
click at [415, 367] on div at bounding box center [797, 358] width 1144 height 643
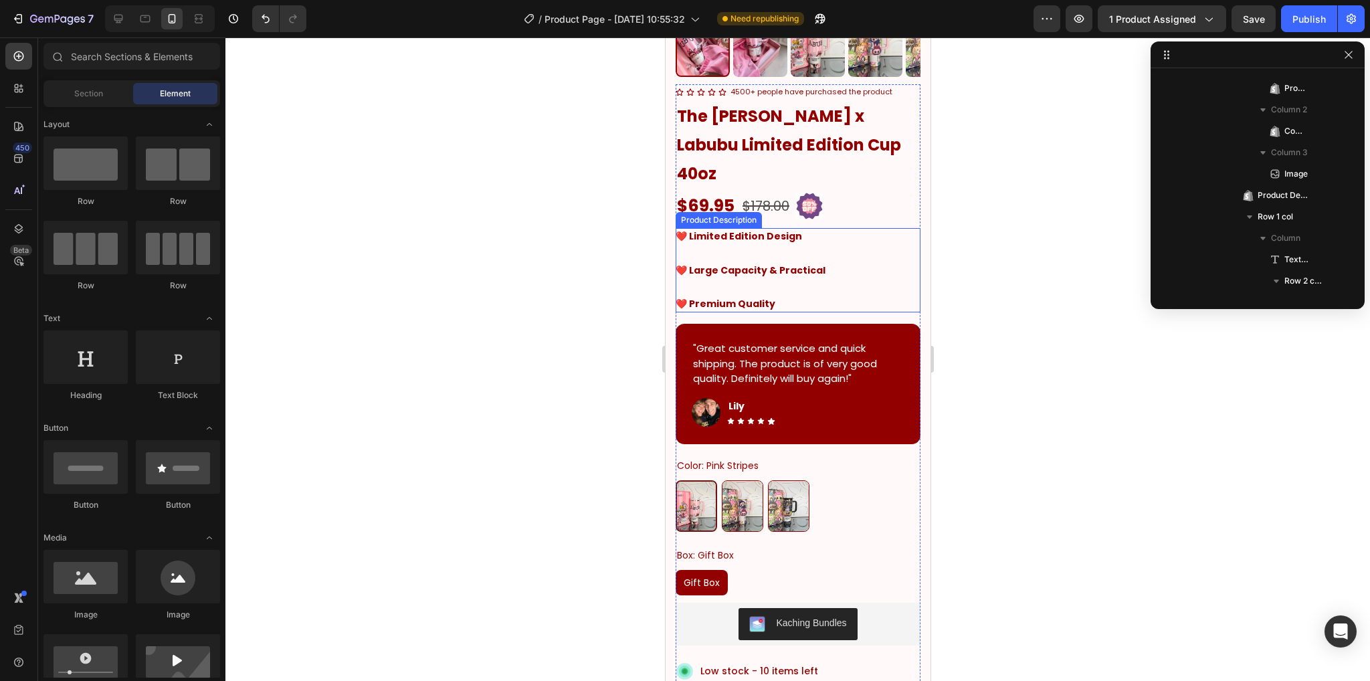
click at [851, 228] on div "❤️ Limited Edition Design ❤️ Large Capacity & Practical ❤️ Premium Quality" at bounding box center [797, 270] width 245 height 84
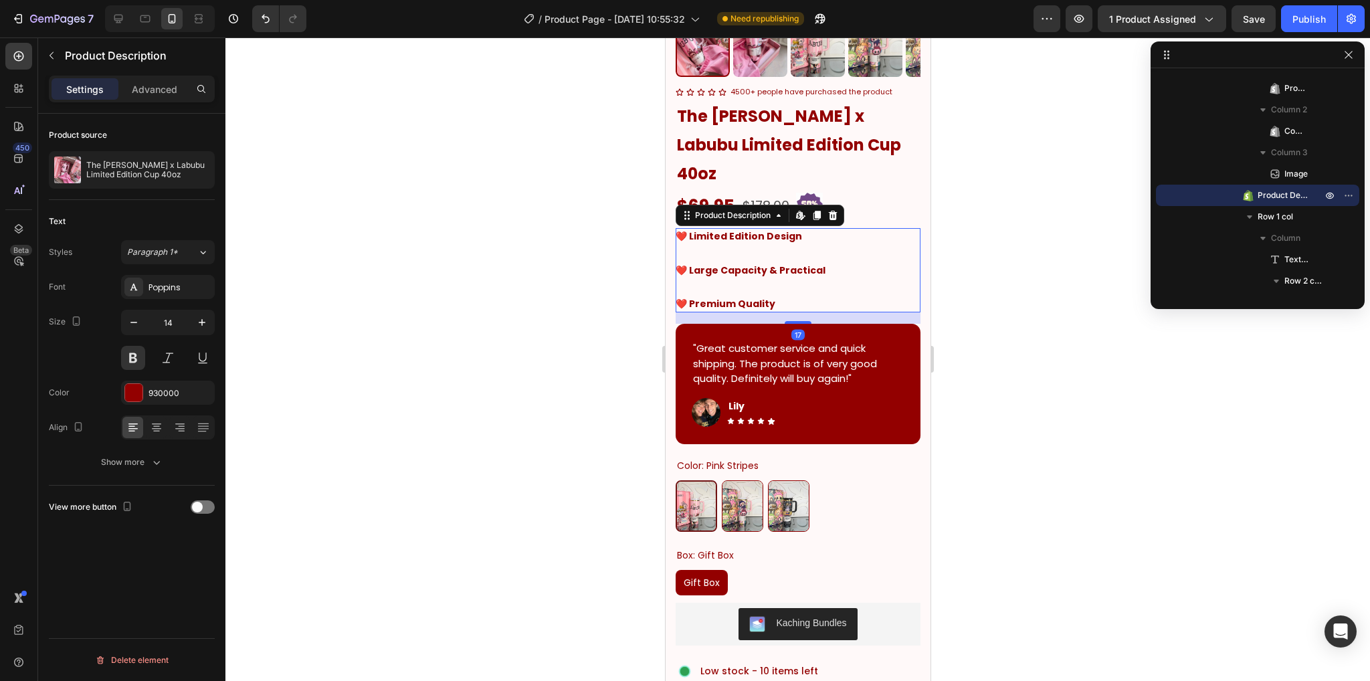
click at [513, 274] on div at bounding box center [797, 358] width 1144 height 643
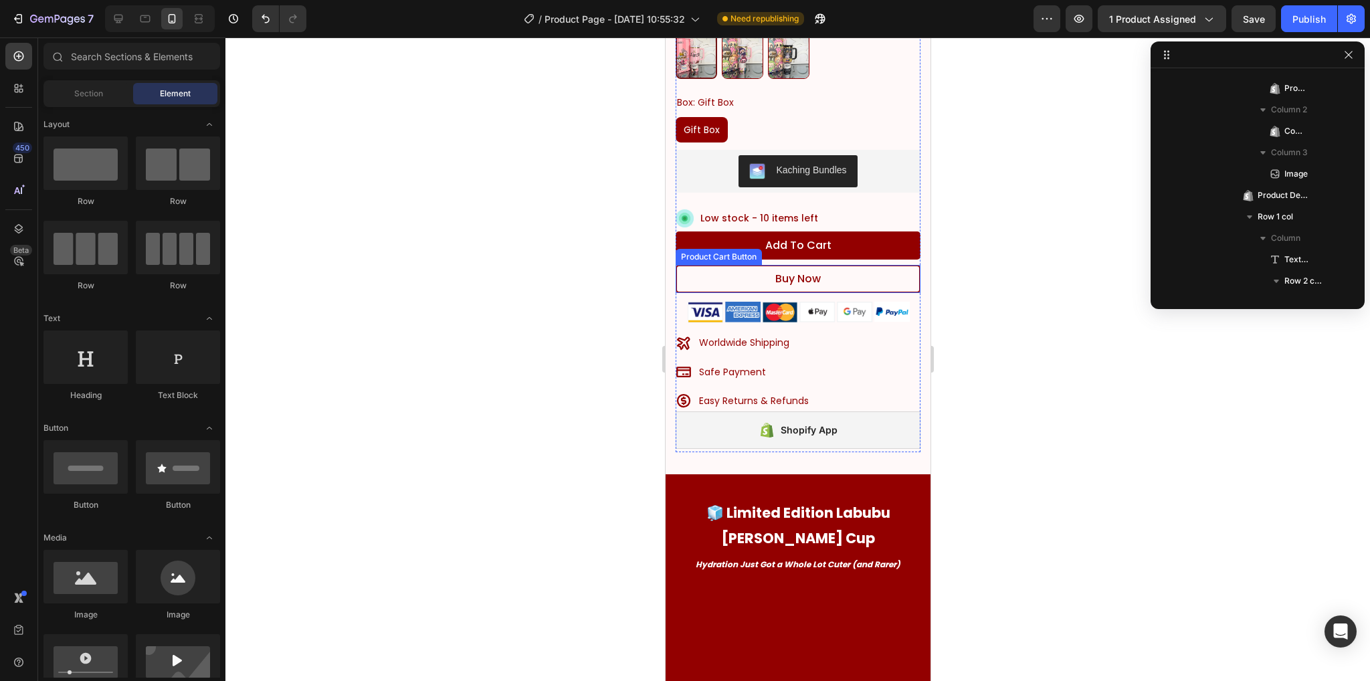
scroll to position [803, 0]
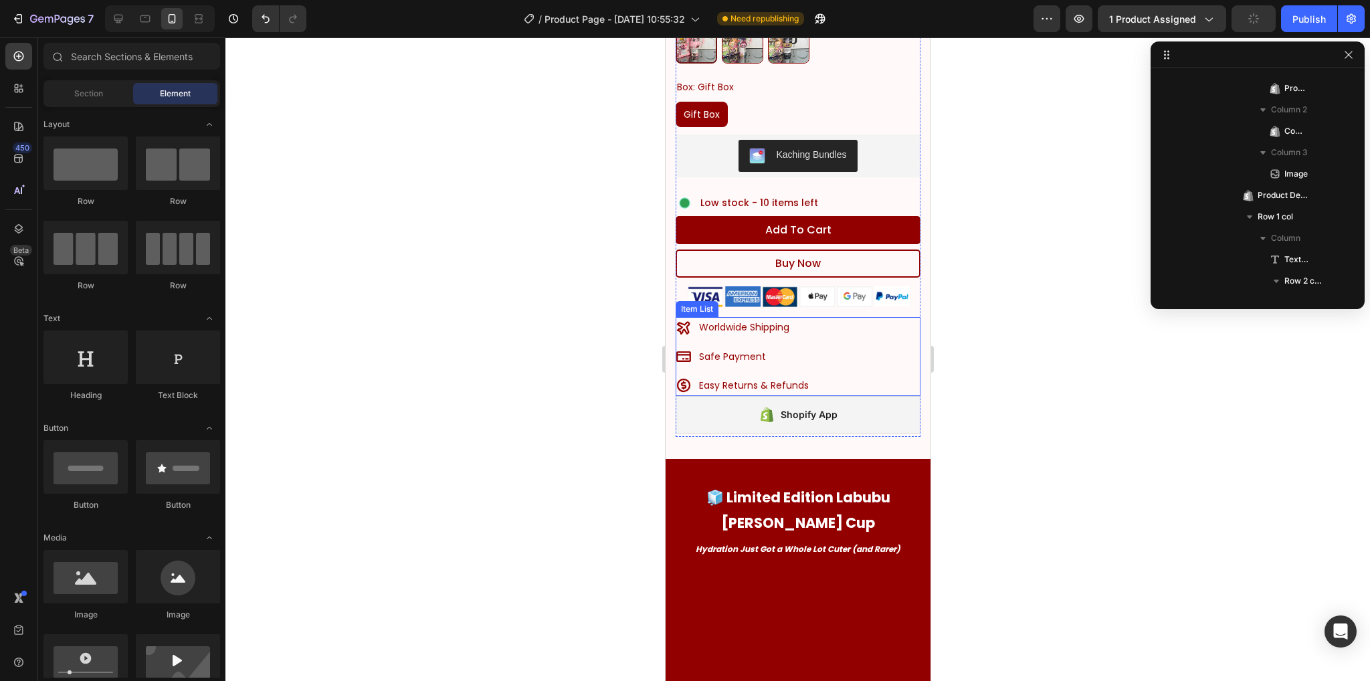
click at [833, 346] on div "Worldwide Shipping Safe Payment Easy Returns & Refunds" at bounding box center [797, 356] width 245 height 79
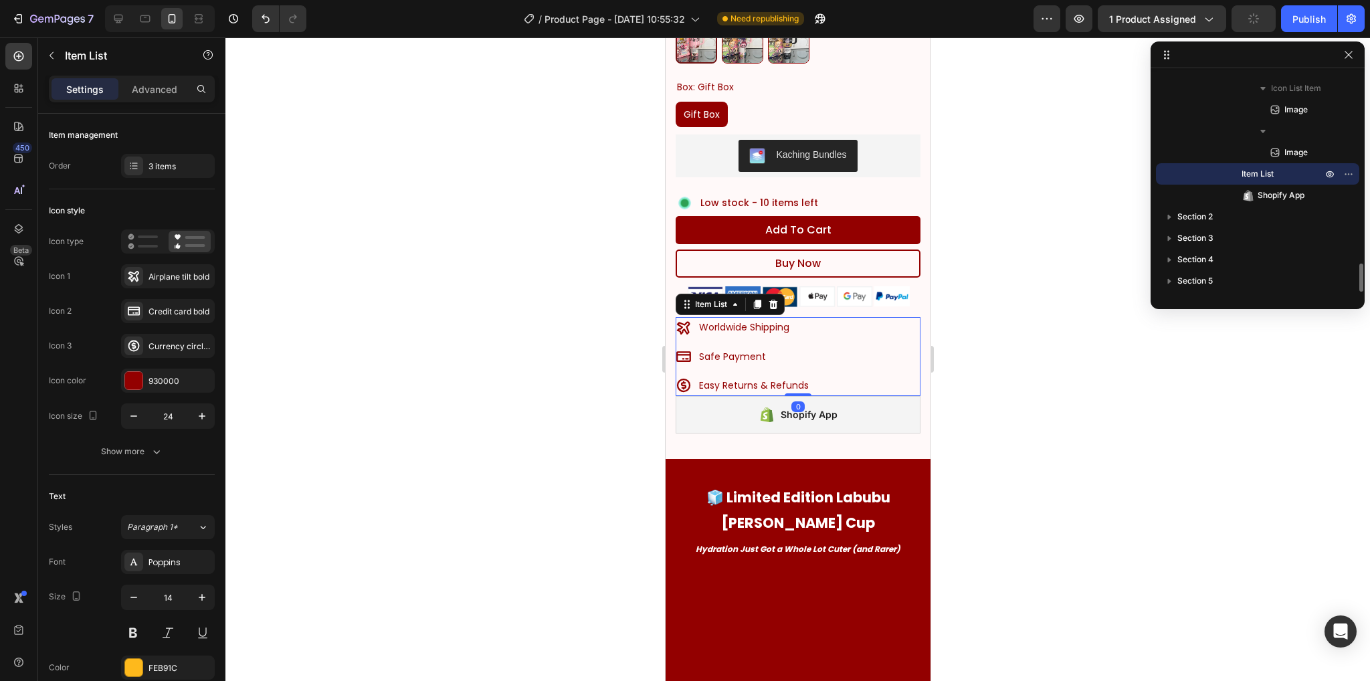
click at [983, 328] on div at bounding box center [797, 358] width 1144 height 643
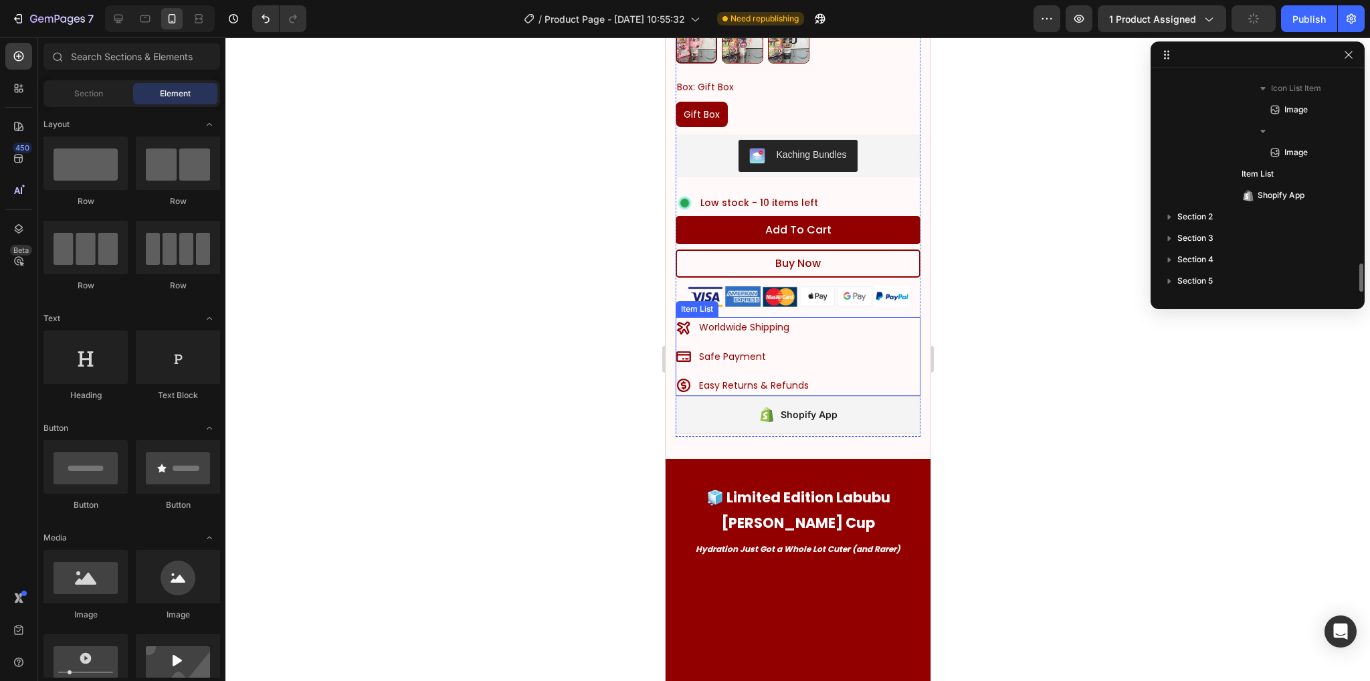
click at [769, 320] on span "Worldwide Shipping" at bounding box center [743, 326] width 90 height 13
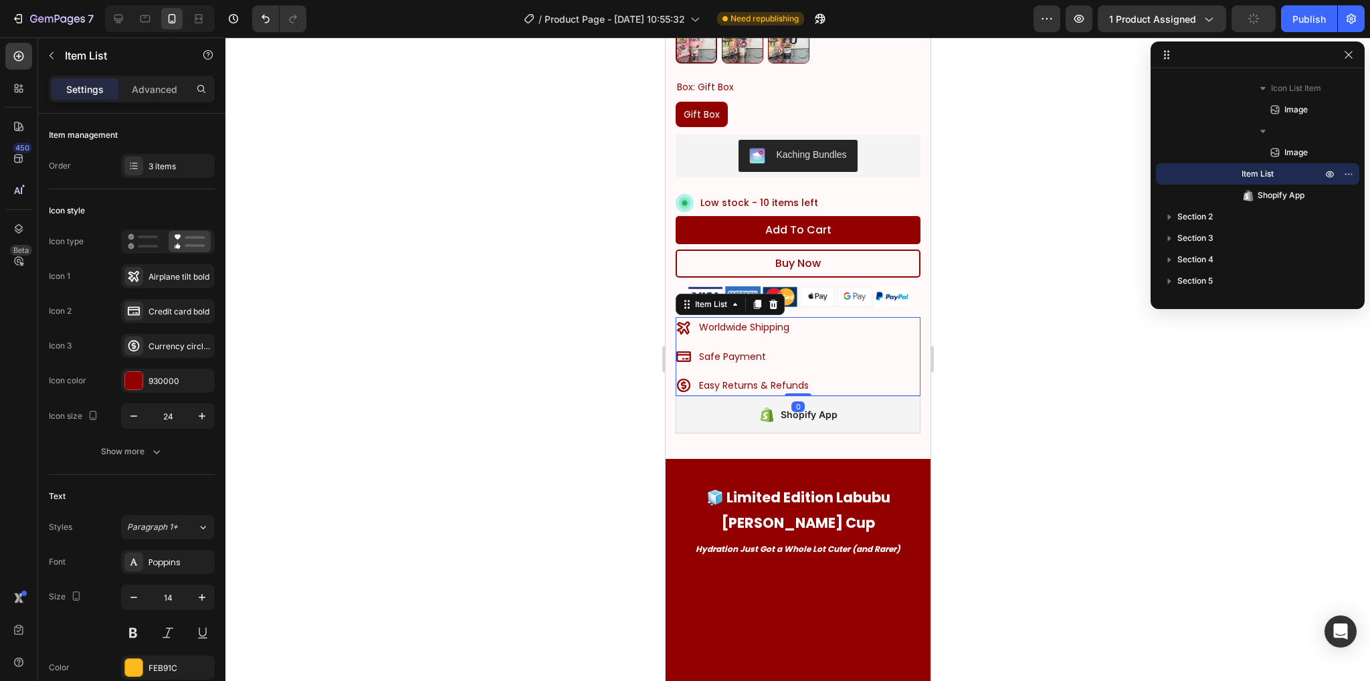
click at [851, 317] on div "Worldwide Shipping Safe Payment Easy Returns & Refunds" at bounding box center [797, 356] width 245 height 79
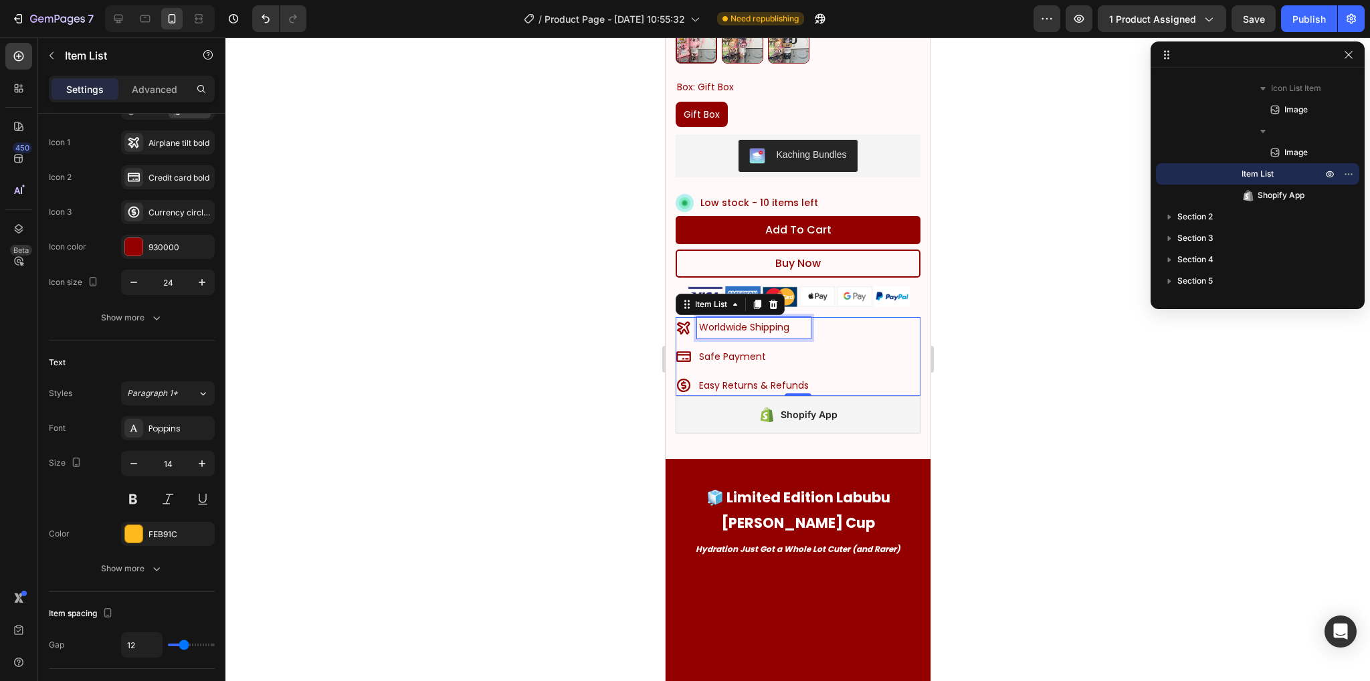
click at [743, 320] on span "Worldwide Shipping" at bounding box center [743, 326] width 90 height 13
click at [793, 319] on p "Worldwide Shipping" at bounding box center [753, 327] width 110 height 17
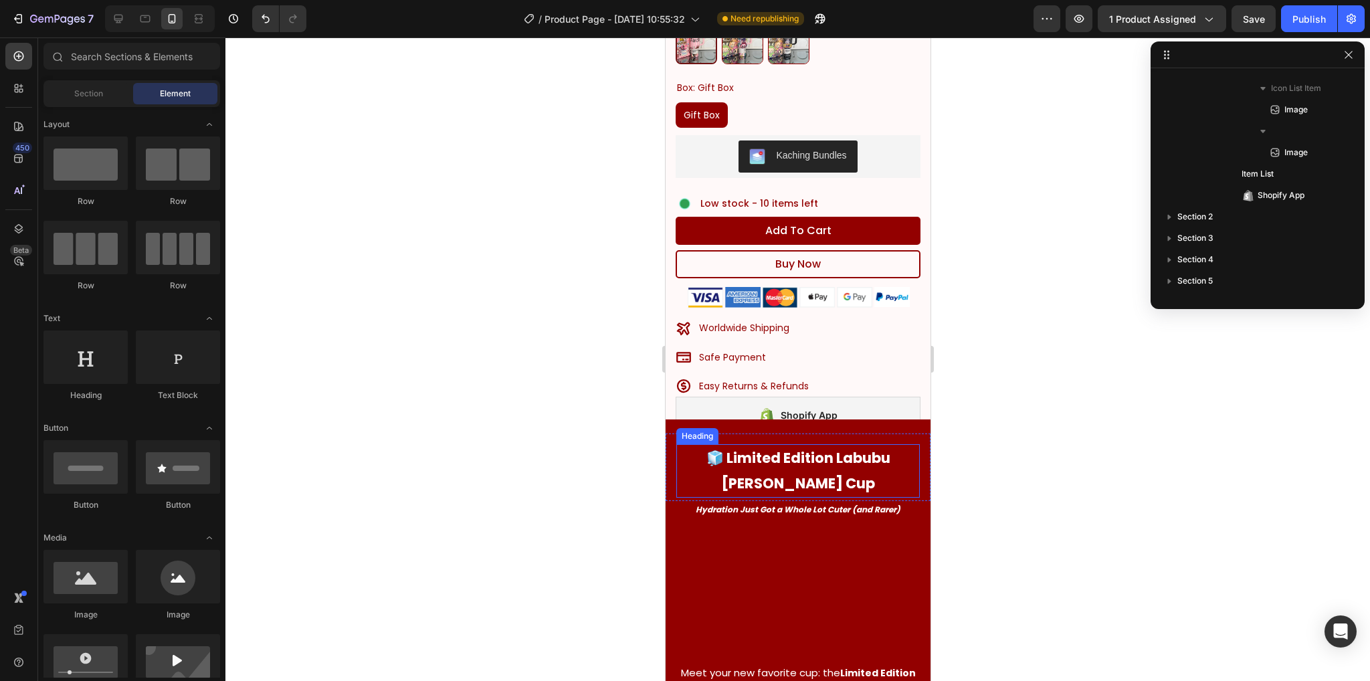
scroll to position [762, 0]
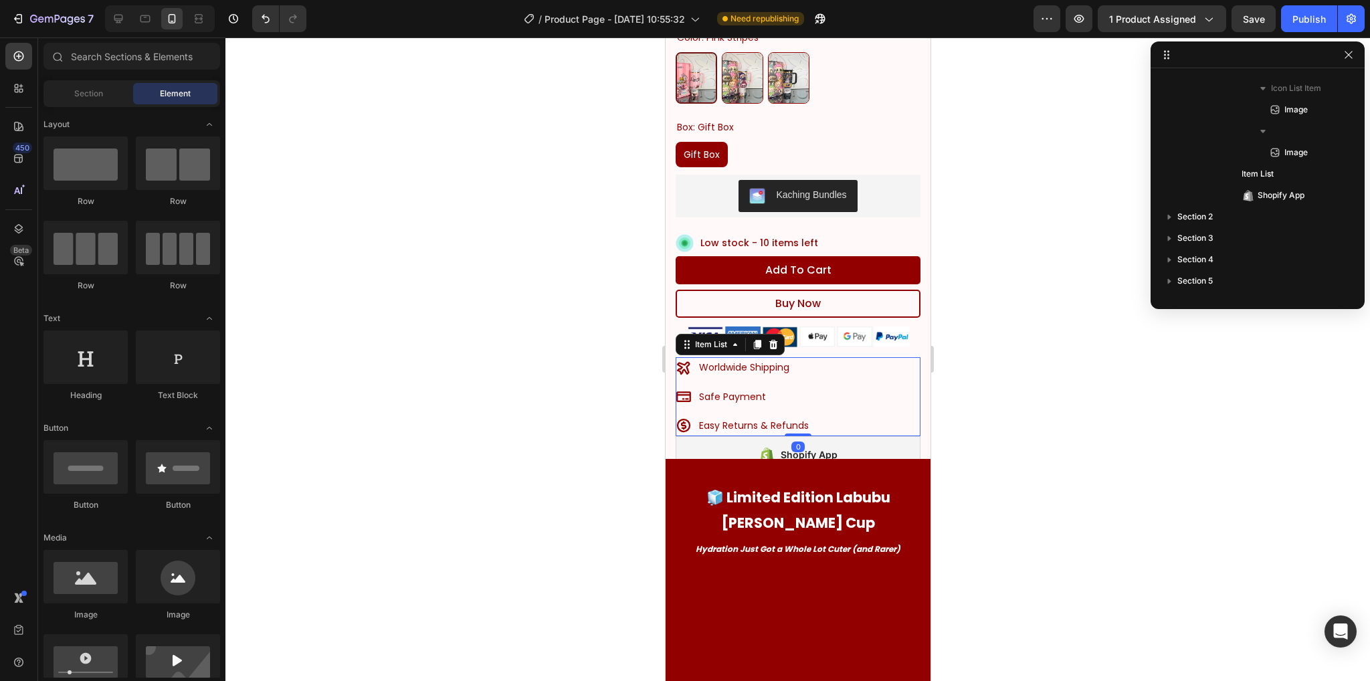
click at [749, 361] on span "Worldwide Shipping" at bounding box center [743, 367] width 90 height 13
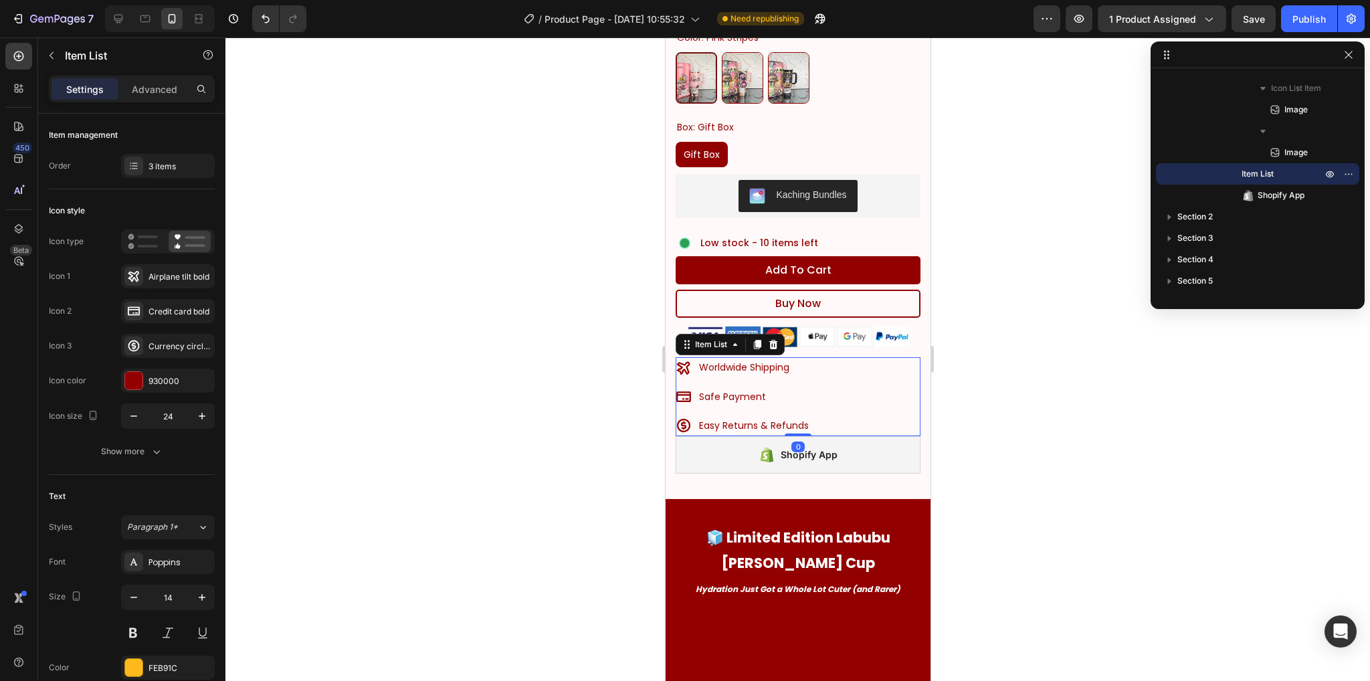
click at [759, 361] on span "Worldwide Shipping" at bounding box center [743, 367] width 90 height 13
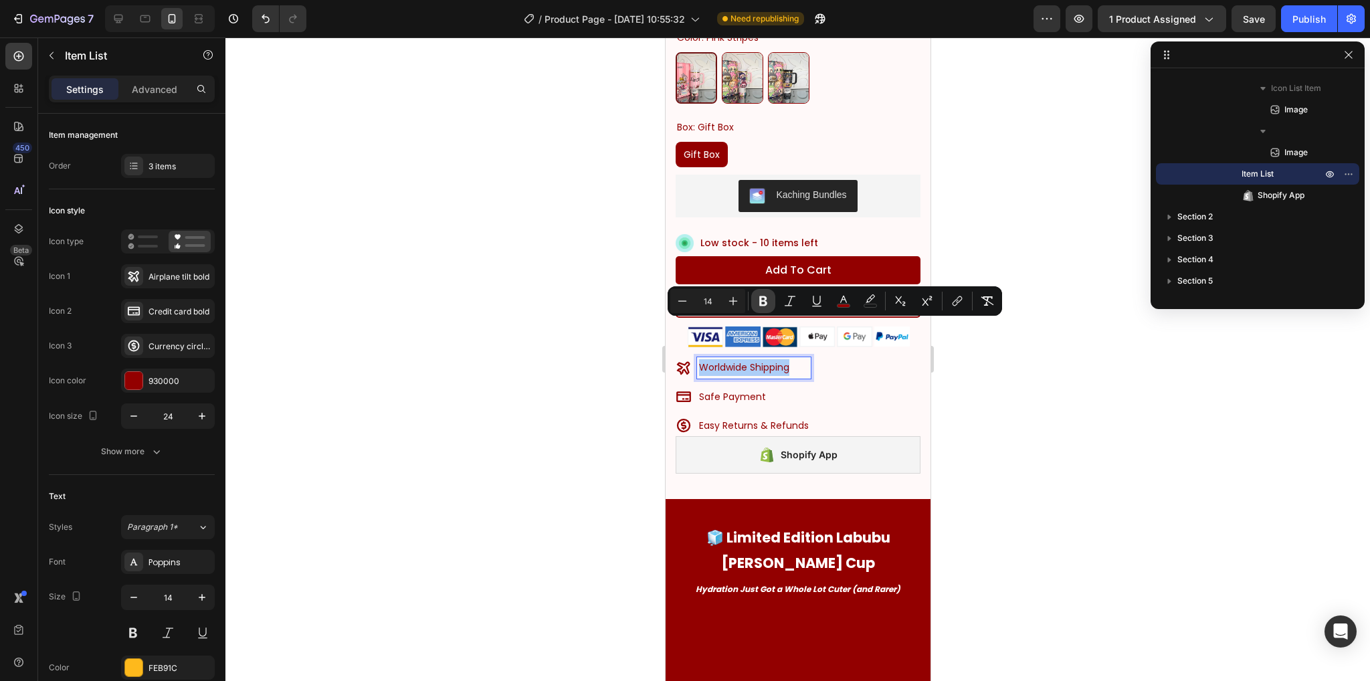
click at [760, 300] on icon "Editor contextual toolbar" at bounding box center [763, 301] width 8 height 10
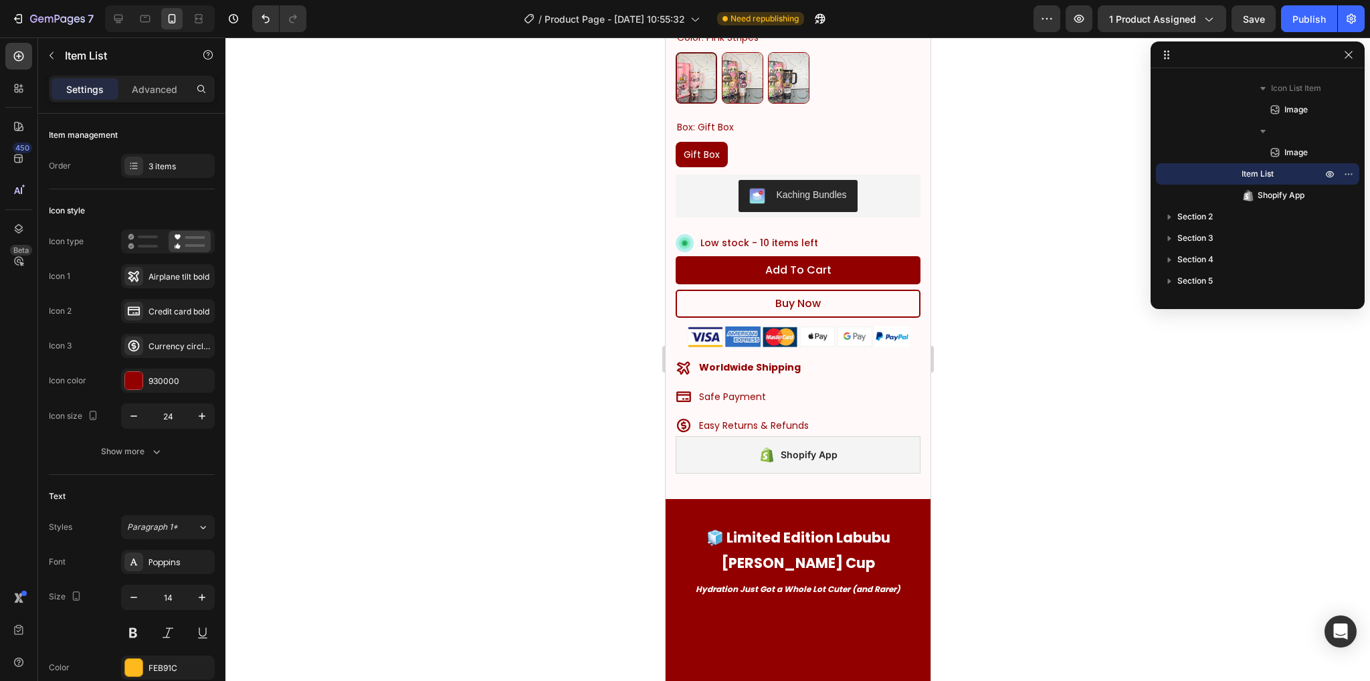
click at [767, 389] on p "Safe Payment" at bounding box center [753, 397] width 110 height 17
drag, startPoint x: 767, startPoint y: 359, endPoint x: 755, endPoint y: 359, distance: 11.4
click at [766, 389] on p "Safe Payment" at bounding box center [753, 397] width 110 height 17
click at [755, 390] on span "Safe Payment" at bounding box center [731, 396] width 67 height 13
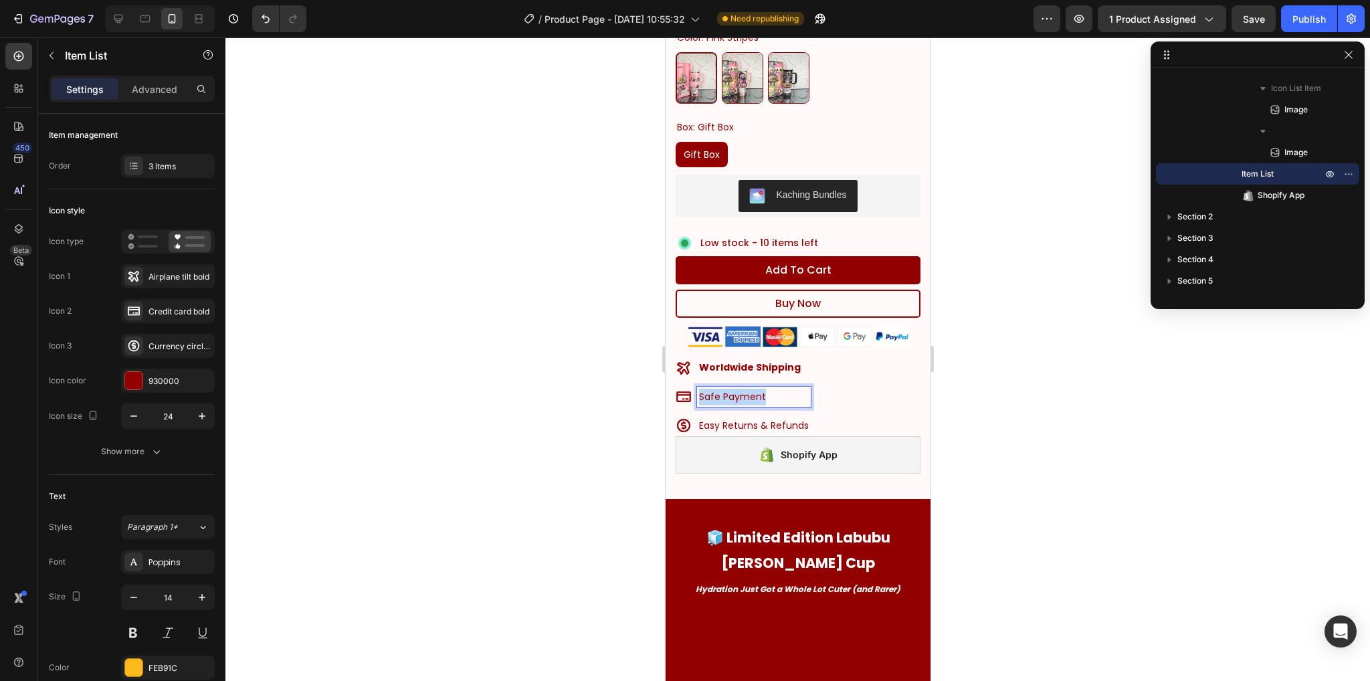
click at [755, 390] on span "Safe Payment" at bounding box center [731, 396] width 67 height 13
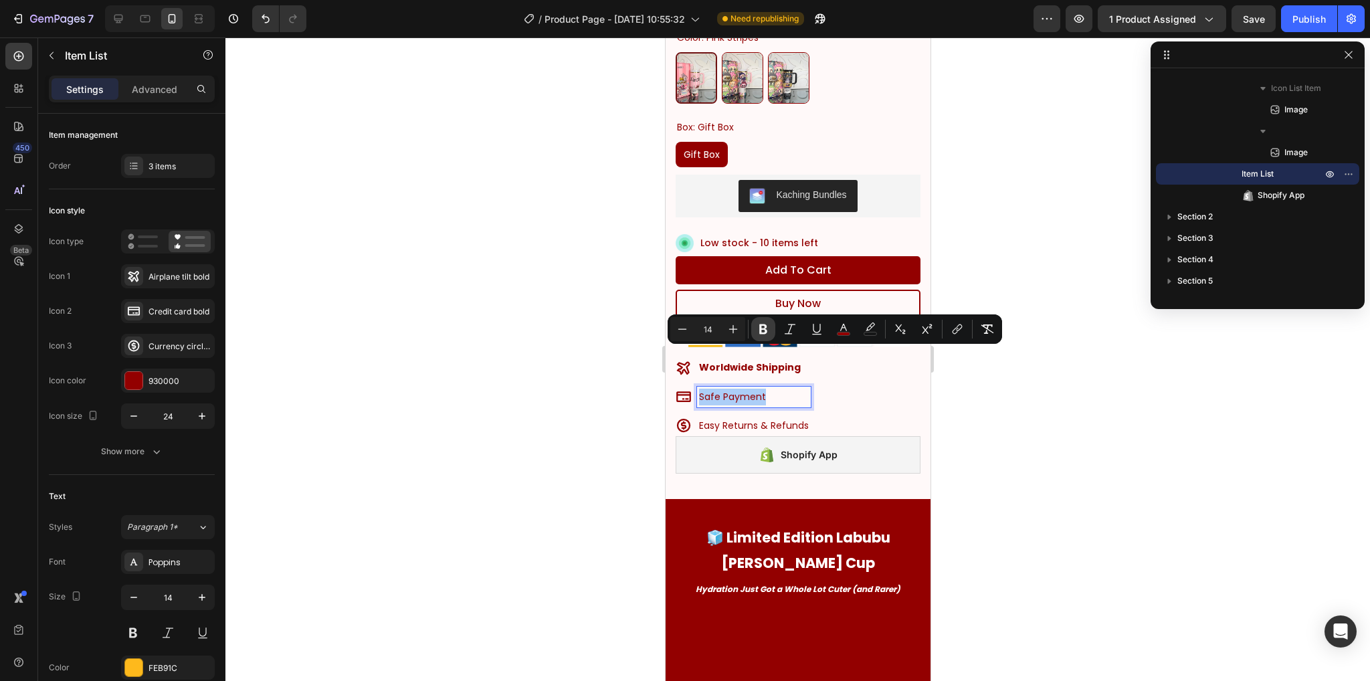
drag, startPoint x: 767, startPoint y: 333, endPoint x: 101, endPoint y: 306, distance: 666.0
click at [767, 333] on icon "Editor contextual toolbar" at bounding box center [762, 328] width 13 height 13
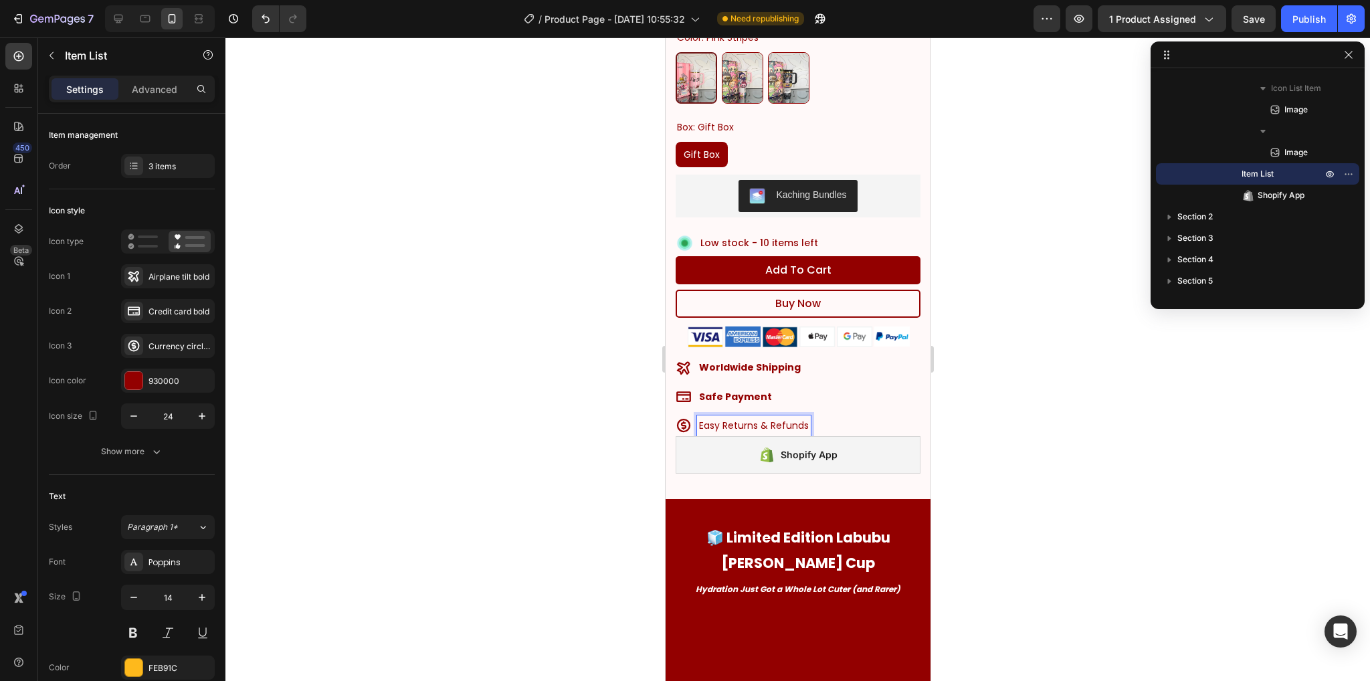
click at [742, 419] on span "Easy Returns & Refunds" at bounding box center [753, 425] width 110 height 13
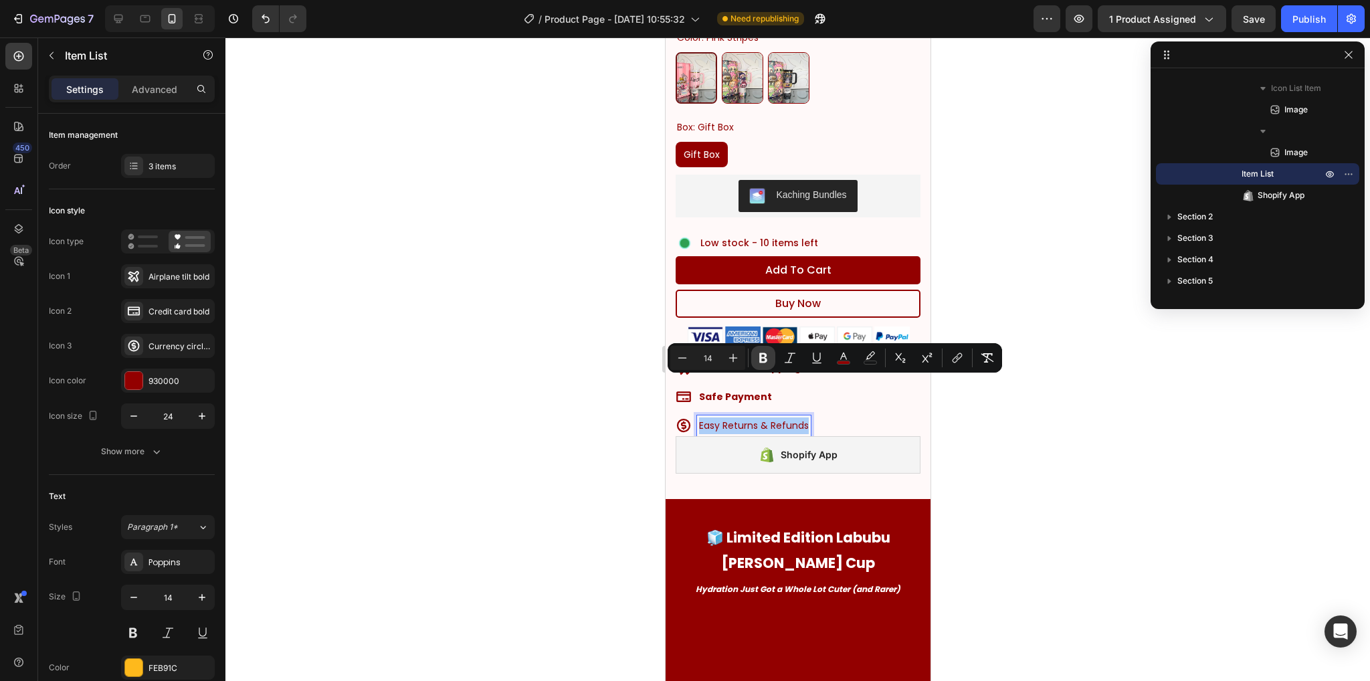
click at [766, 362] on icon "Editor contextual toolbar" at bounding box center [762, 357] width 13 height 13
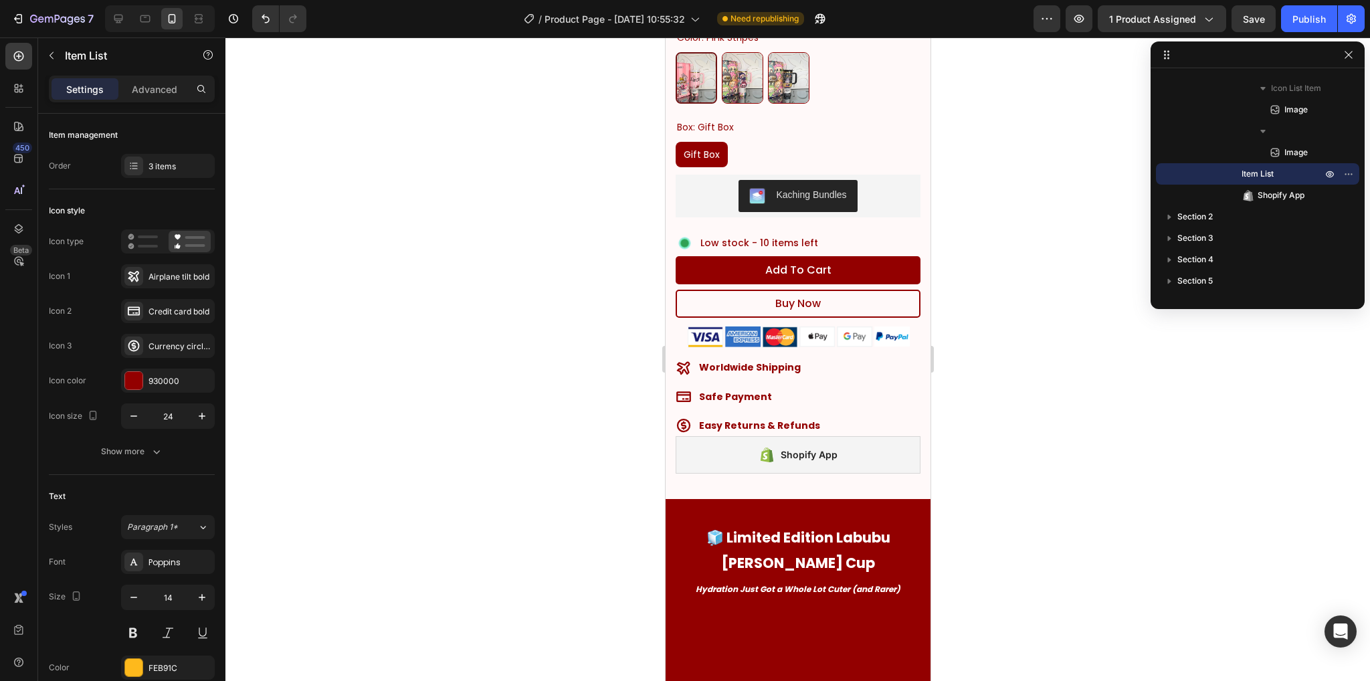
click at [1007, 459] on div at bounding box center [797, 358] width 1144 height 643
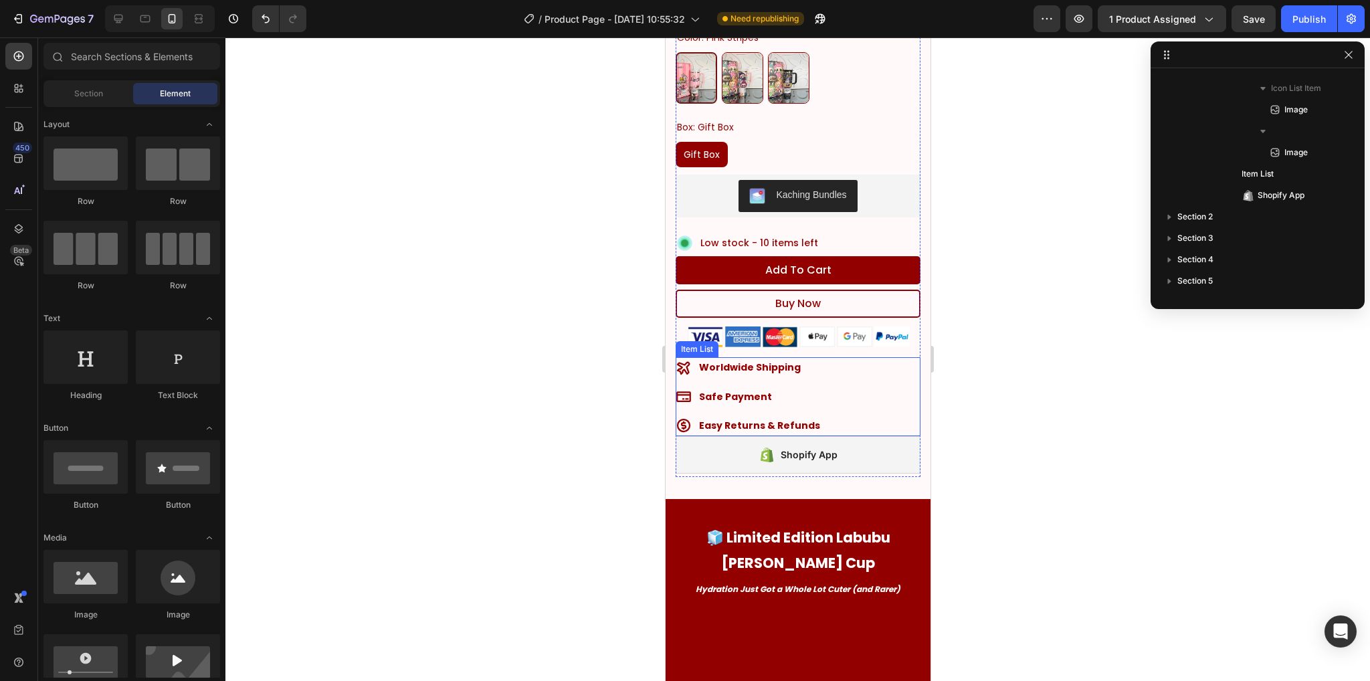
click at [847, 362] on div "Worldwide Shipping Safe Payment Easy Returns & Refunds" at bounding box center [797, 396] width 245 height 79
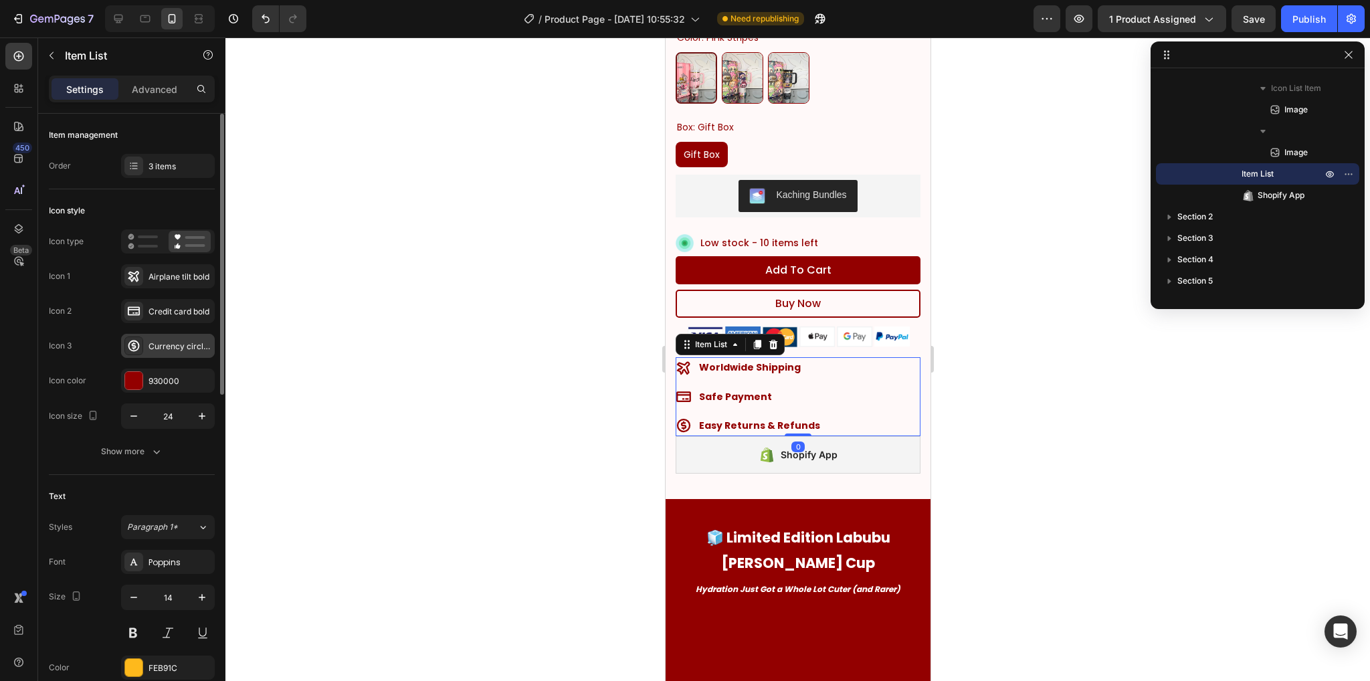
click at [172, 342] on div "Currency circle dollar bold" at bounding box center [179, 346] width 63 height 12
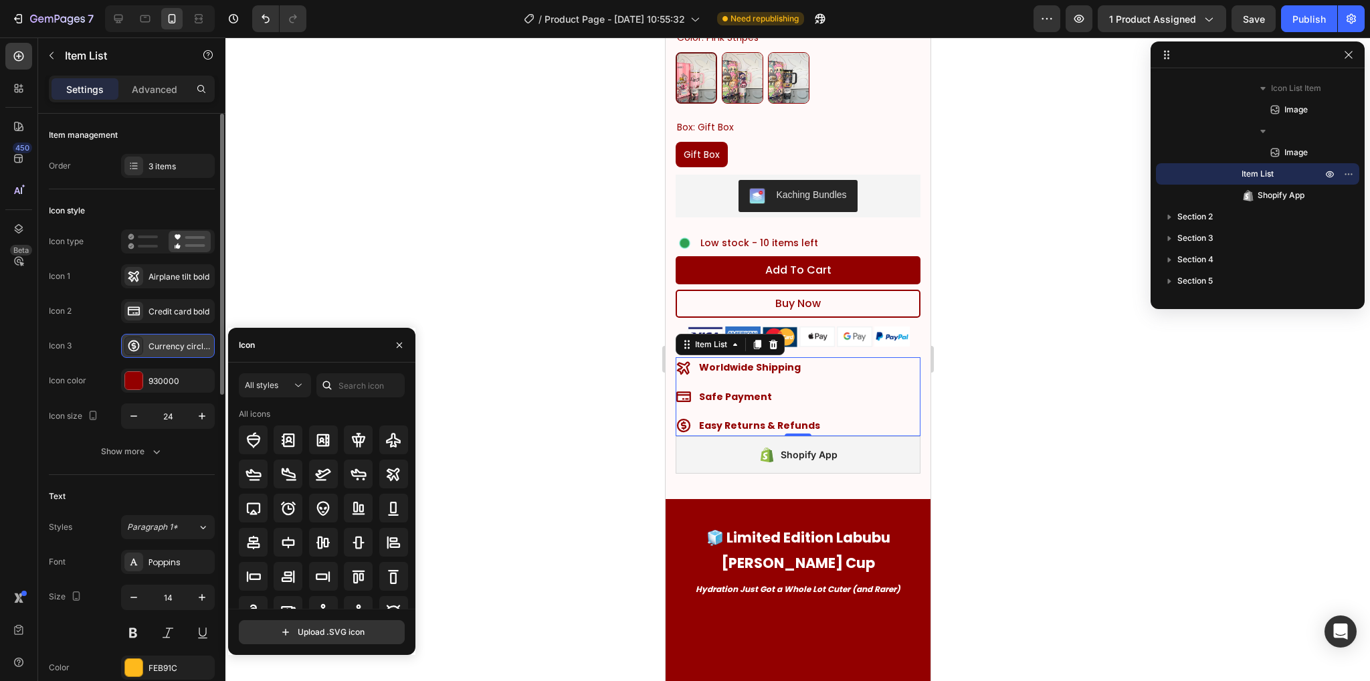
click at [172, 342] on div "Currency circle dollar bold" at bounding box center [179, 346] width 63 height 12
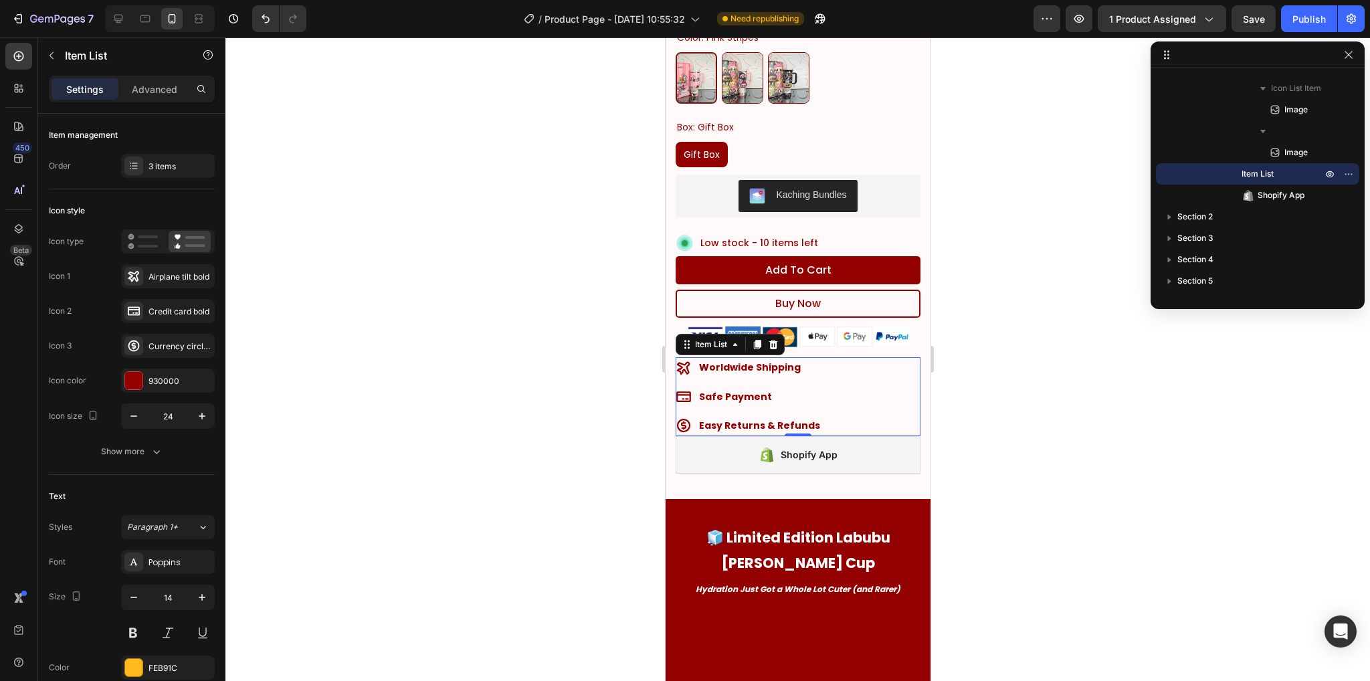
click at [619, 356] on div at bounding box center [797, 358] width 1144 height 643
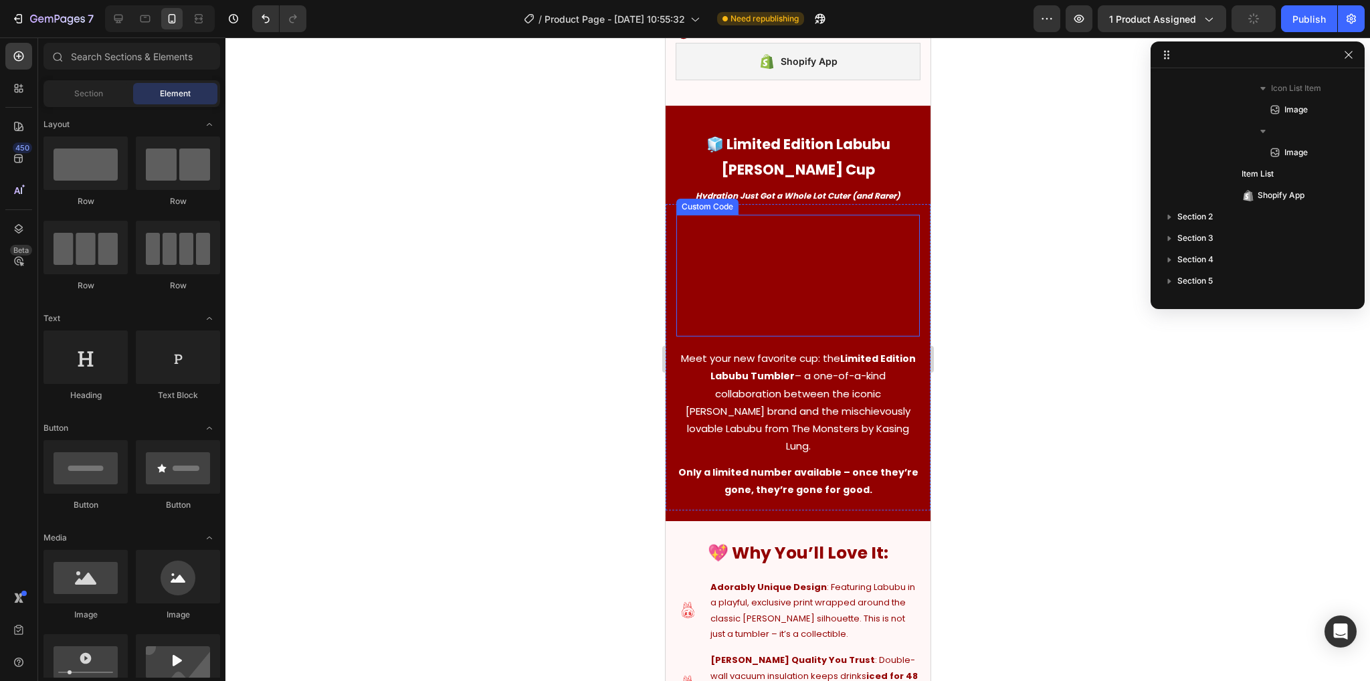
scroll to position [1164, 0]
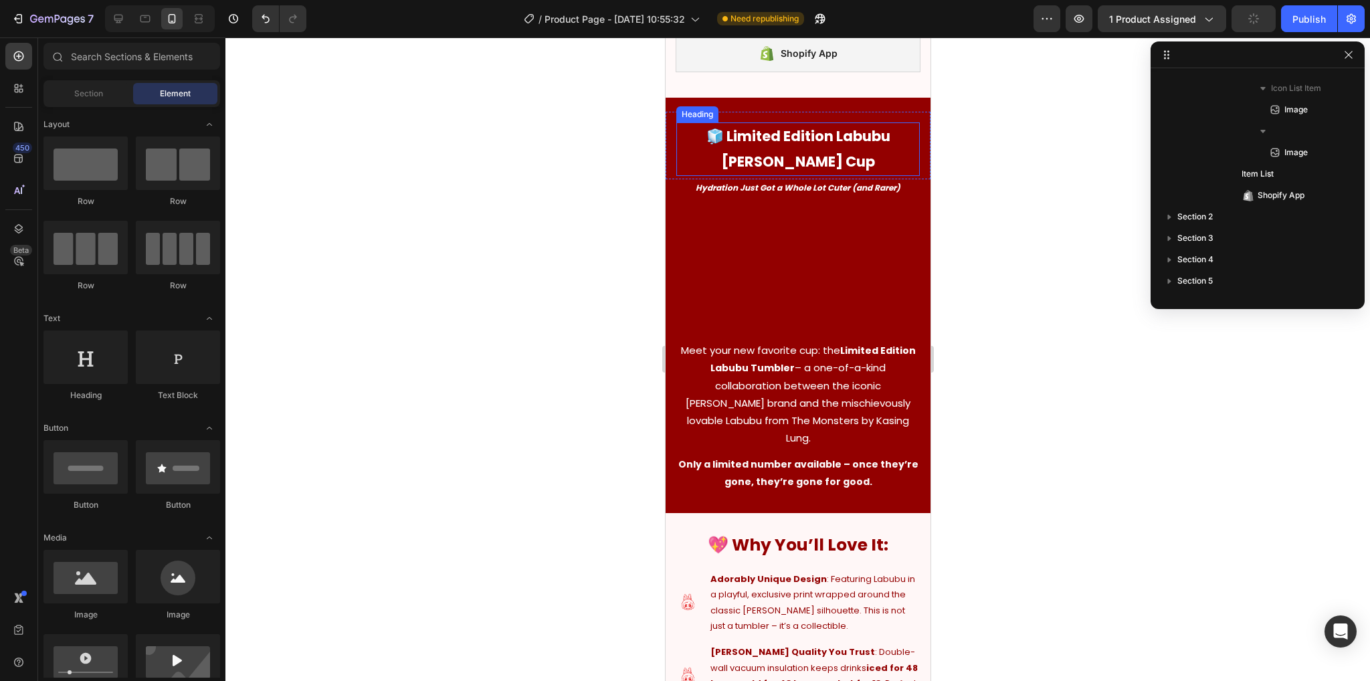
click at [787, 126] on strong "🧊 Limited Edition Labubu [PERSON_NAME] Cup" at bounding box center [798, 148] width 184 height 45
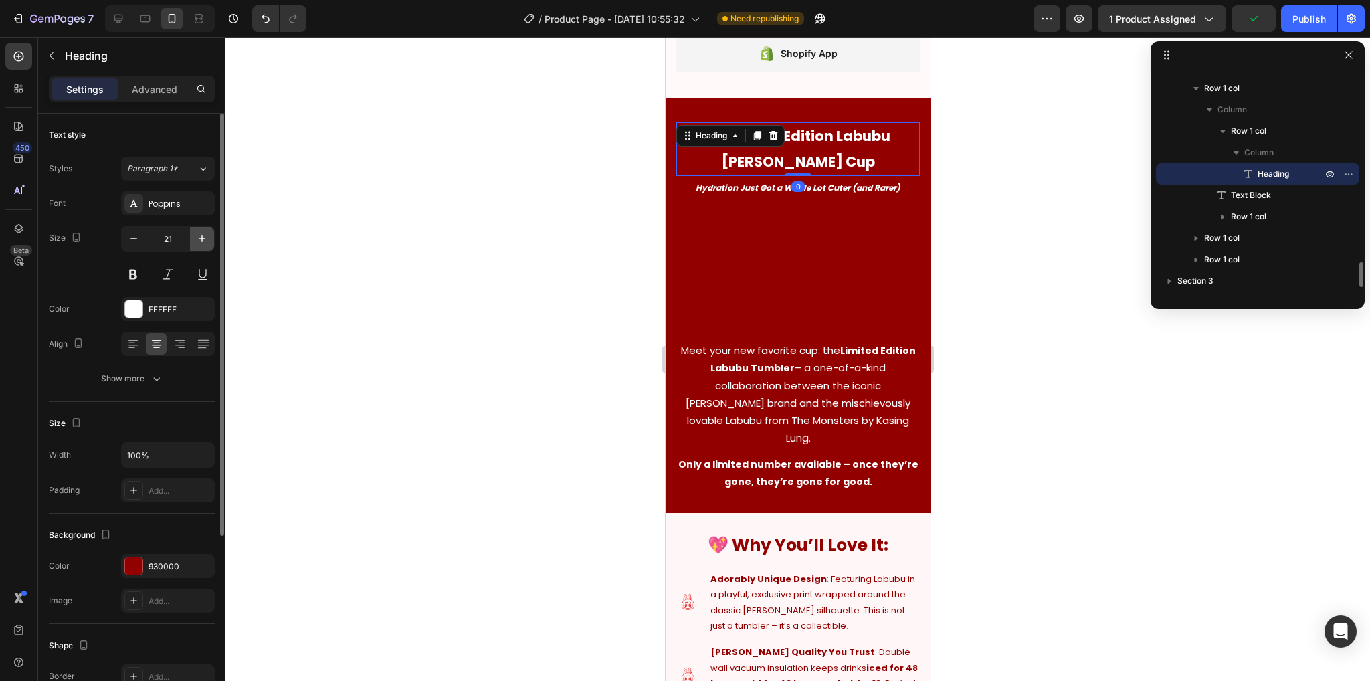
click at [201, 234] on icon "button" at bounding box center [201, 238] width 13 height 13
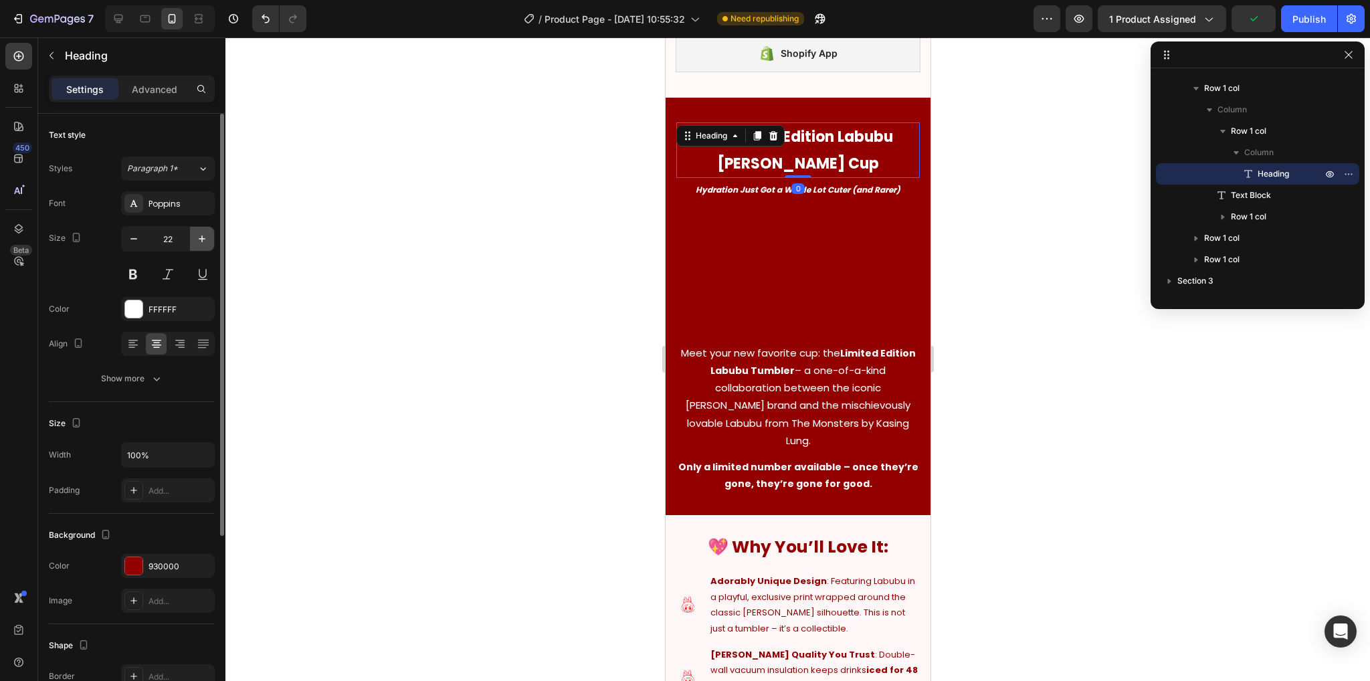
click at [201, 234] on icon "button" at bounding box center [201, 238] width 13 height 13
type input "23"
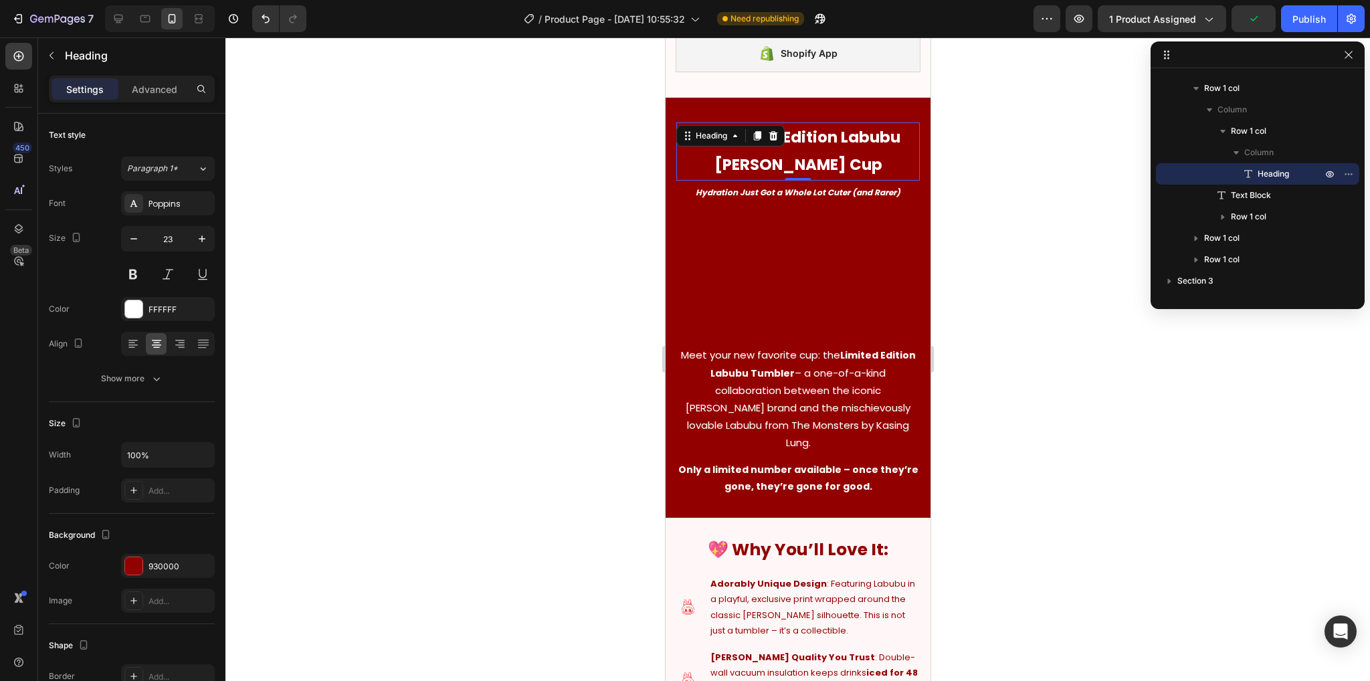
drag, startPoint x: 363, startPoint y: 237, endPoint x: 375, endPoint y: 239, distance: 11.4
click at [364, 237] on div at bounding box center [797, 358] width 1144 height 643
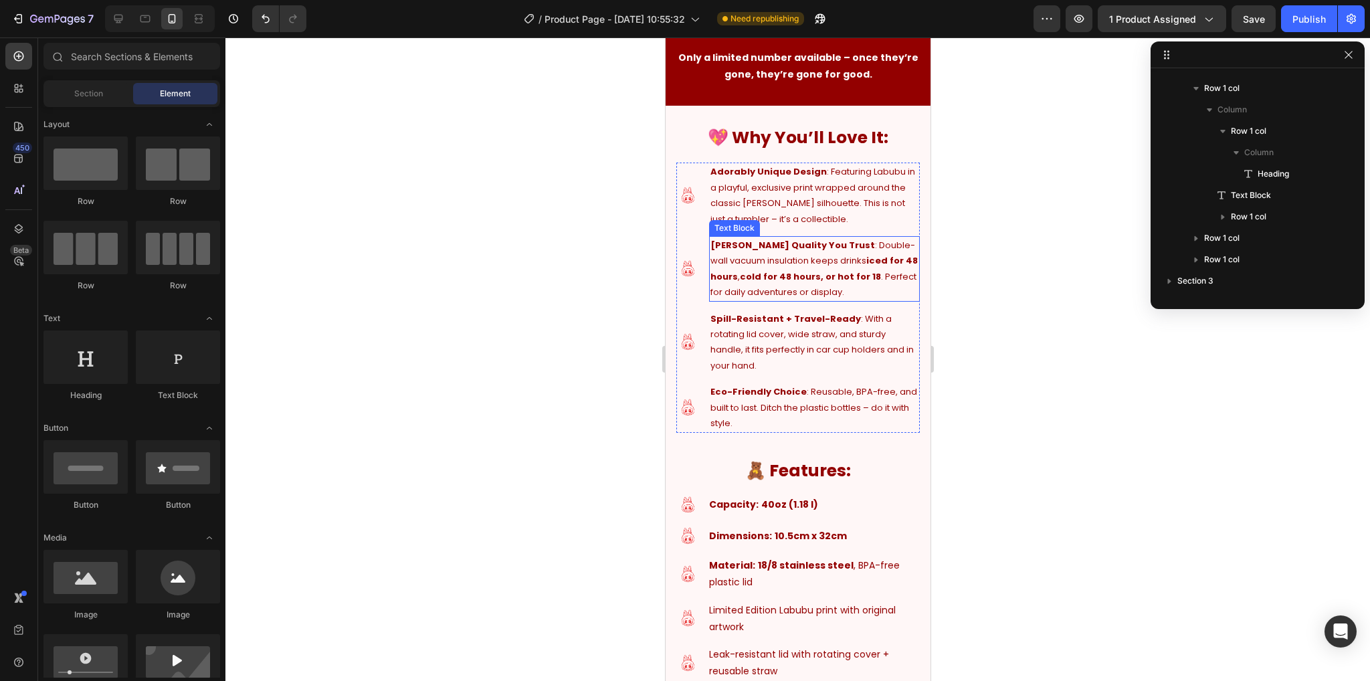
scroll to position [1565, 0]
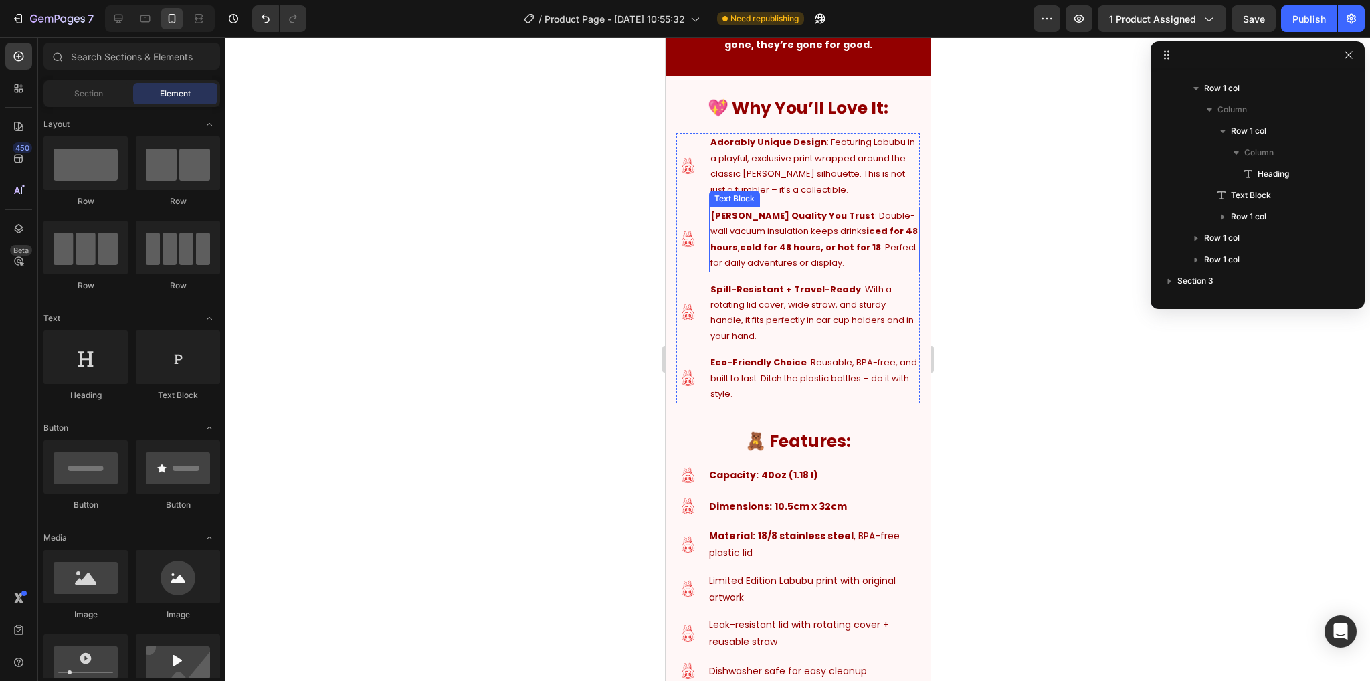
click at [837, 271] on p "[PERSON_NAME] Quality You Trust : Double-wall vacuum insulation keeps drinks ic…" at bounding box center [814, 239] width 208 height 63
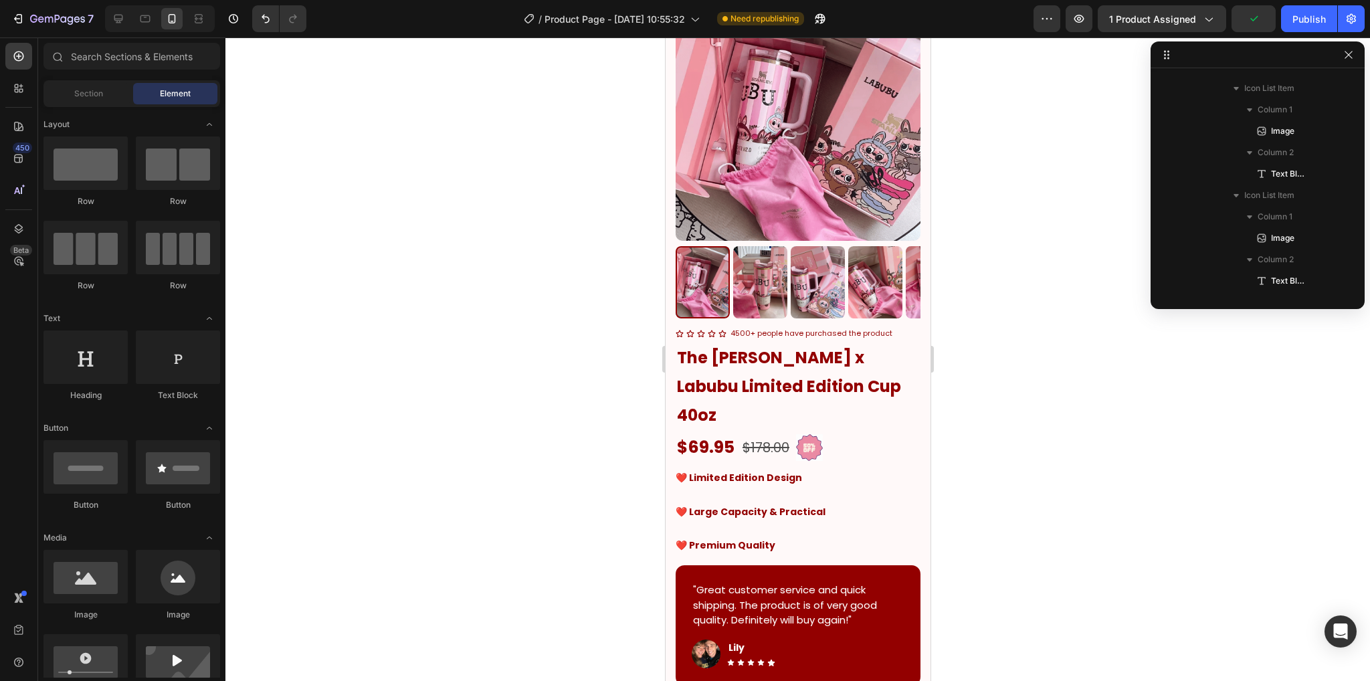
scroll to position [0, 0]
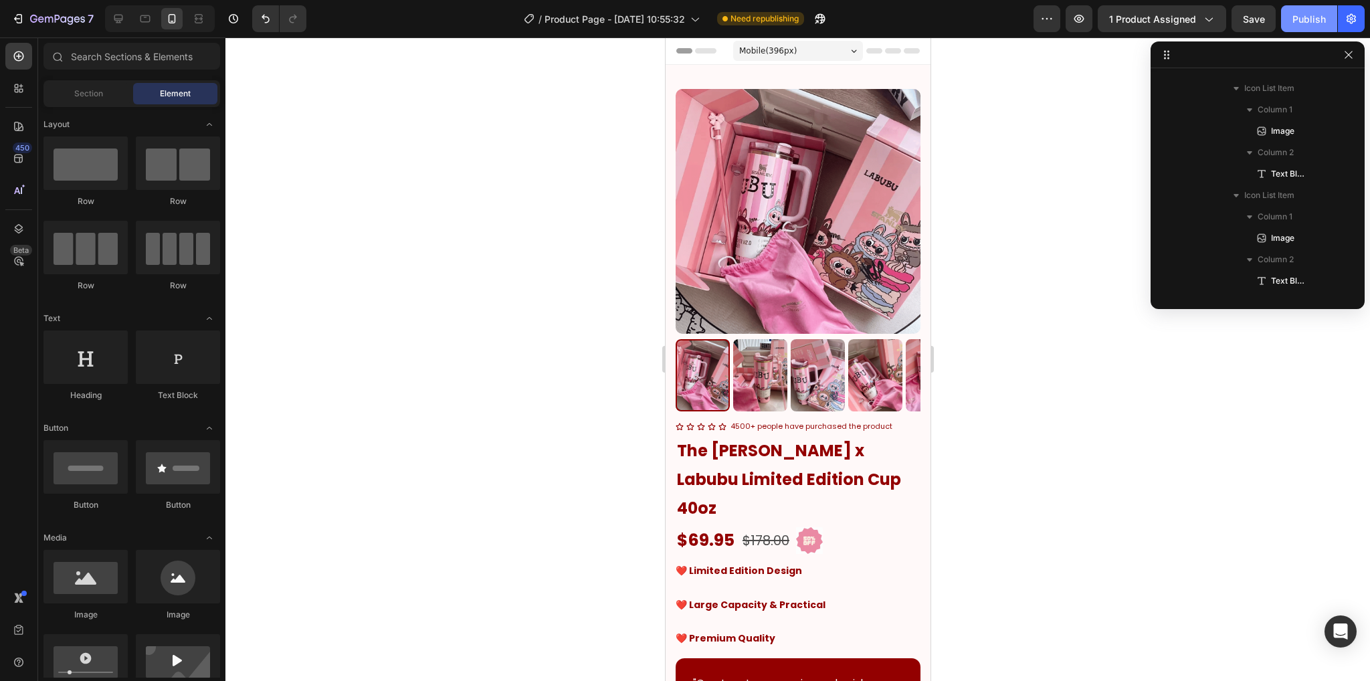
click at [1303, 28] on button "Publish" at bounding box center [1309, 18] width 56 height 27
click at [1265, 21] on button "Save" at bounding box center [1253, 18] width 44 height 27
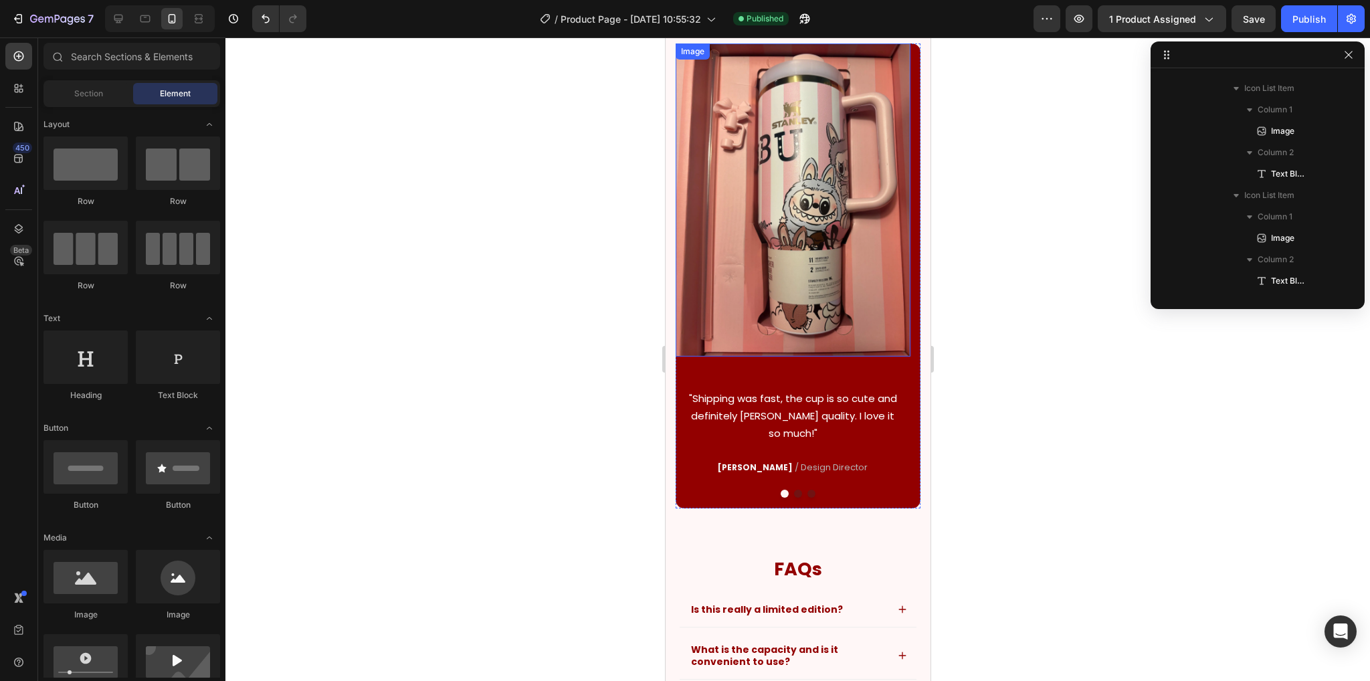
scroll to position [3478, 0]
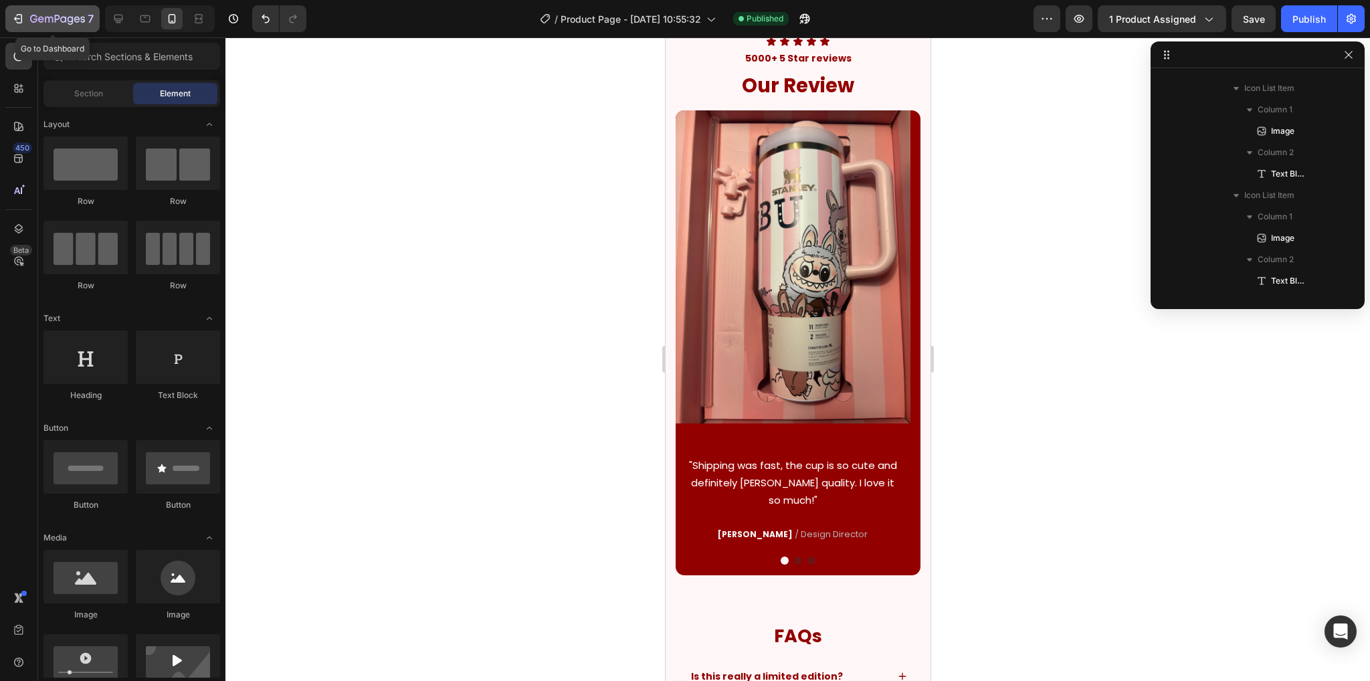
click at [34, 13] on div "7" at bounding box center [62, 19] width 64 height 16
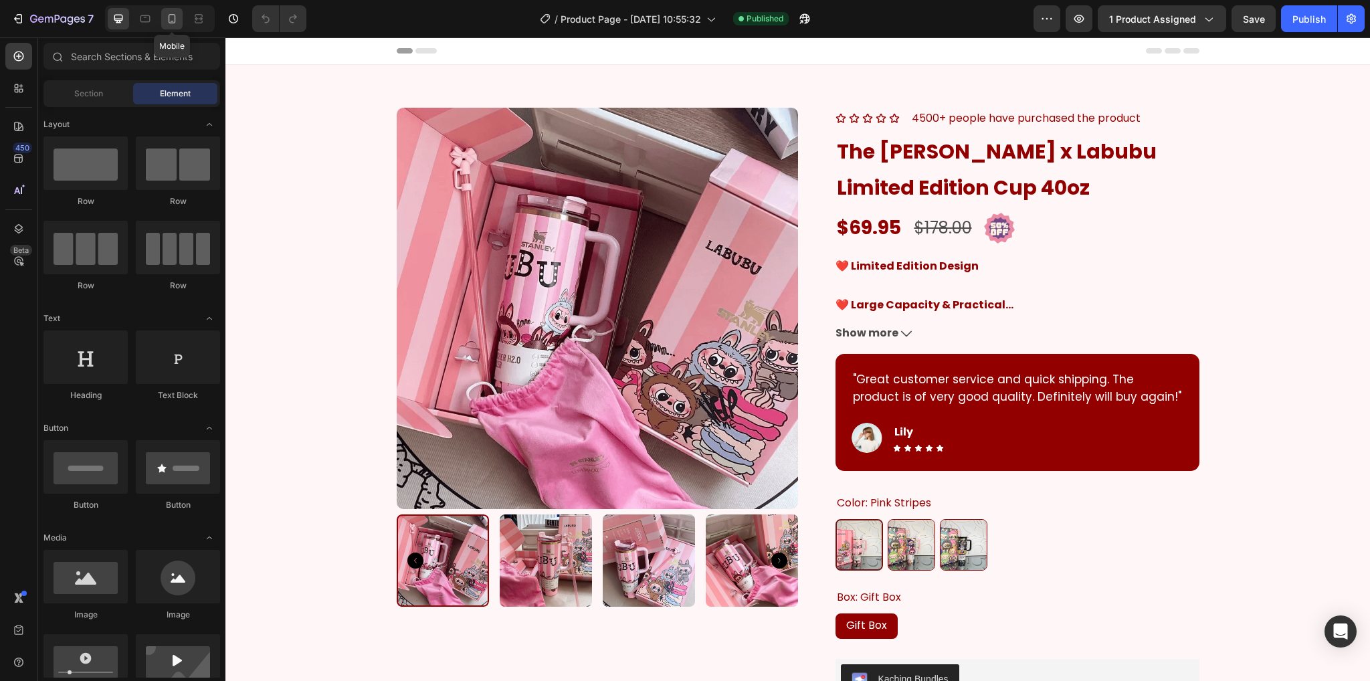
click at [171, 16] on icon at bounding box center [171, 18] width 13 height 13
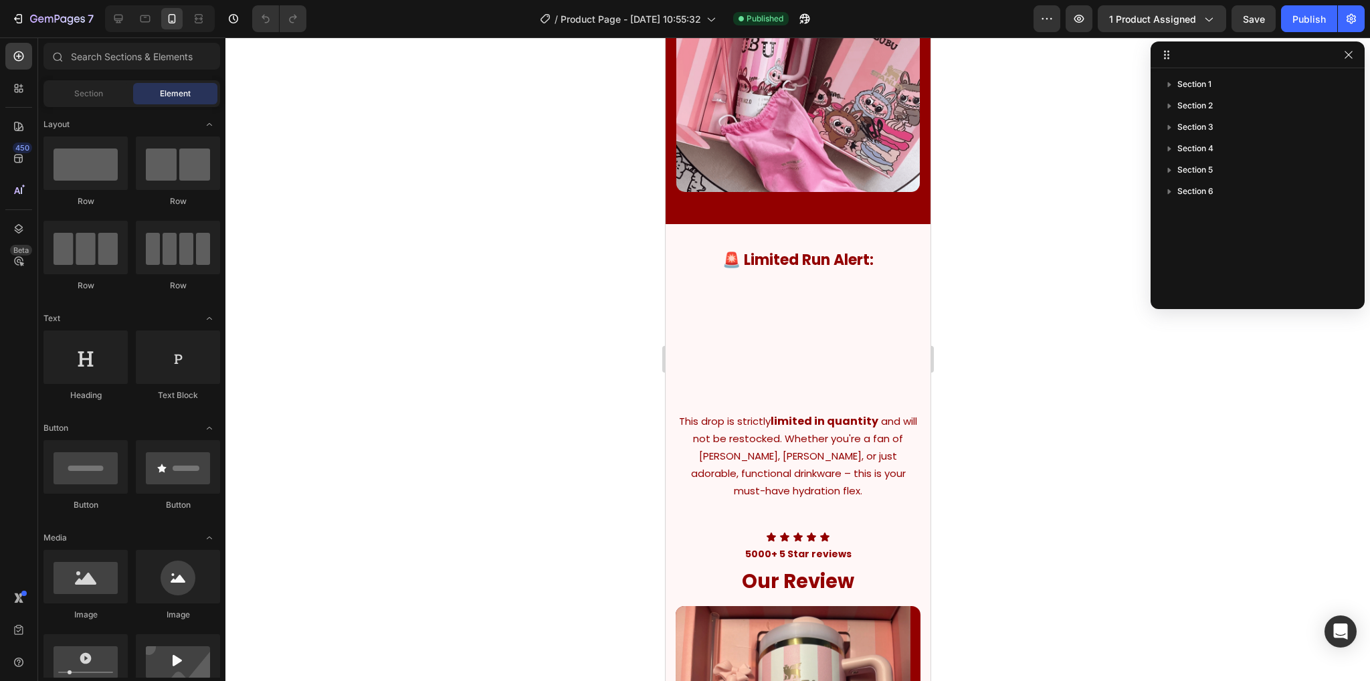
scroll to position [2879, 0]
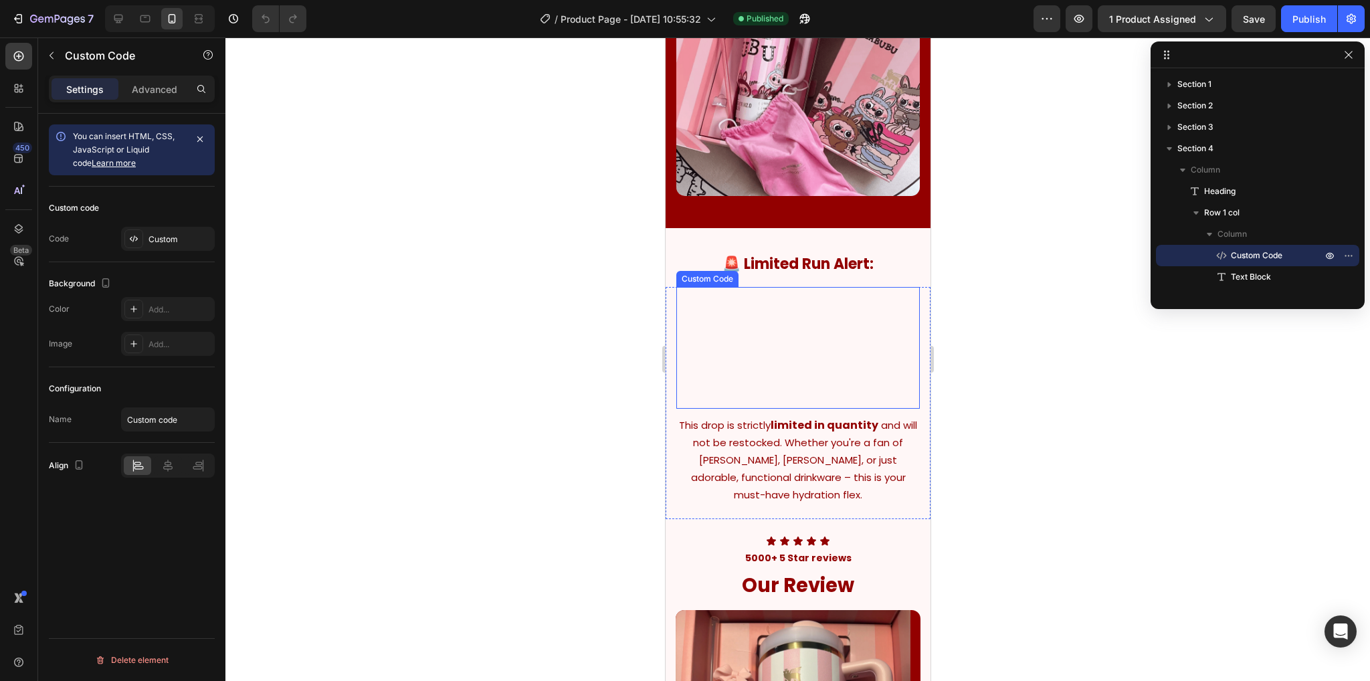
click at [876, 409] on video at bounding box center [797, 348] width 243 height 122
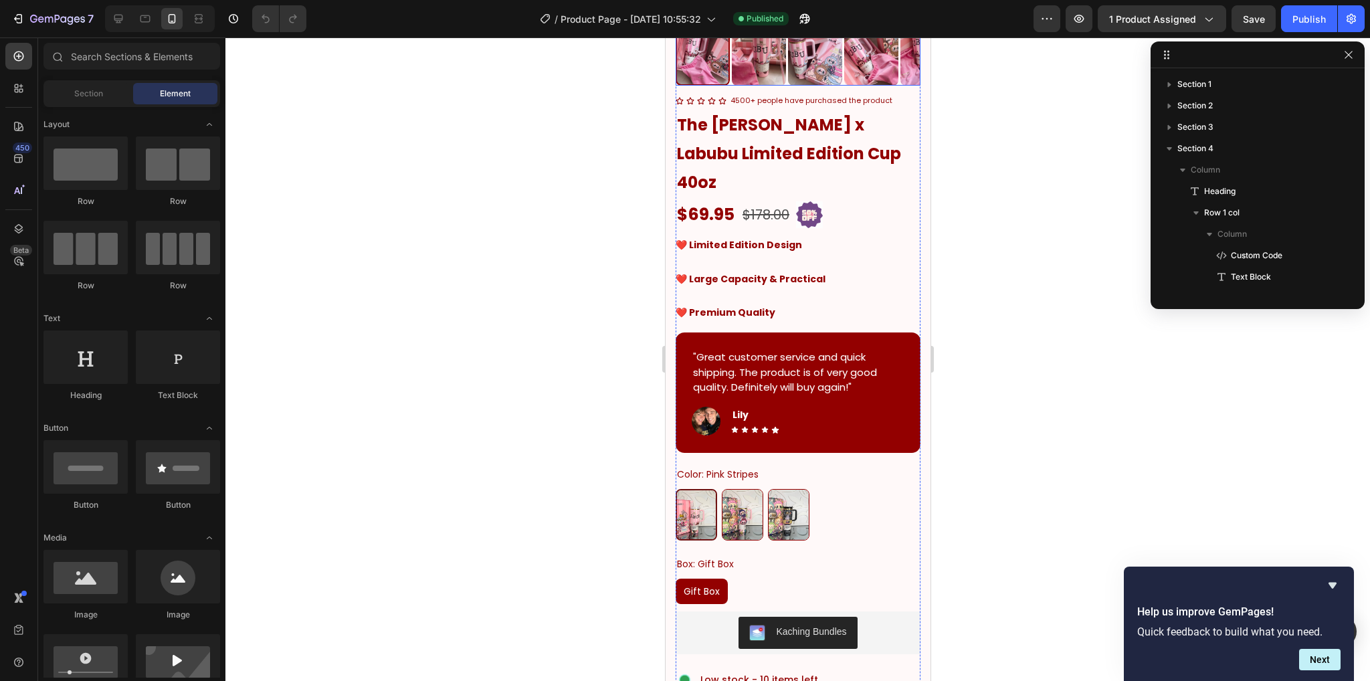
scroll to position [334, 0]
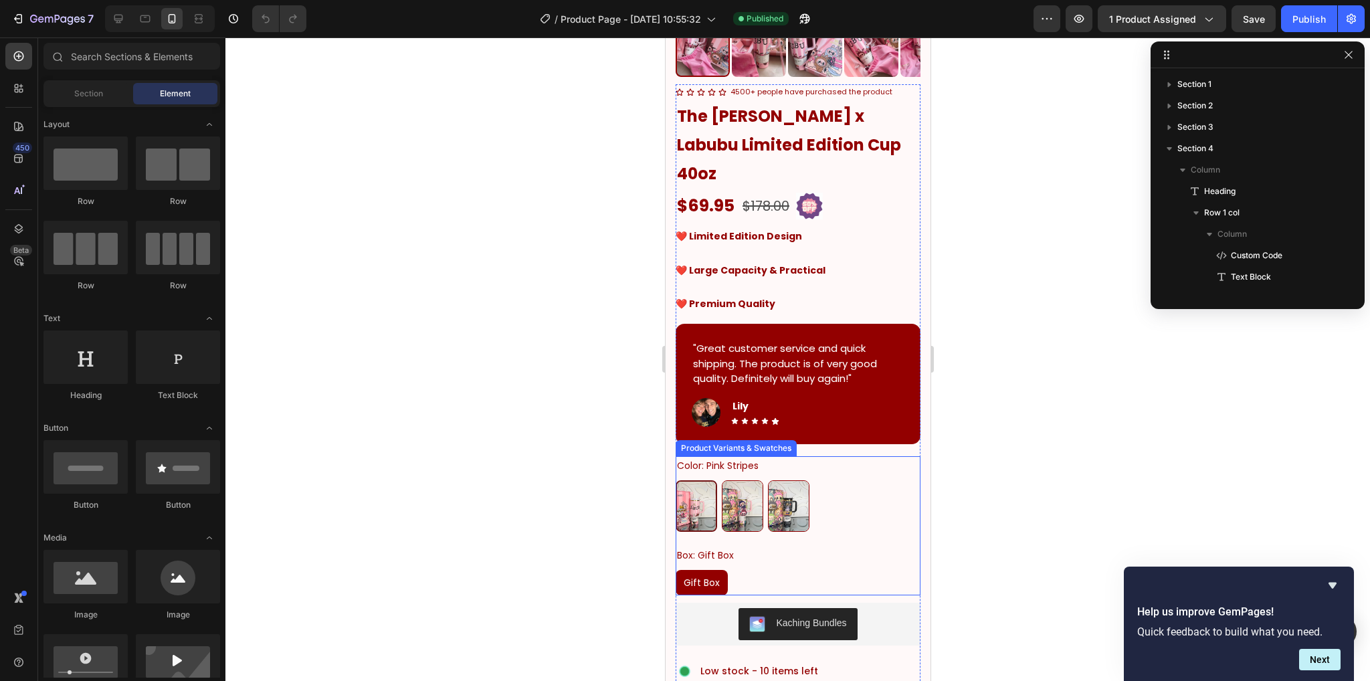
click at [702, 482] on img at bounding box center [695, 506] width 39 height 49
click at [675, 480] on input "Pink Stripes Pink Stripes" at bounding box center [674, 480] width 1 height 1
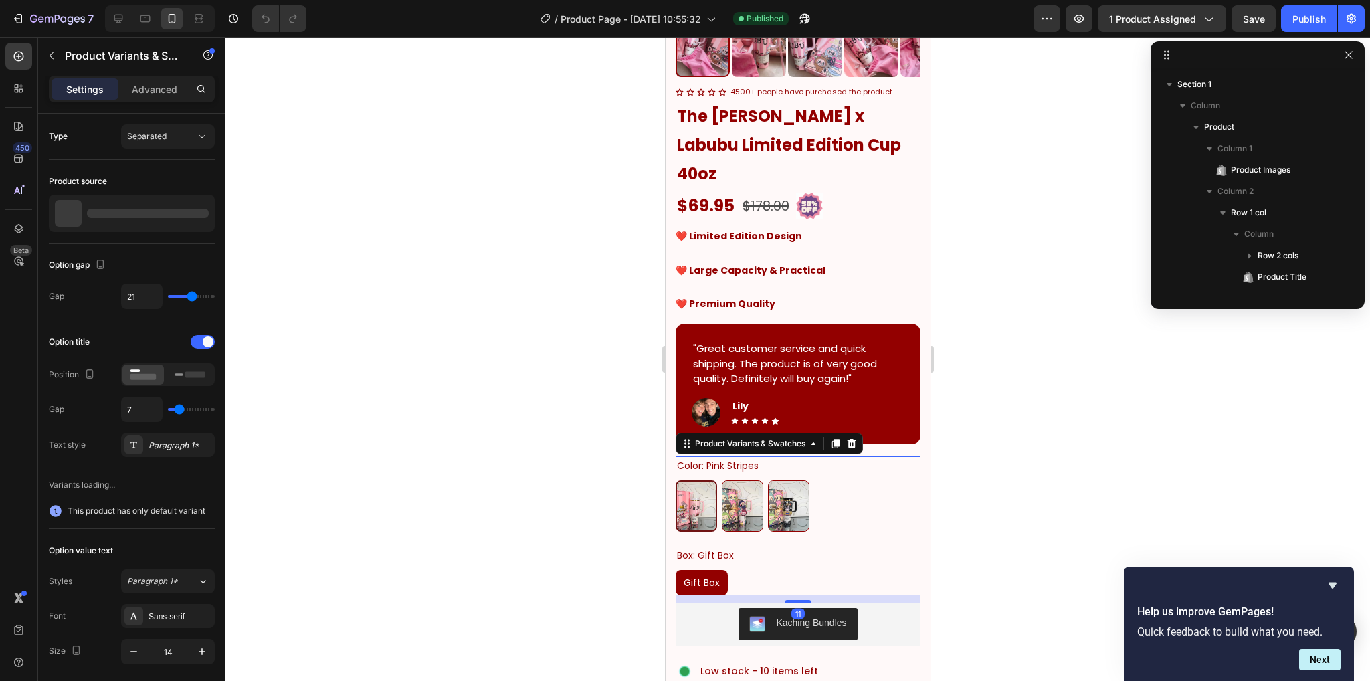
scroll to position [189, 0]
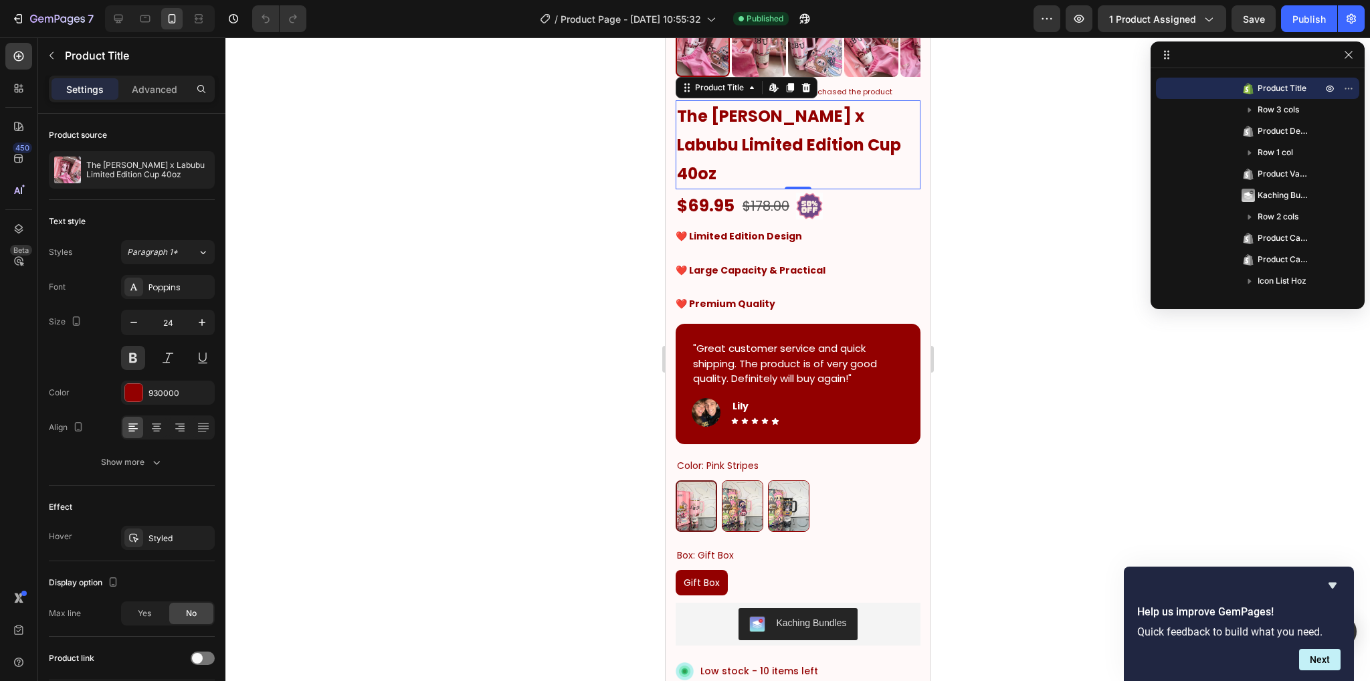
click at [892, 137] on h1 "The [PERSON_NAME] x Labubu Limited Edition Cup 40oz" at bounding box center [797, 145] width 245 height 90
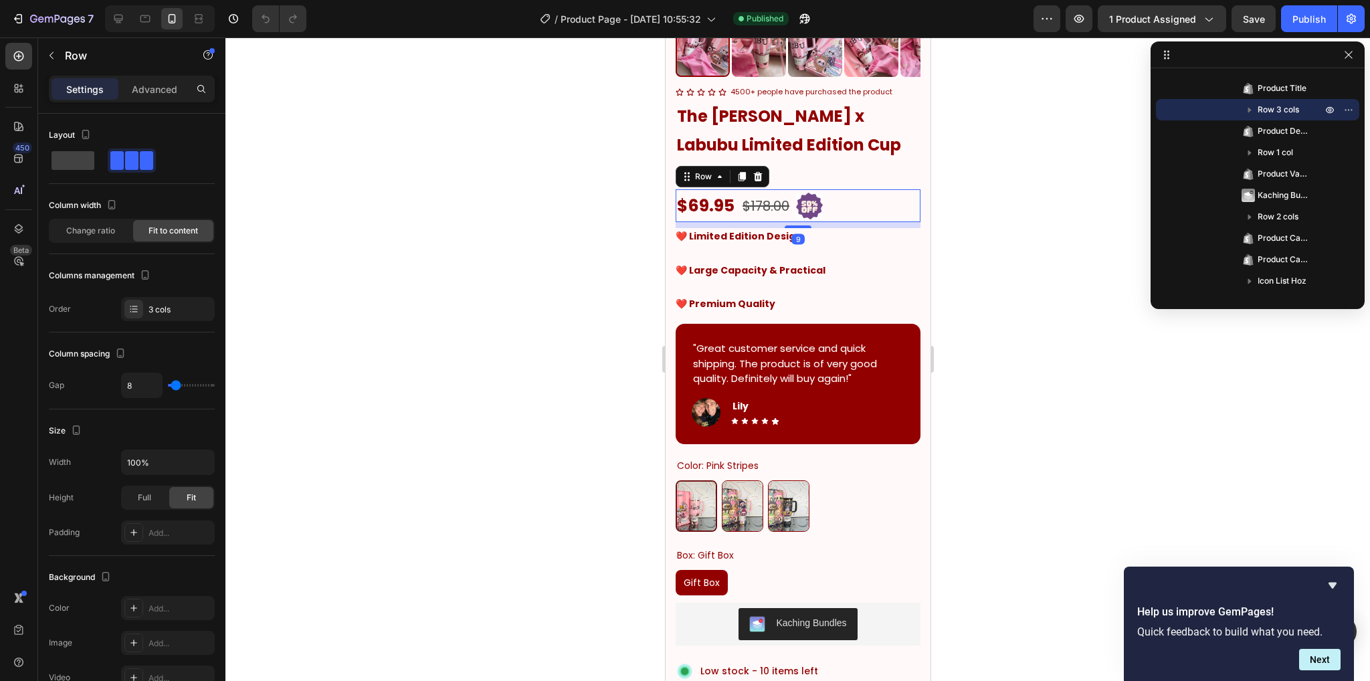
click at [896, 189] on div "$69.95 Product Price Product Price $178.00 Compare Price Compare Price Image Ro…" at bounding box center [797, 205] width 245 height 33
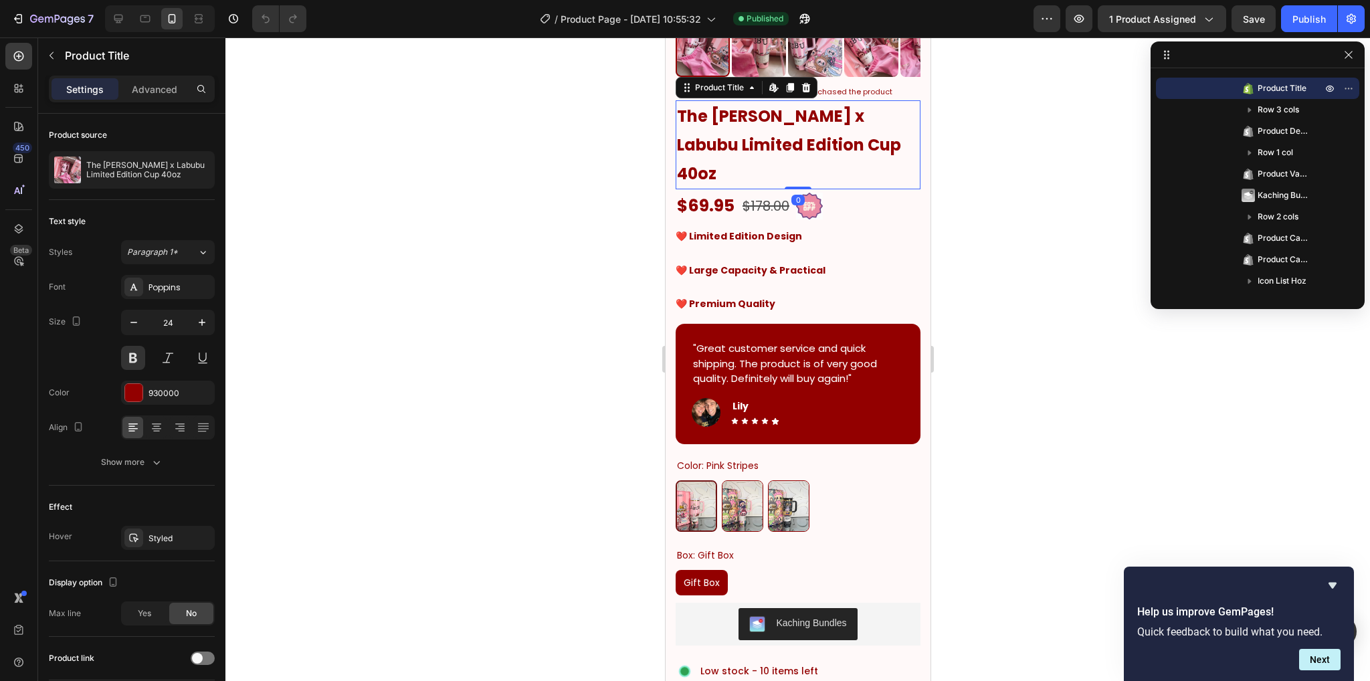
click at [900, 143] on h1 "The [PERSON_NAME] x Labubu Limited Edition Cup 40oz" at bounding box center [797, 145] width 245 height 90
click at [857, 189] on div "$69.95 Product Price Product Price $178.00 Compare Price Compare Price Image Row" at bounding box center [797, 205] width 245 height 33
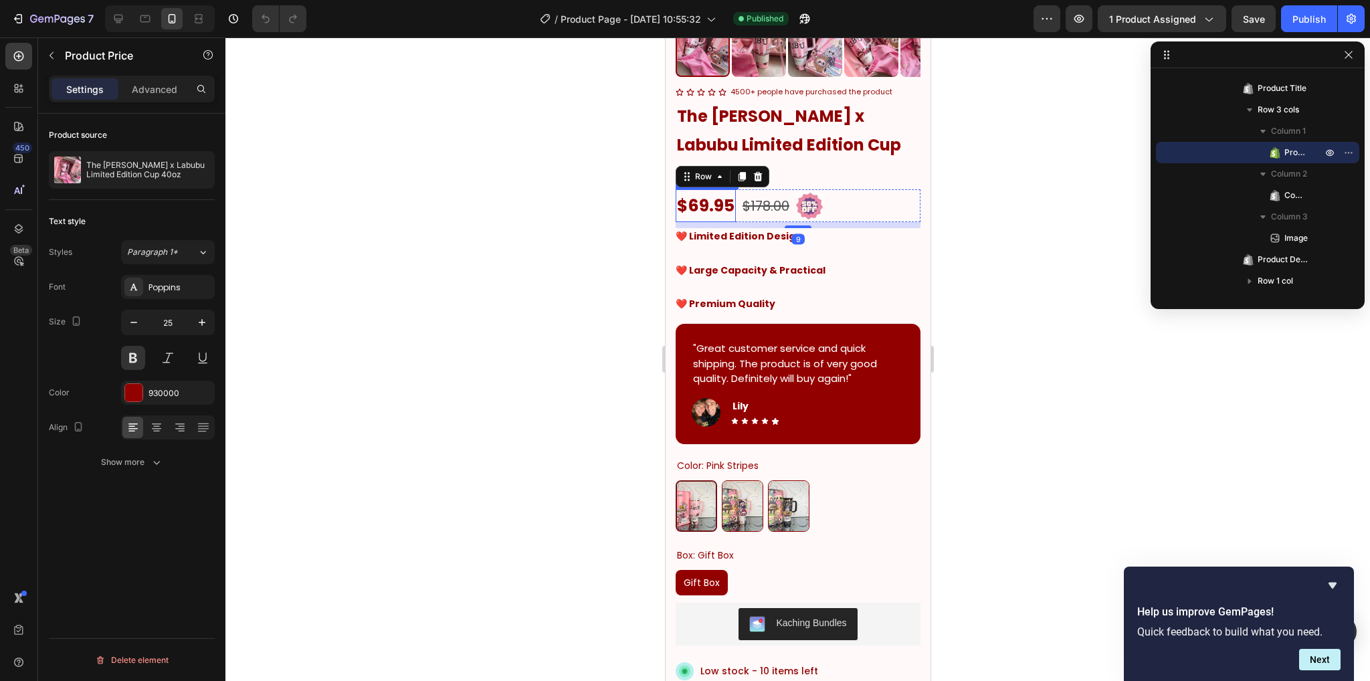
click at [720, 189] on div "$69.95" at bounding box center [705, 205] width 60 height 33
click at [784, 193] on div "$178.00" at bounding box center [764, 206] width 49 height 27
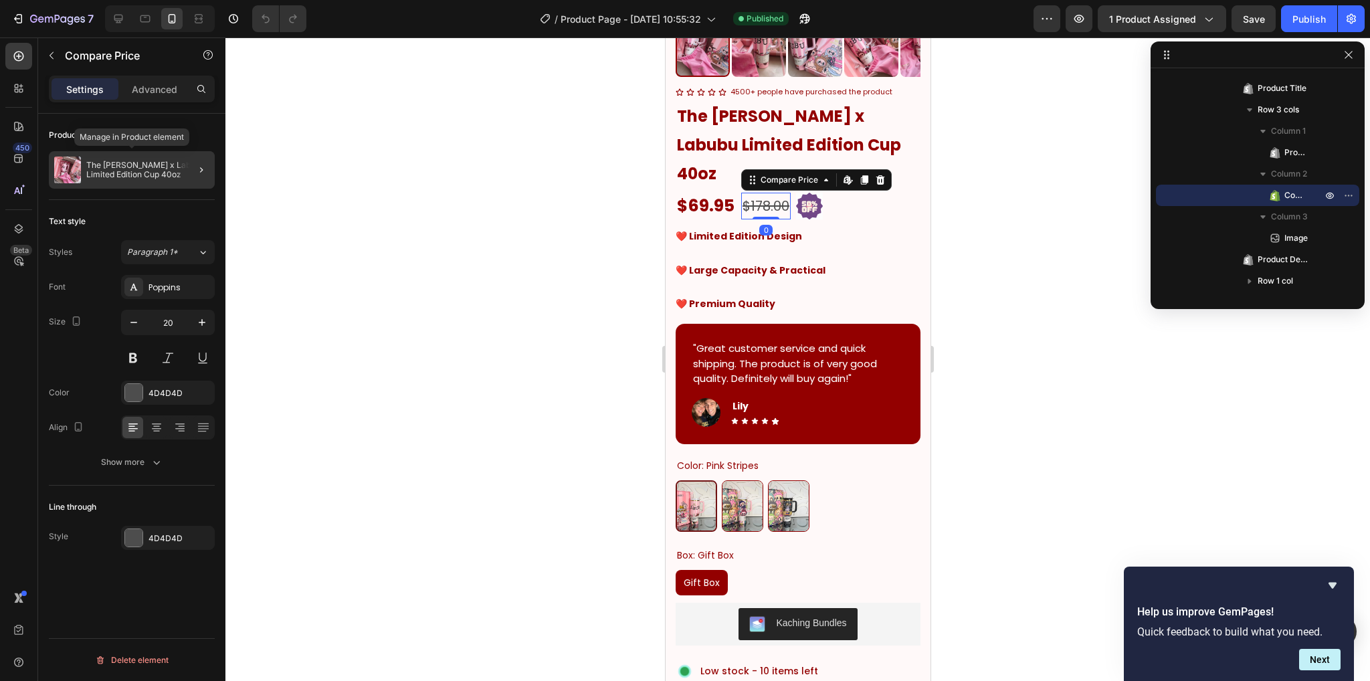
click at [144, 173] on p "The [PERSON_NAME] x Labubu Limited Edition Cup 40oz" at bounding box center [147, 170] width 123 height 19
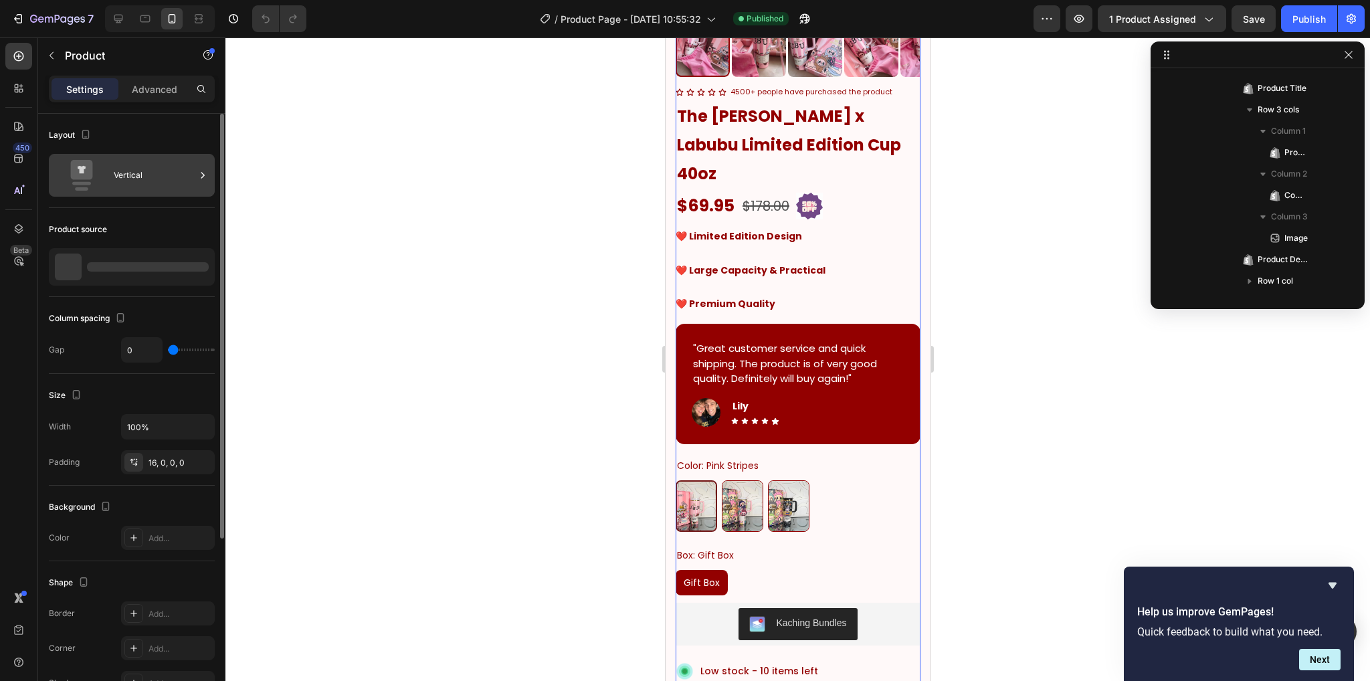
scroll to position [0, 0]
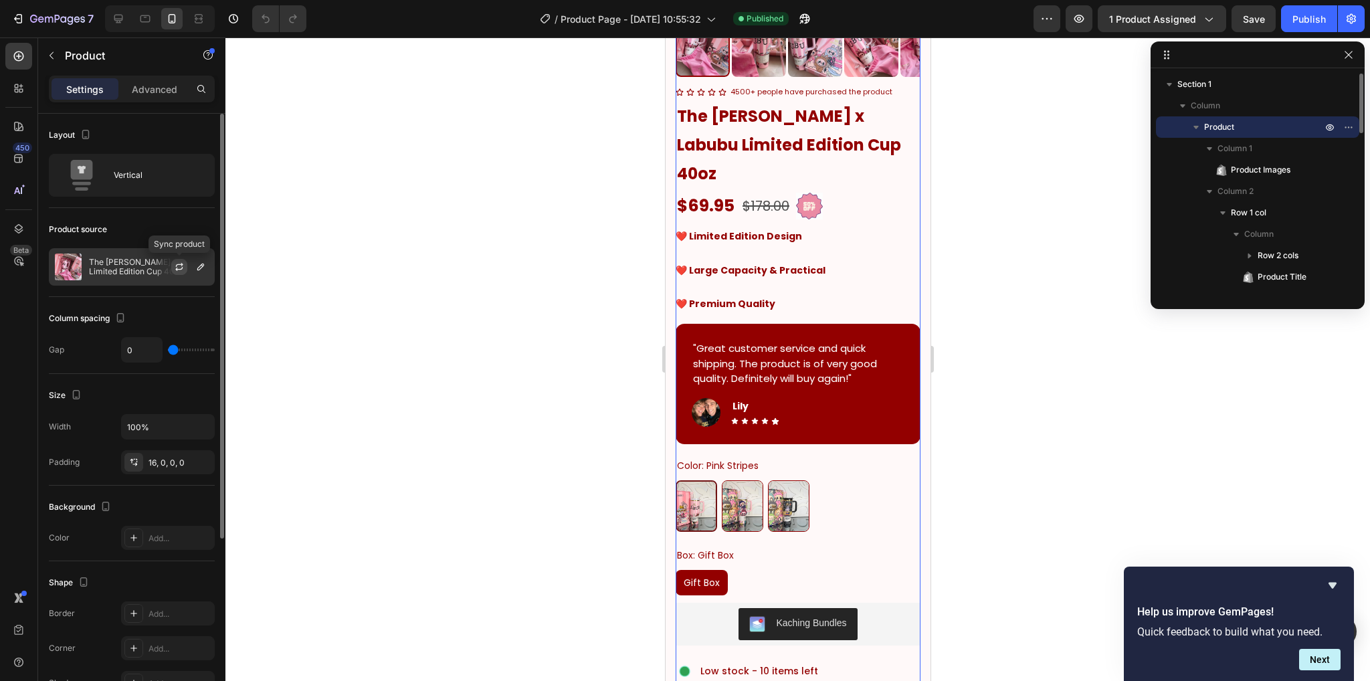
click at [176, 265] on icon "button" at bounding box center [179, 267] width 11 height 11
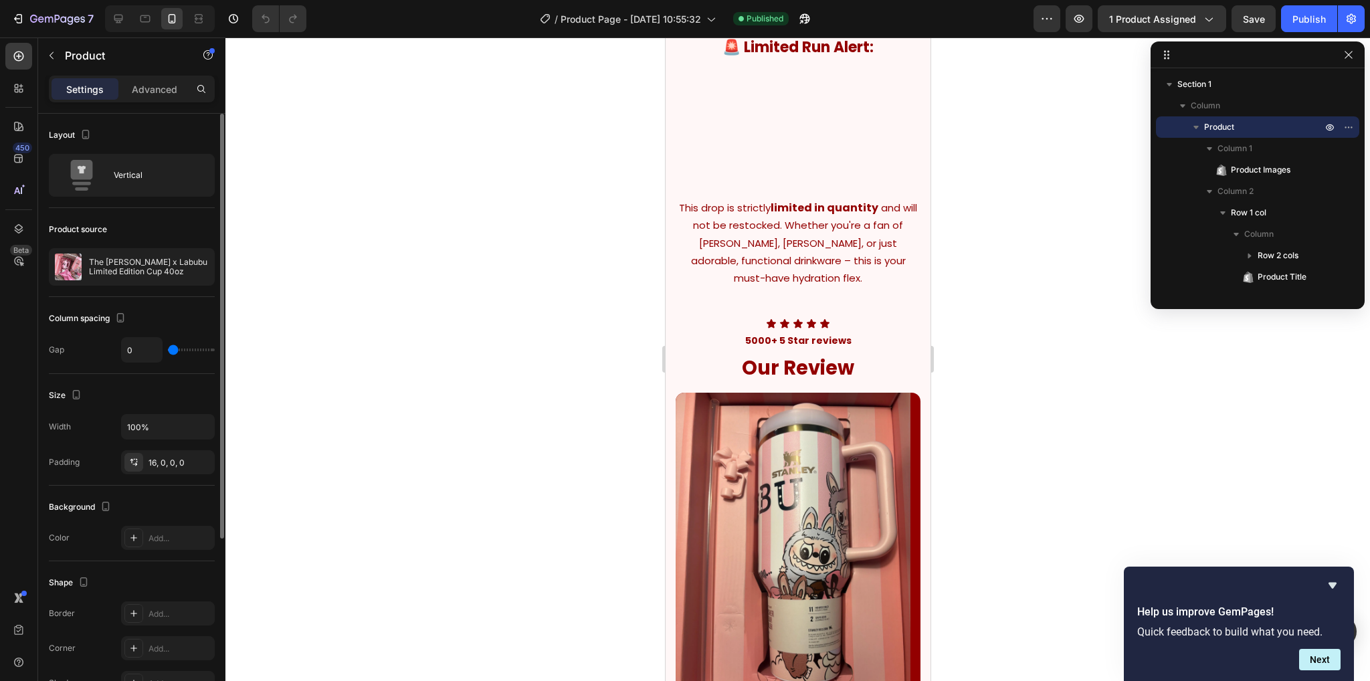
scroll to position [3077, 0]
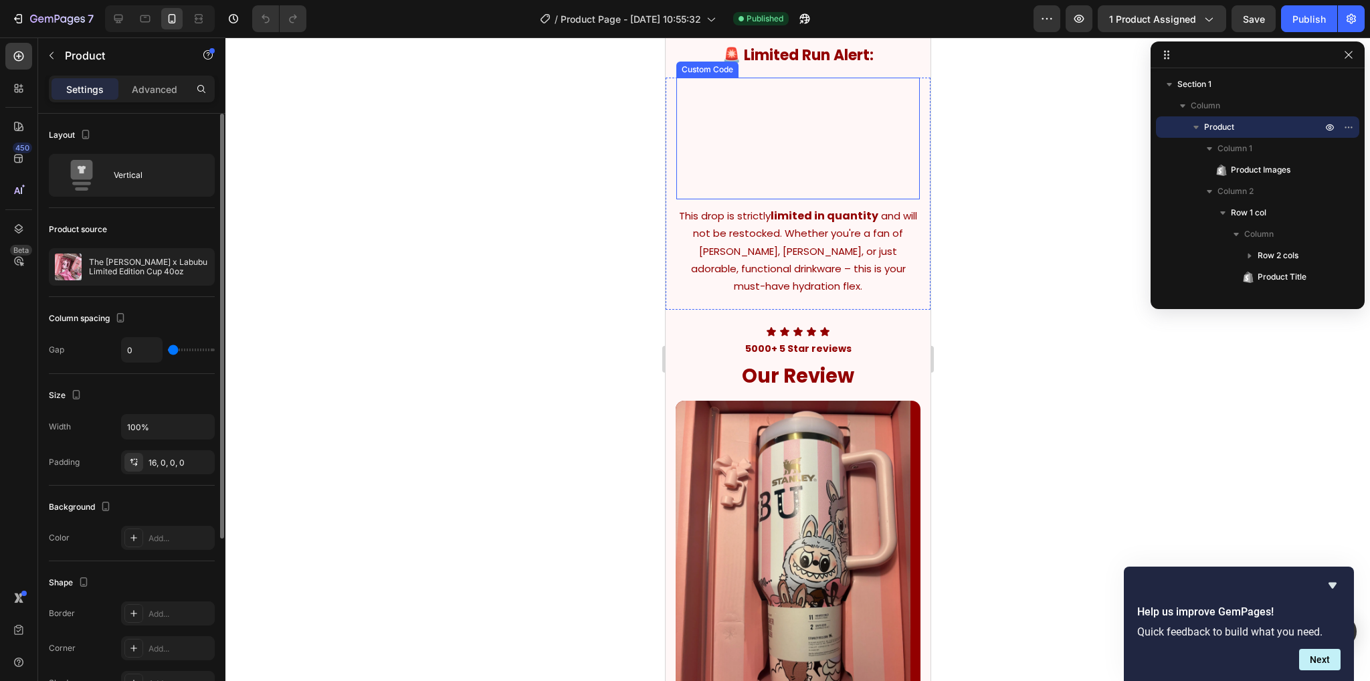
click at [809, 199] on video at bounding box center [797, 139] width 243 height 122
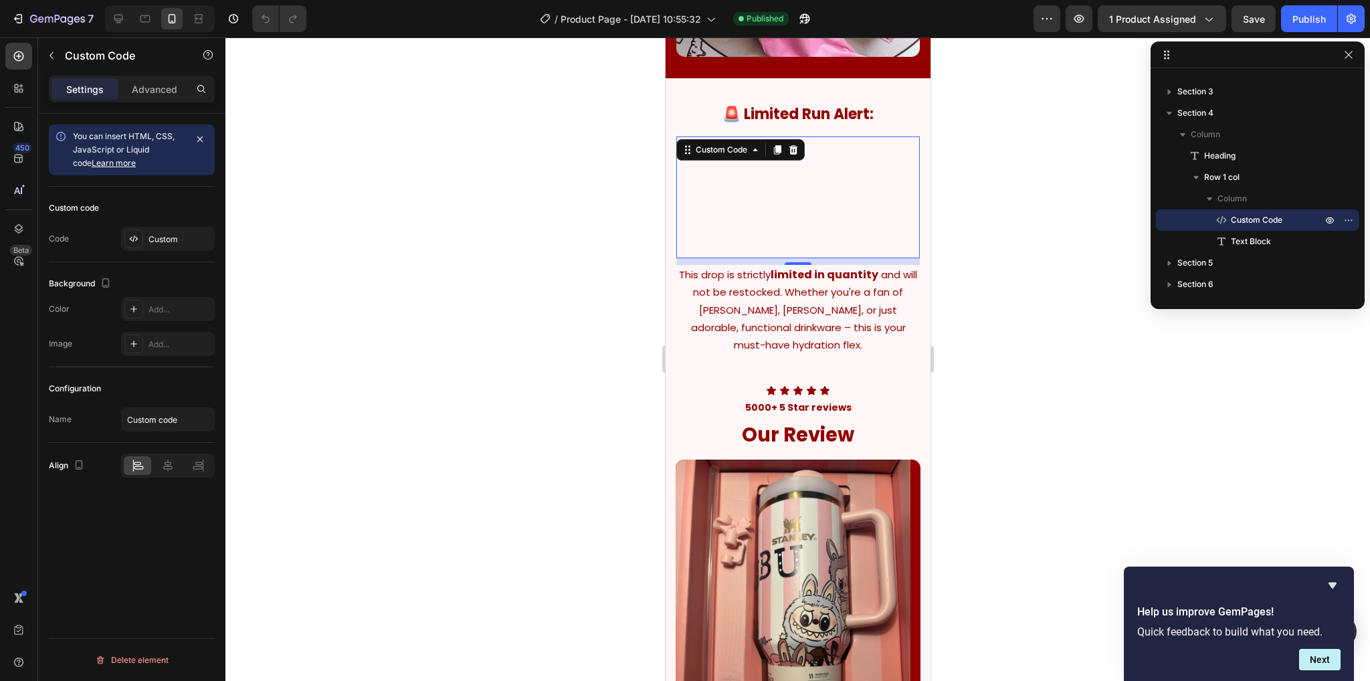
scroll to position [3010, 0]
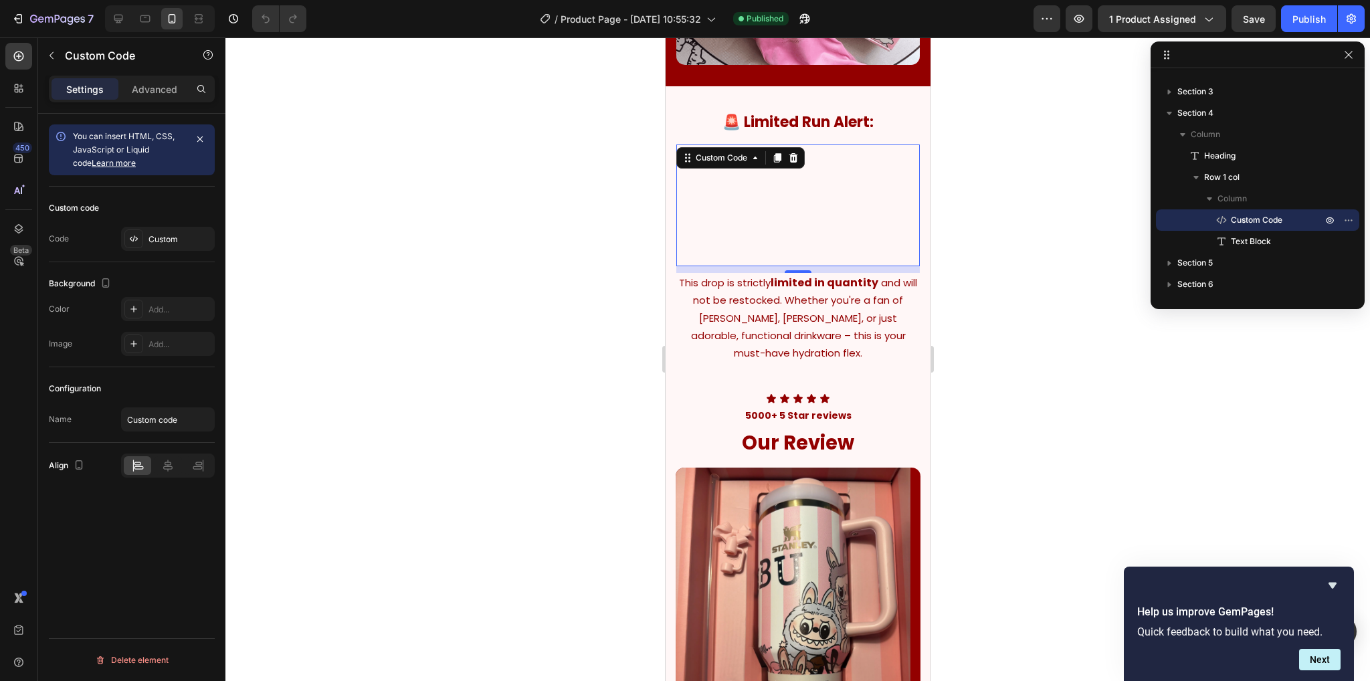
click at [801, 229] on video at bounding box center [797, 205] width 243 height 122
click at [158, 247] on div "Custom" at bounding box center [168, 239] width 94 height 24
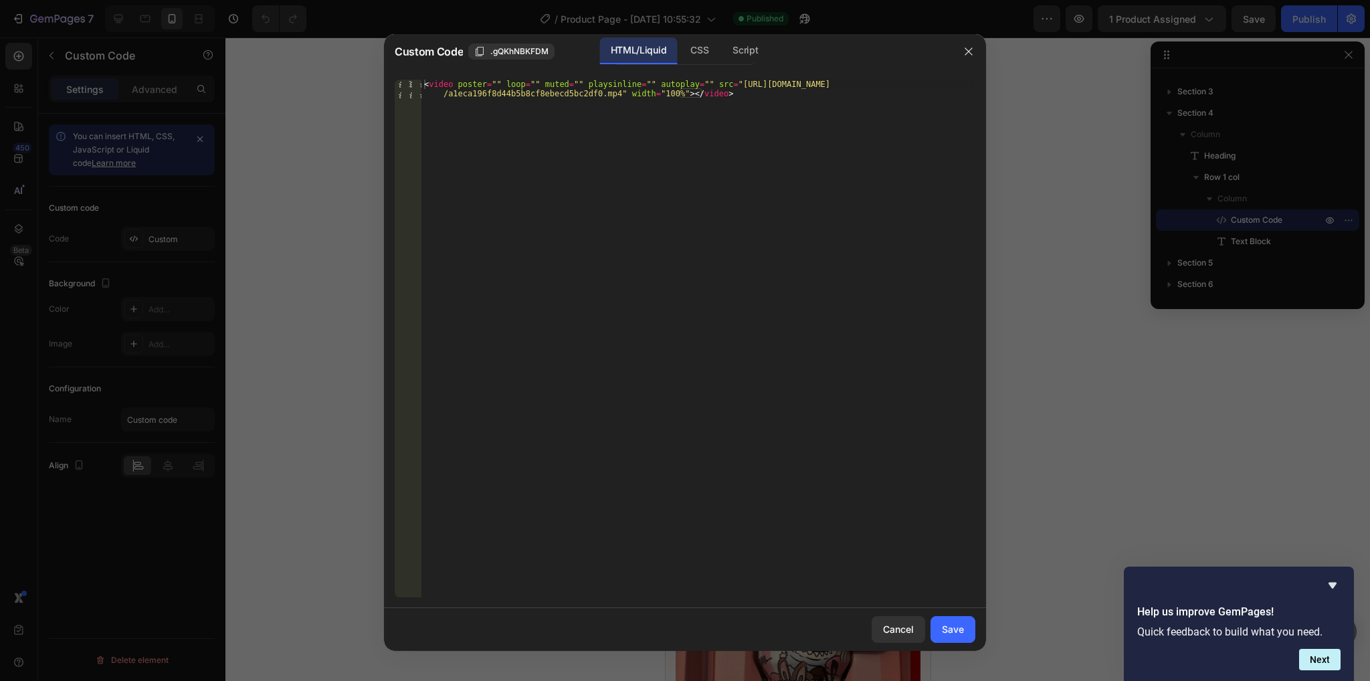
click at [722, 76] on div "1 < video poster = "" loop = "" muted = "" playsinline = "" autoplay = "" src =…" at bounding box center [685, 338] width 602 height 539
click at [698, 94] on div "< video poster = "" loop = "" muted = "" playsinline = "" autoplay = "" src = "…" at bounding box center [698, 357] width 554 height 555
click at [716, 91] on div "< video poster = "" loop = "" muted = "" playsinline = "" autoplay = "" src = "…" at bounding box center [698, 357] width 554 height 555
click at [728, 76] on div "<video poster="" loop="" muted="" playsinline="" autoplay="" src="https://cdn.s…" at bounding box center [685, 338] width 602 height 539
drag, startPoint x: 715, startPoint y: 86, endPoint x: 603, endPoint y: 98, distance: 112.3
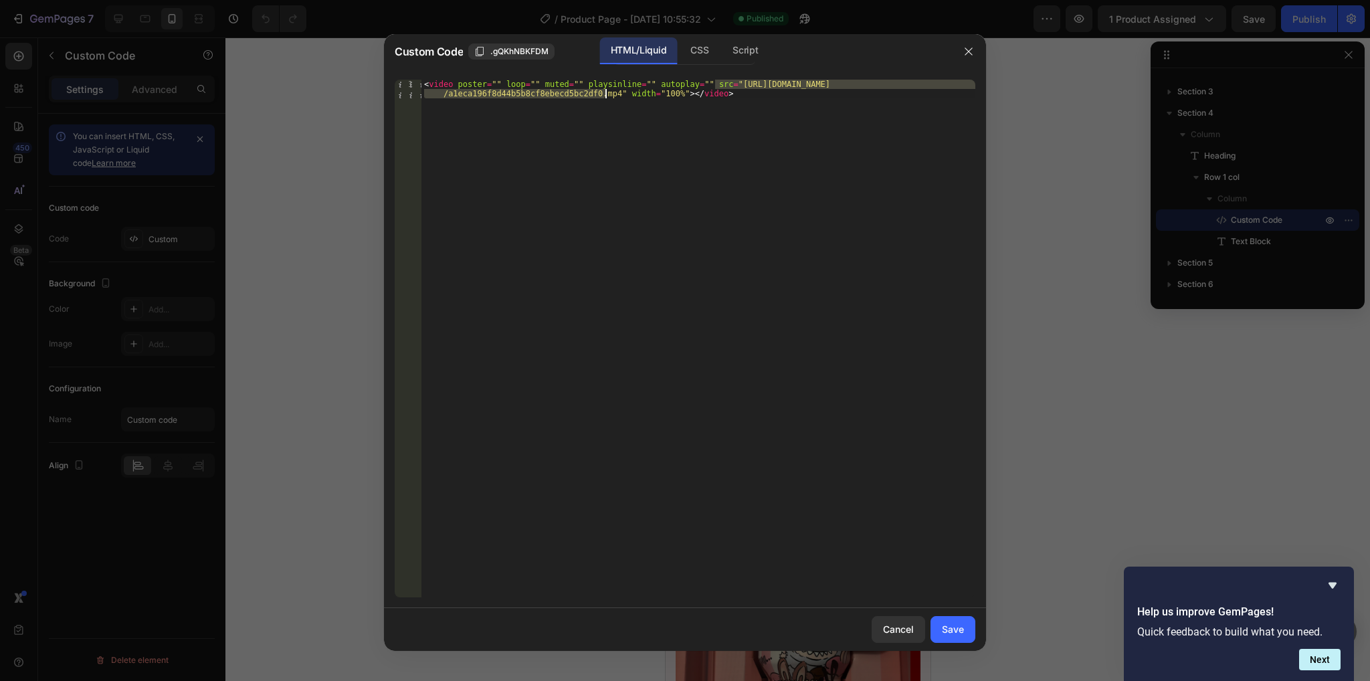
click at [603, 98] on div "< video poster = "" loop = "" muted = "" playsinline = "" autoplay = "" src = "…" at bounding box center [698, 357] width 554 height 555
paste textarea "133a74ba0b7644d598397073ea2f18d"
type textarea "<video poster="" loop="" muted="" playsinline="" autoplay="" src="https://cdn.s…"
click at [952, 630] on div "Save" at bounding box center [953, 629] width 22 height 14
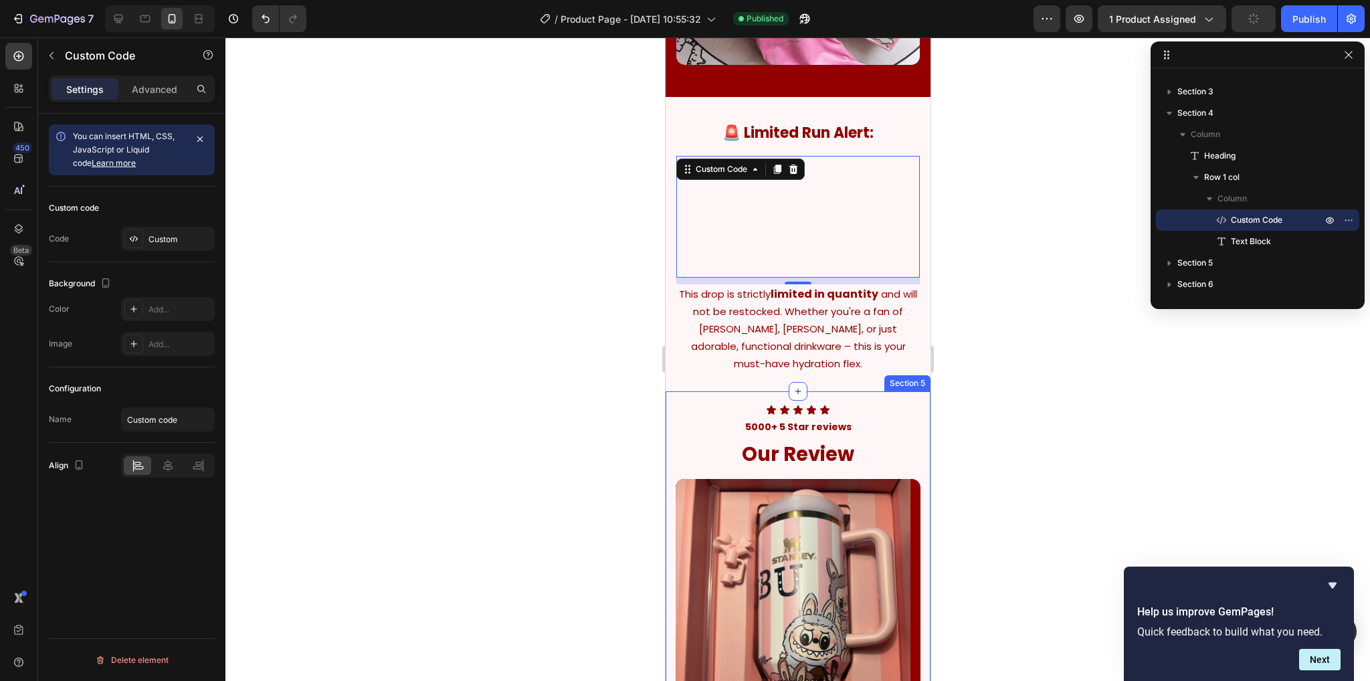
scroll to position [2943, 0]
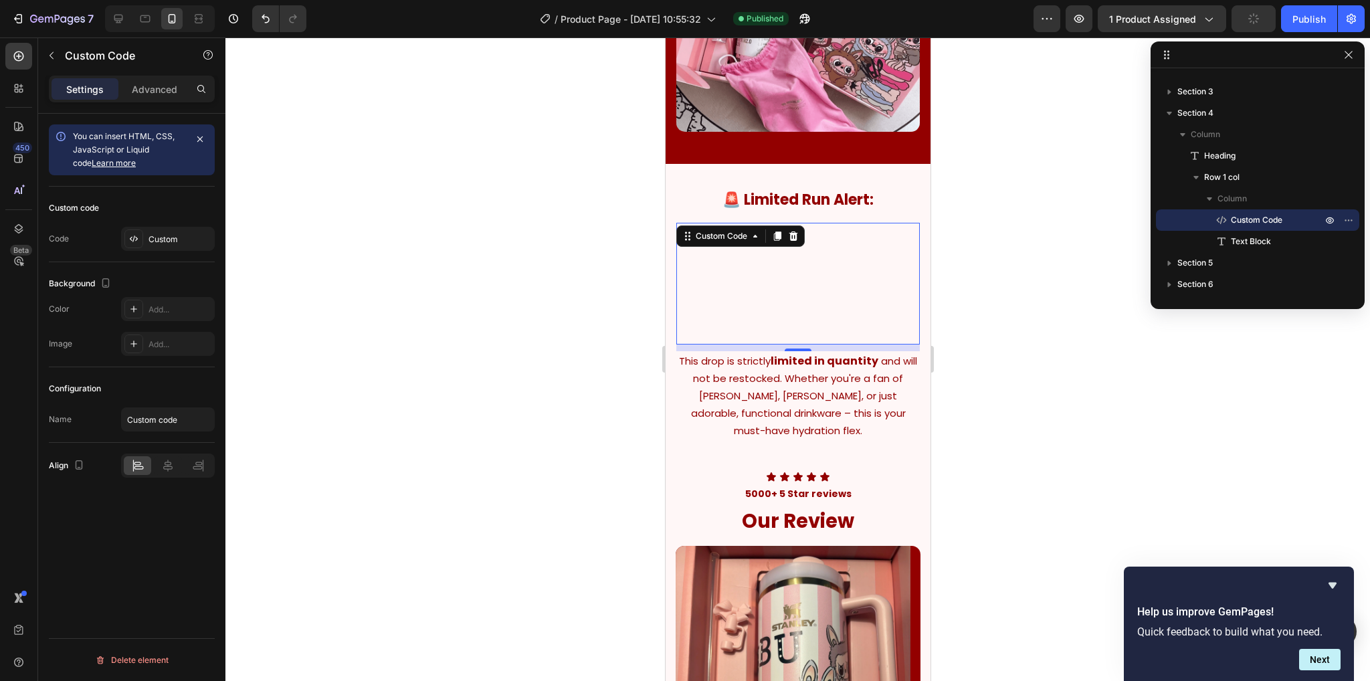
click at [1025, 445] on div at bounding box center [797, 358] width 1144 height 643
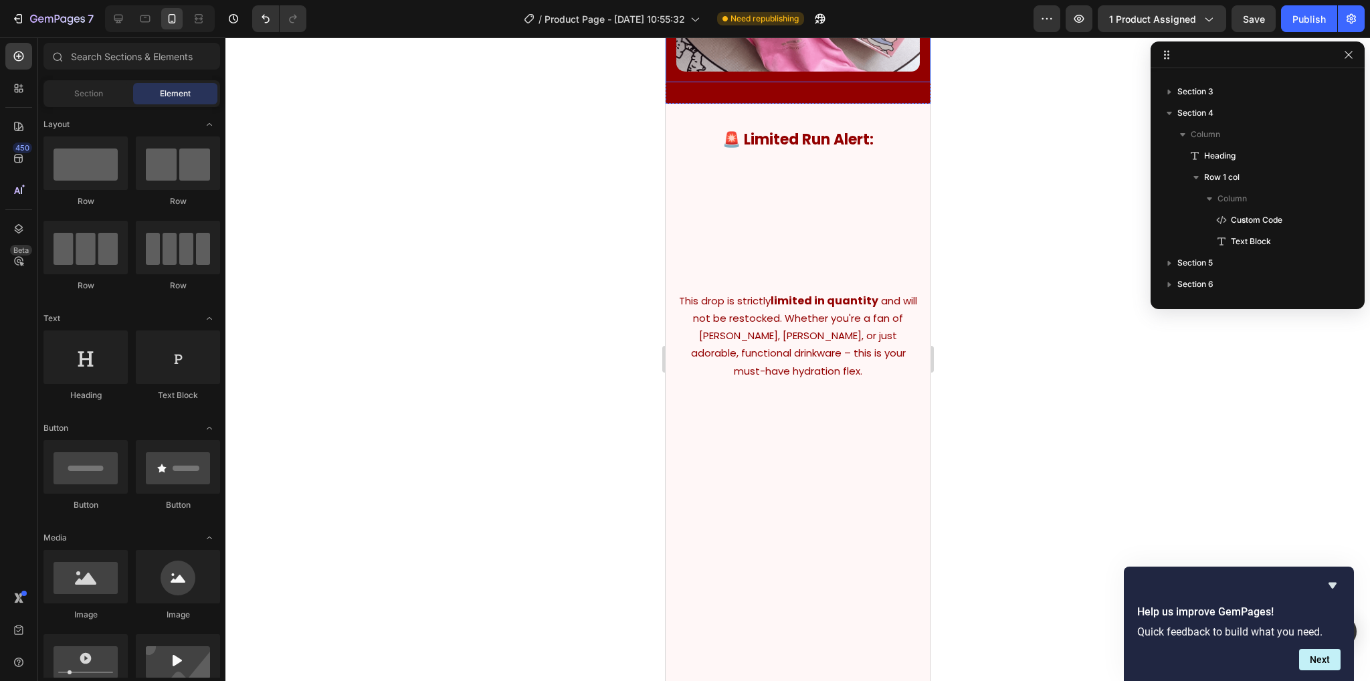
scroll to position [2809, 0]
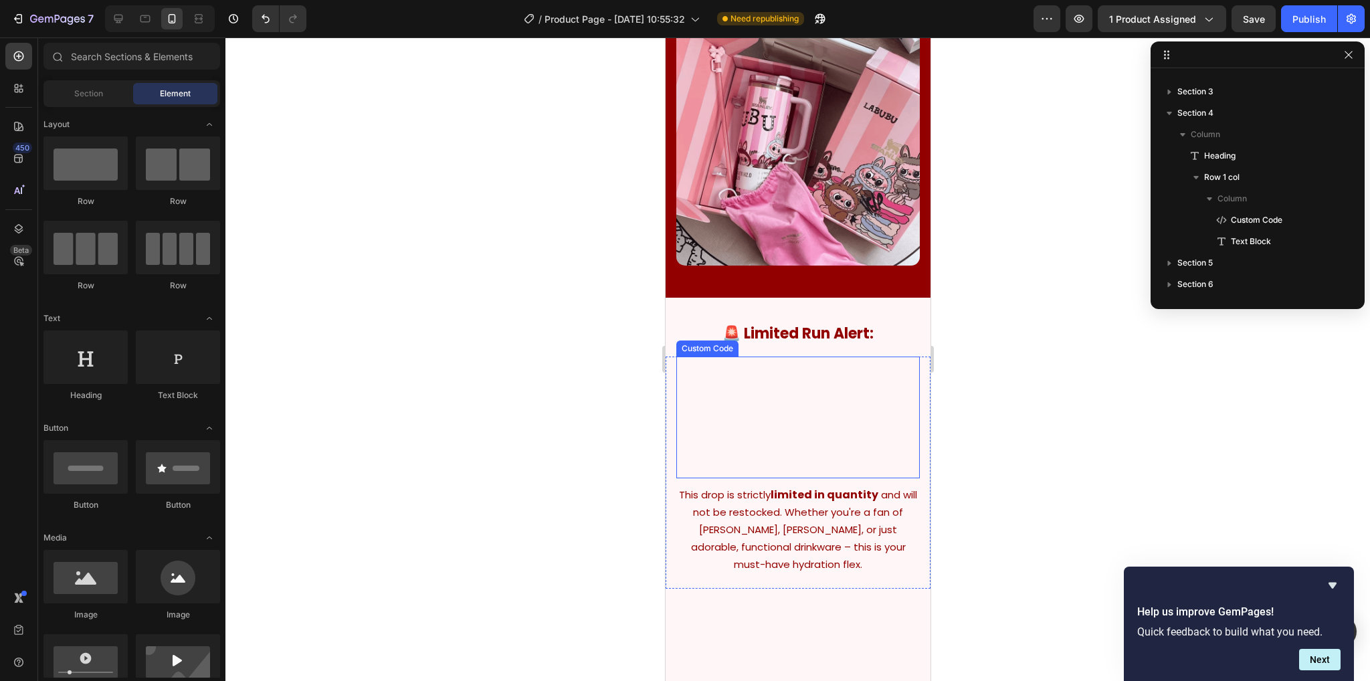
click at [833, 407] on video at bounding box center [797, 417] width 243 height 122
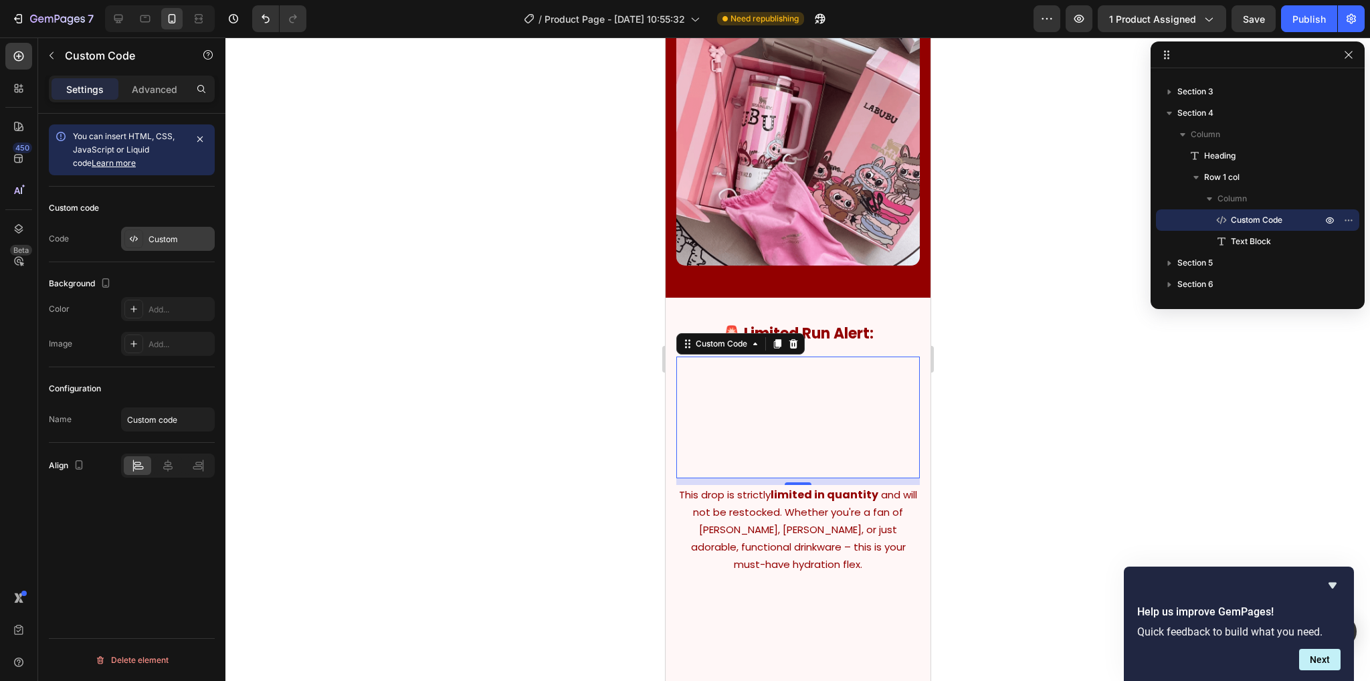
click at [154, 239] on div "Custom" at bounding box center [179, 239] width 63 height 12
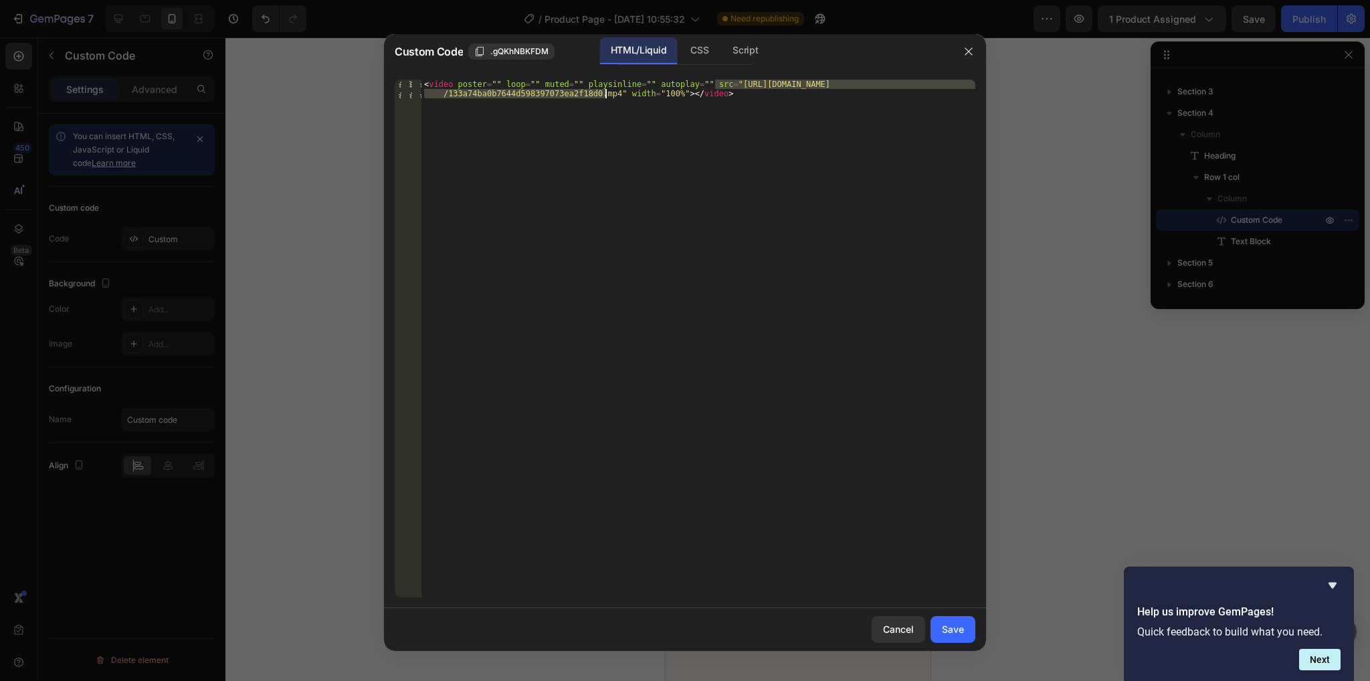
drag, startPoint x: 715, startPoint y: 88, endPoint x: 605, endPoint y: 94, distance: 110.5
click at [605, 94] on div "< video poster = "" loop = "" muted = "" playsinline = "" autoplay = "" src = "…" at bounding box center [698, 357] width 554 height 555
click at [744, 98] on div "< video poster = "" loop = "" muted = "" playsinline = "" autoplay = "" src = "…" at bounding box center [698, 357] width 554 height 555
drag, startPoint x: 714, startPoint y: 86, endPoint x: 606, endPoint y: 96, distance: 108.8
click at [606, 96] on div "< video poster = "" loop = "" muted = "" playsinline = "" autoplay = "" src = "…" at bounding box center [698, 357] width 554 height 555
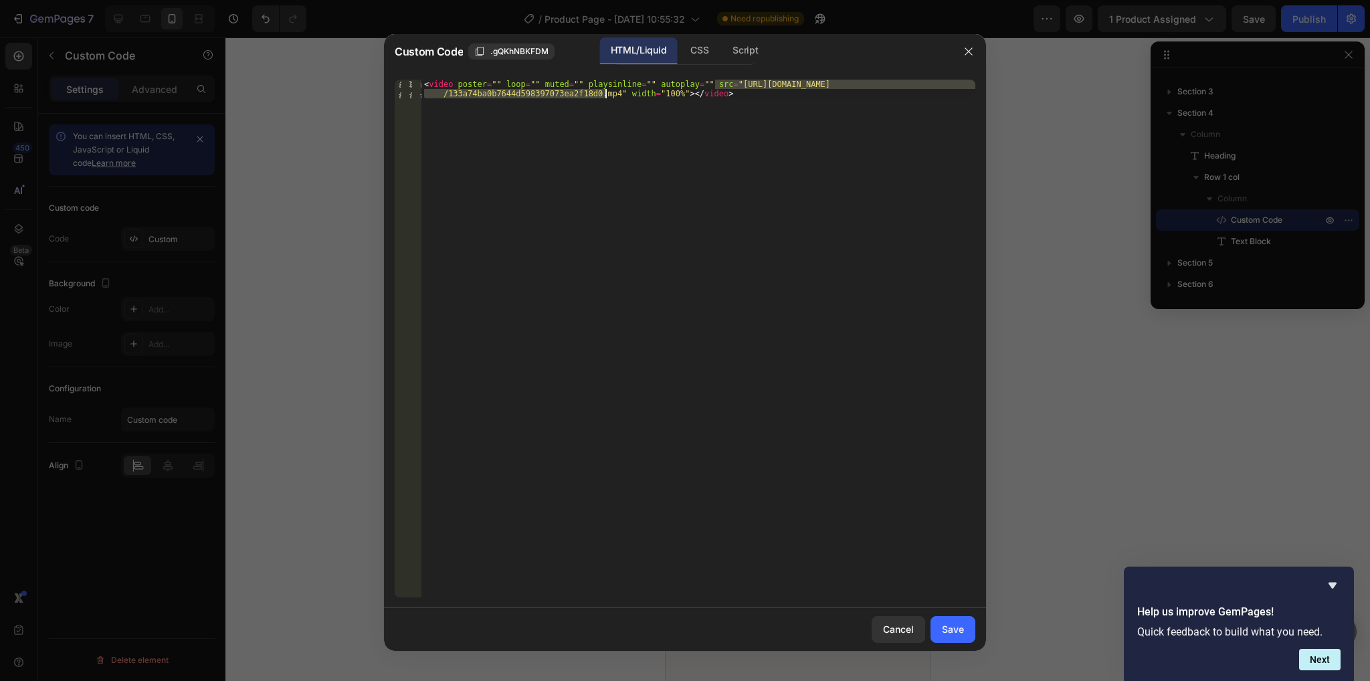
paste textarea "4ec7c75e70fe465f8e5f17b334f30452"
type textarea "<video poster="" loop="" muted="" playsinline="" autoplay="" src="https://cdn.s…"
drag, startPoint x: 951, startPoint y: 628, endPoint x: 1017, endPoint y: 627, distance: 65.6
click at [952, 628] on div "Save" at bounding box center [953, 629] width 22 height 14
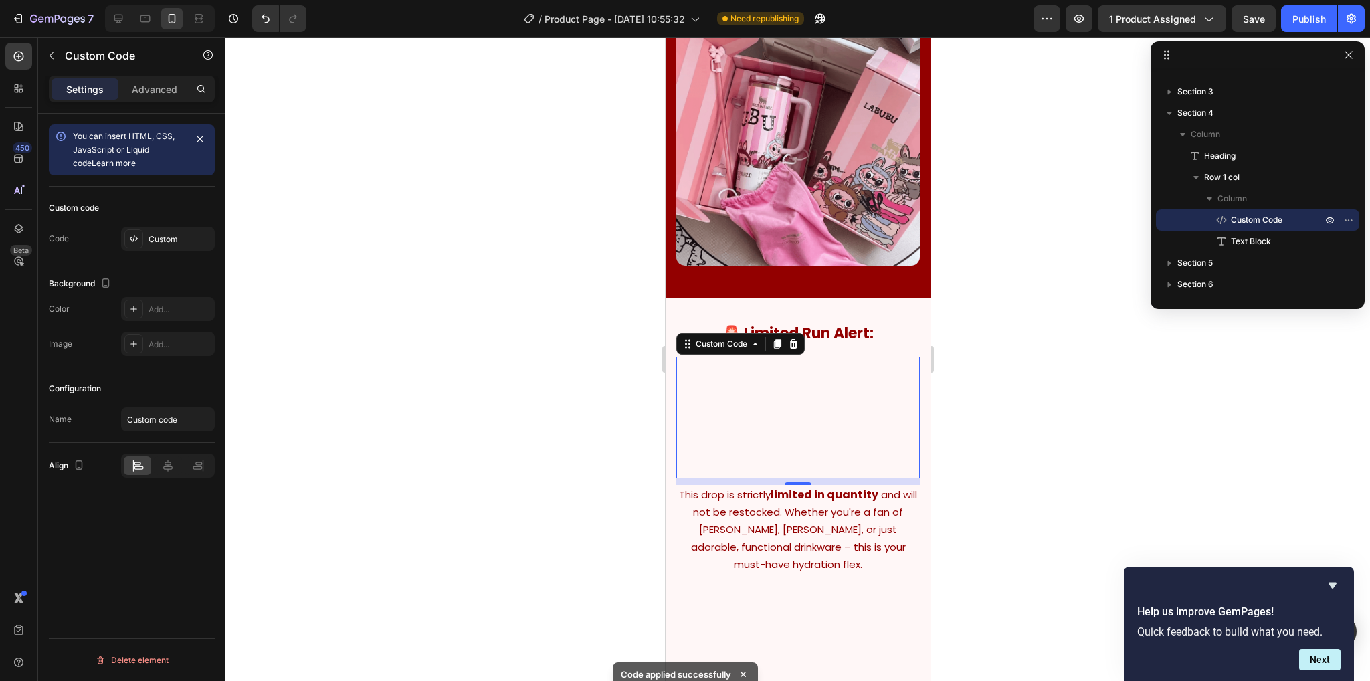
click at [1049, 460] on div at bounding box center [797, 358] width 1144 height 643
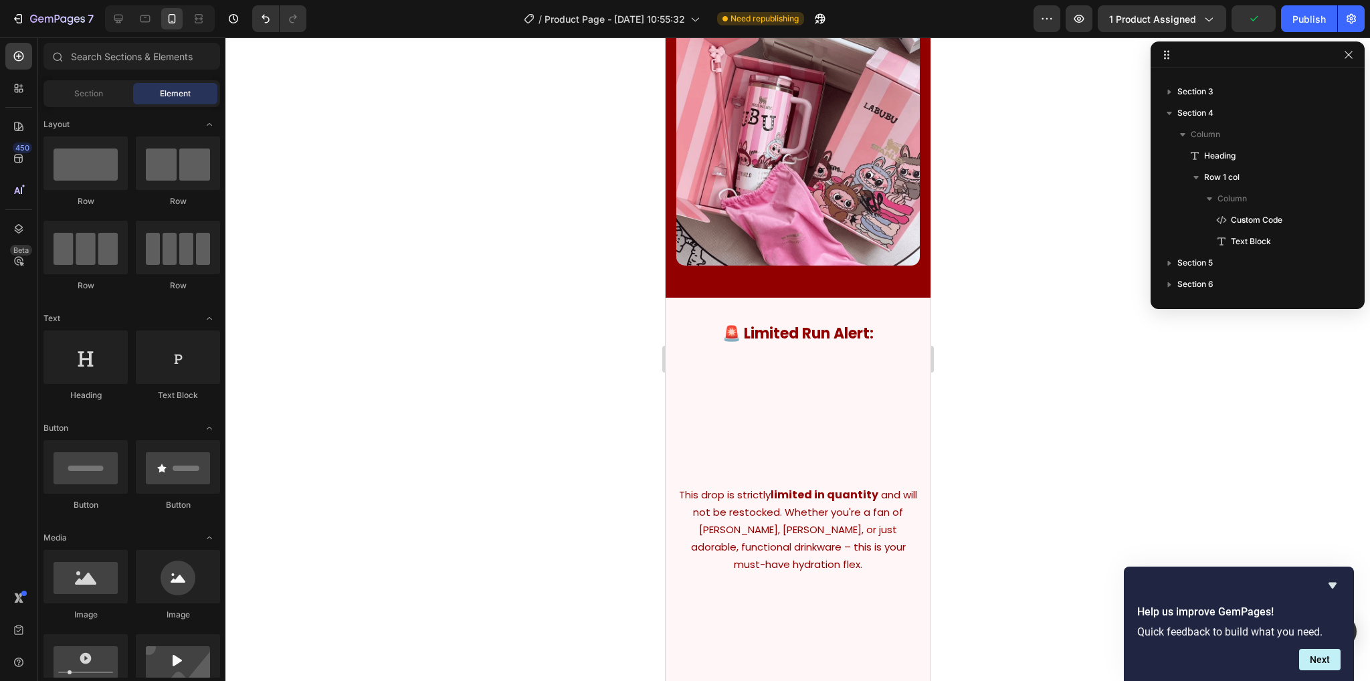
click at [1098, 223] on div at bounding box center [797, 358] width 1144 height 643
click at [1300, 14] on div "Publish" at bounding box center [1308, 19] width 33 height 14
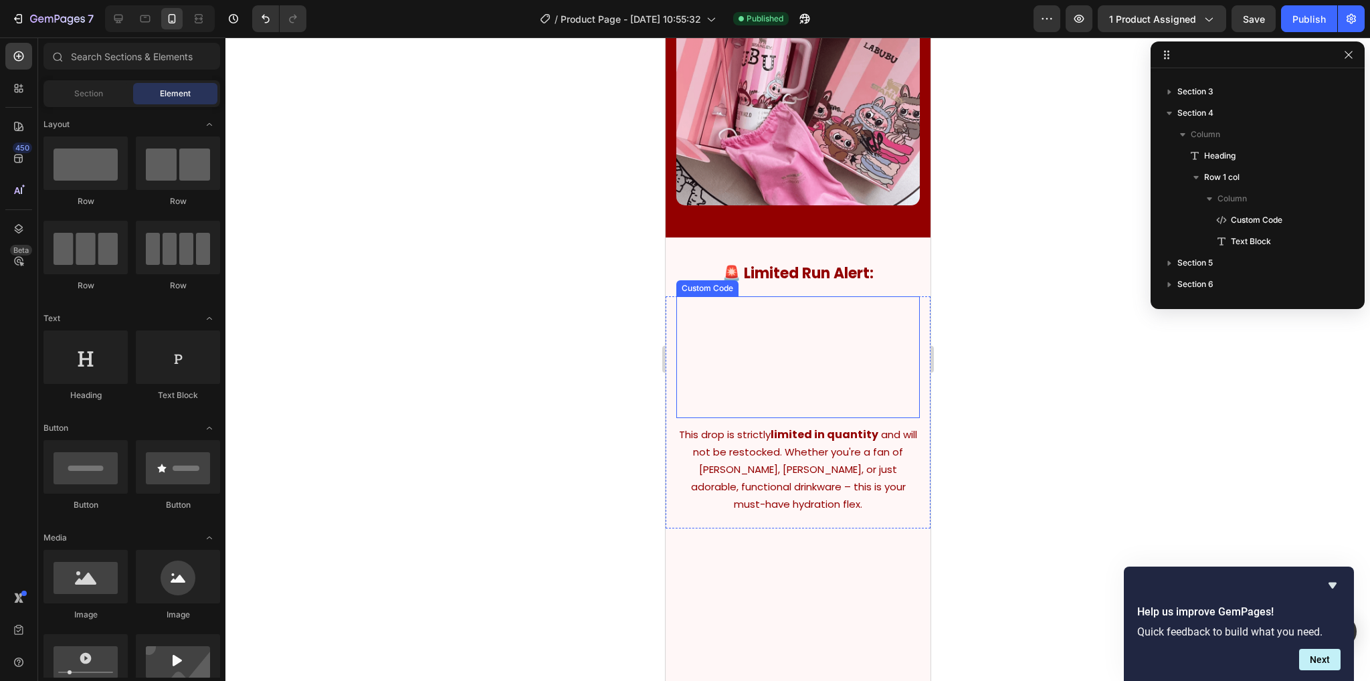
scroll to position [2943, 0]
